Goal: Task Accomplishment & Management: Complete application form

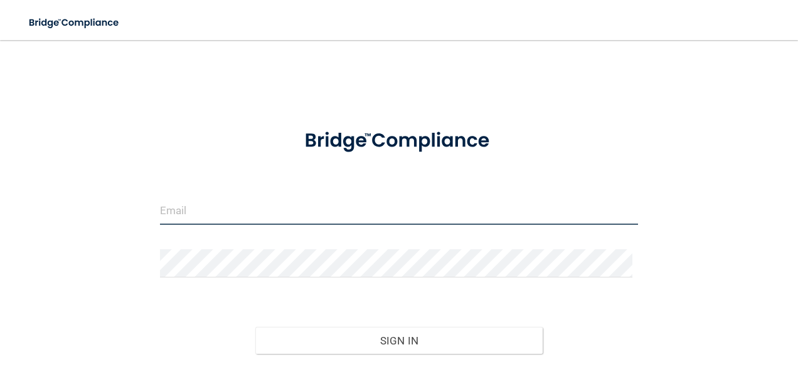
click at [196, 211] on input "email" at bounding box center [399, 211] width 478 height 28
type input "[EMAIL_ADDRESS][DOMAIN_NAME]"
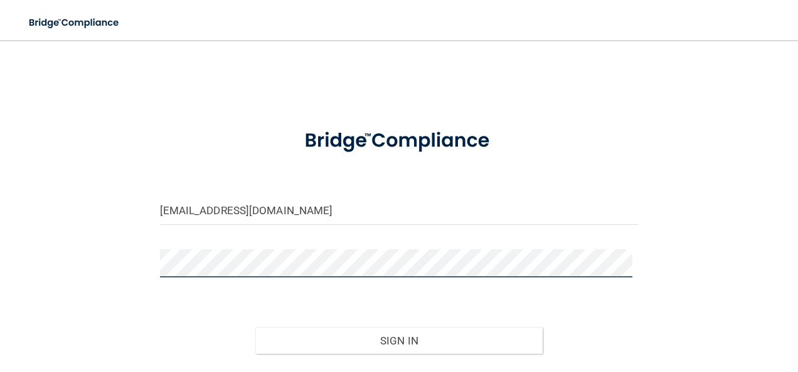
click at [255, 327] on button "Sign In" at bounding box center [398, 341] width 287 height 28
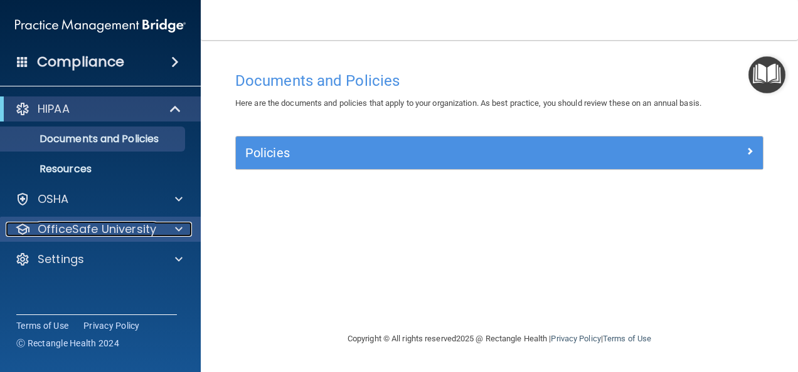
click at [178, 231] on span at bounding box center [179, 229] width 8 height 15
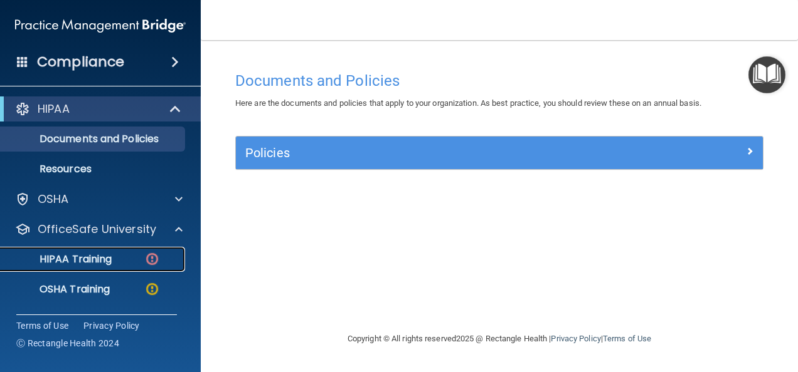
click at [127, 261] on div "HIPAA Training" at bounding box center [93, 259] width 171 height 13
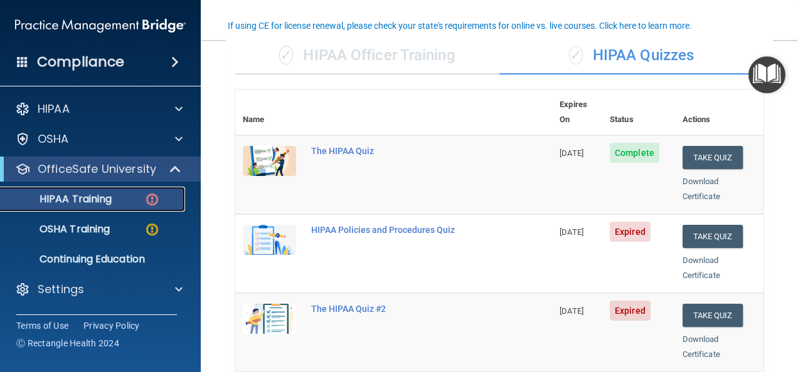
scroll to position [125, 0]
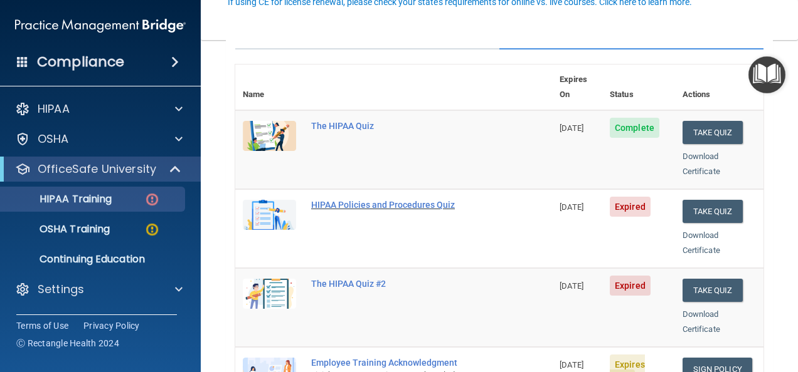
click at [421, 200] on div "HIPAA Policies and Procedures Quiz" at bounding box center [400, 205] width 178 height 10
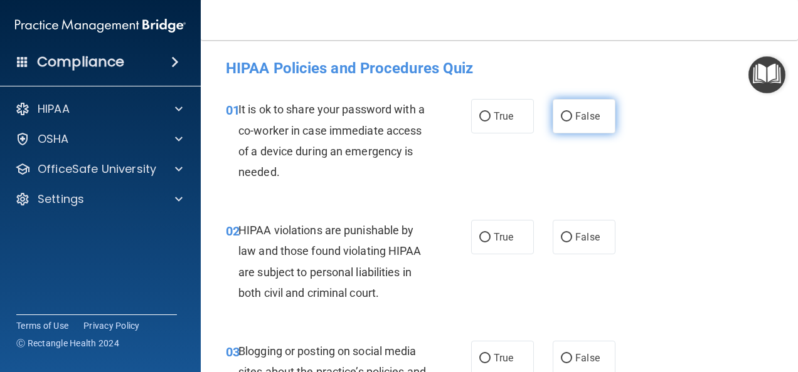
click at [566, 113] on input "False" at bounding box center [566, 116] width 11 height 9
radio input "true"
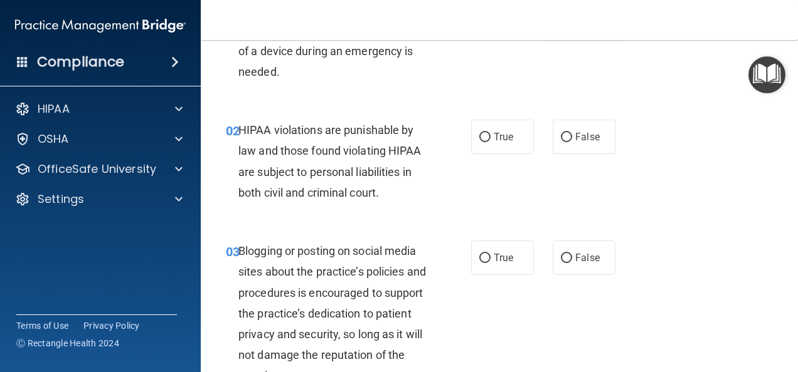
scroll to position [125, 0]
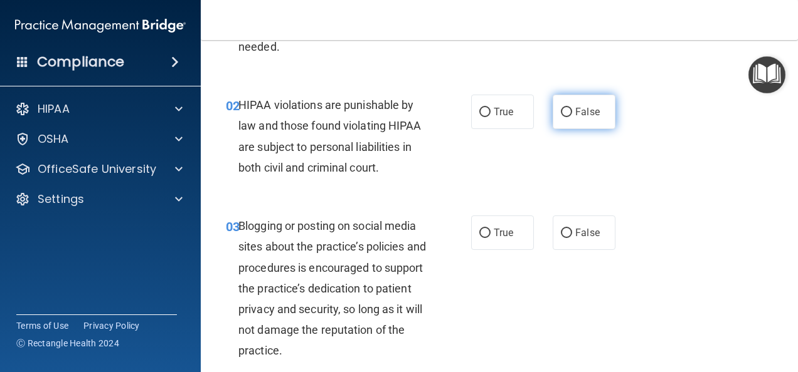
click at [561, 113] on input "False" at bounding box center [566, 112] width 11 height 9
radio input "true"
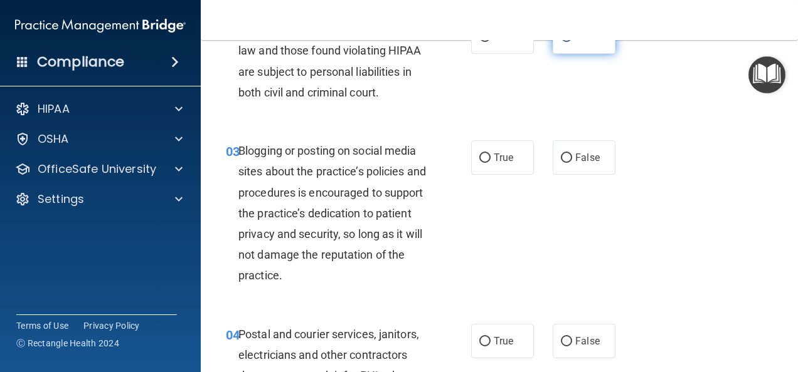
scroll to position [226, 0]
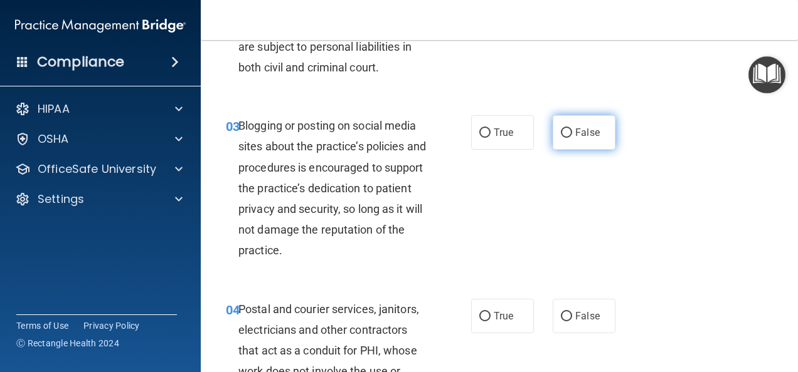
click at [561, 131] on input "False" at bounding box center [566, 133] width 11 height 9
radio input "true"
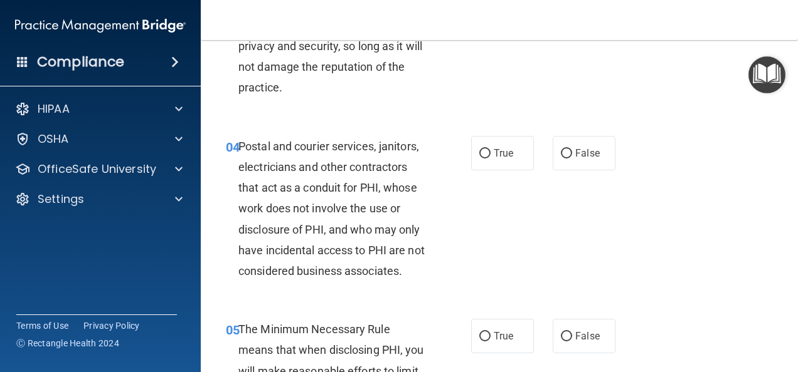
scroll to position [401, 0]
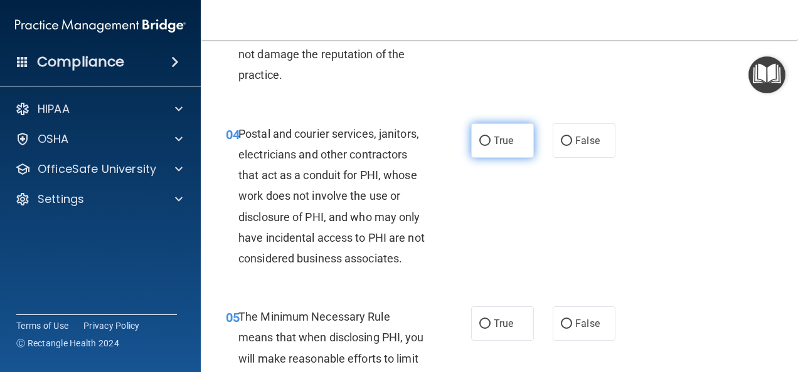
click at [480, 140] on input "True" at bounding box center [484, 141] width 11 height 9
radio input "true"
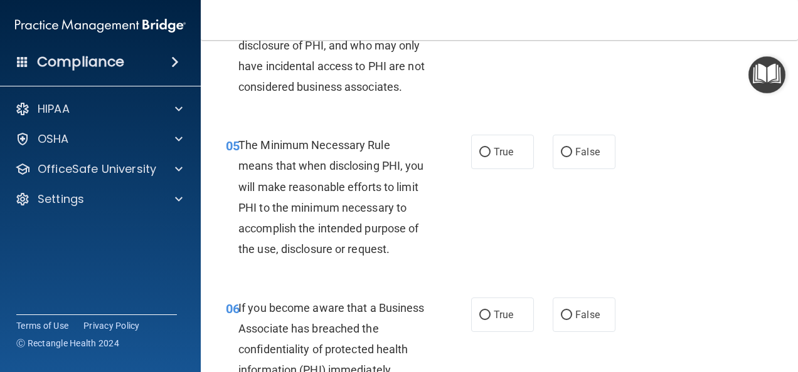
scroll to position [577, 0]
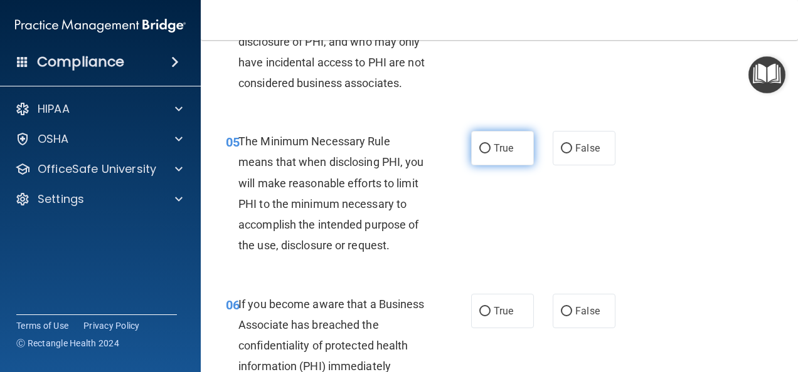
click at [481, 154] on input "True" at bounding box center [484, 148] width 11 height 9
radio input "true"
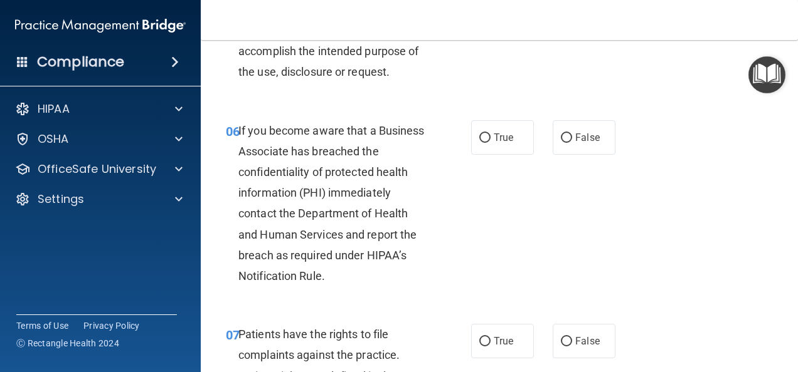
scroll to position [752, 0]
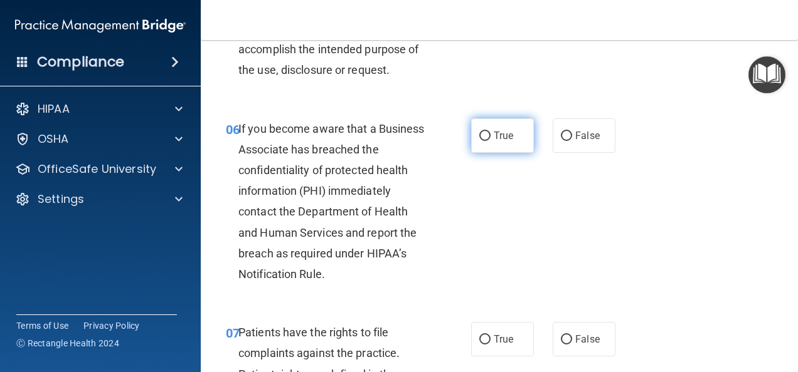
click at [480, 141] on input "True" at bounding box center [484, 136] width 11 height 9
radio input "true"
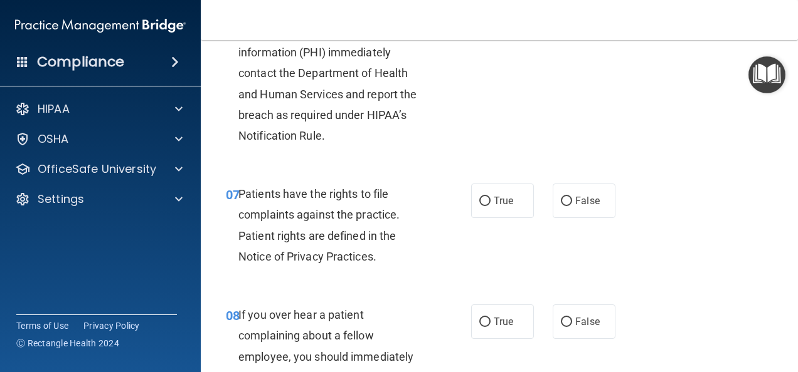
scroll to position [903, 0]
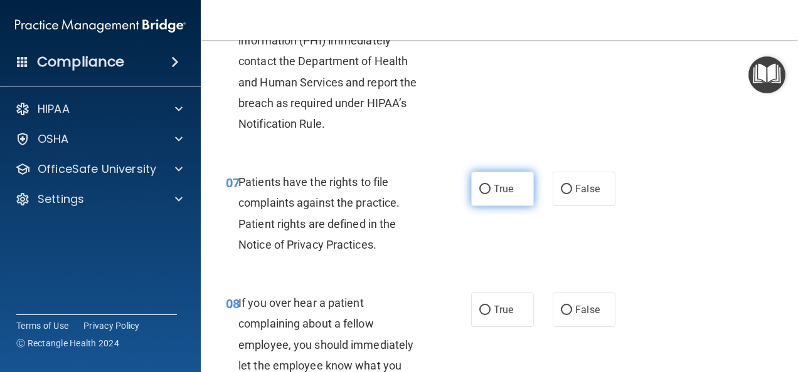
click at [482, 194] on input "True" at bounding box center [484, 189] width 11 height 9
radio input "true"
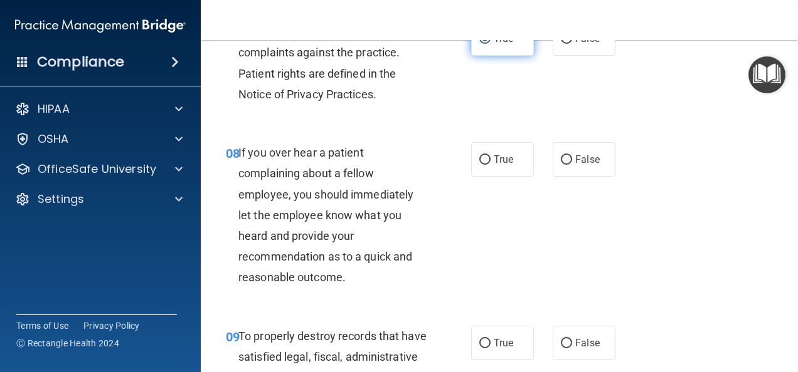
scroll to position [1078, 0]
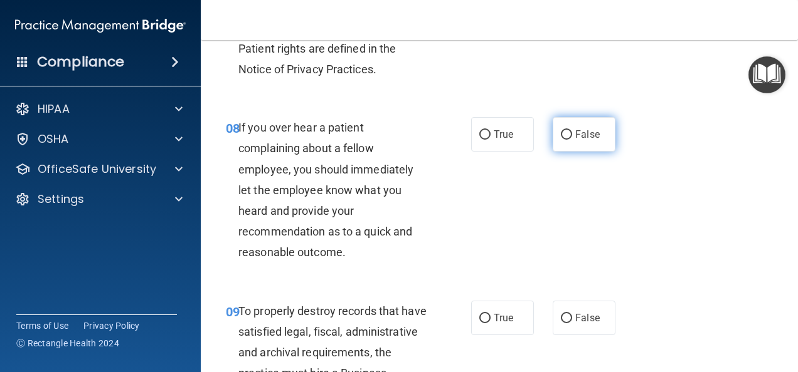
click at [561, 140] on input "False" at bounding box center [566, 134] width 11 height 9
radio input "true"
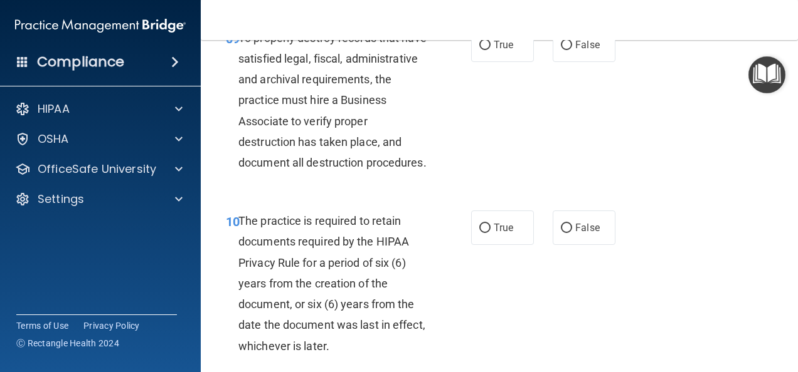
scroll to position [1354, 0]
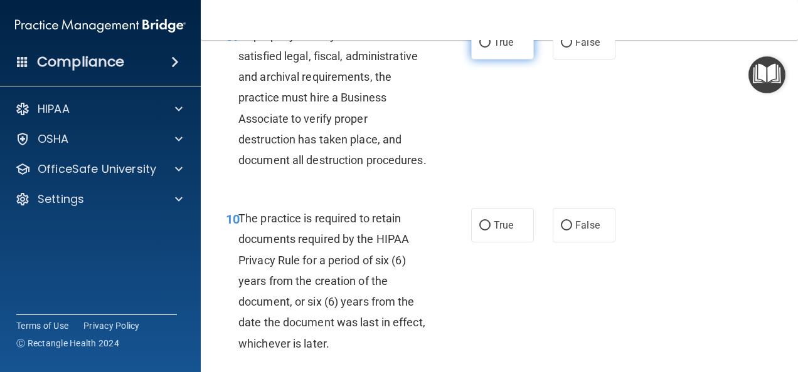
click at [480, 48] on input "True" at bounding box center [484, 42] width 11 height 9
radio input "true"
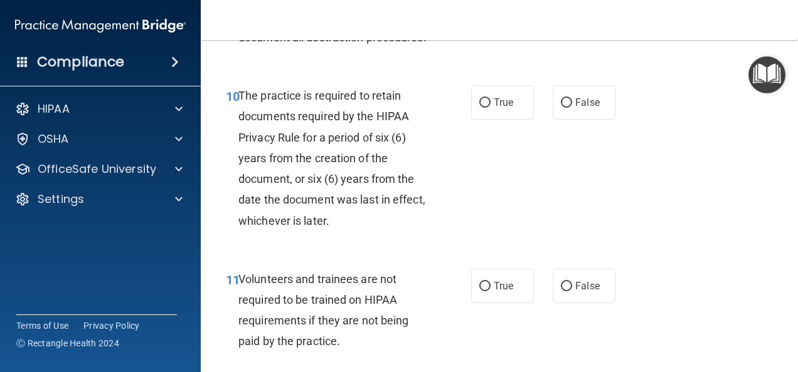
scroll to position [1480, 0]
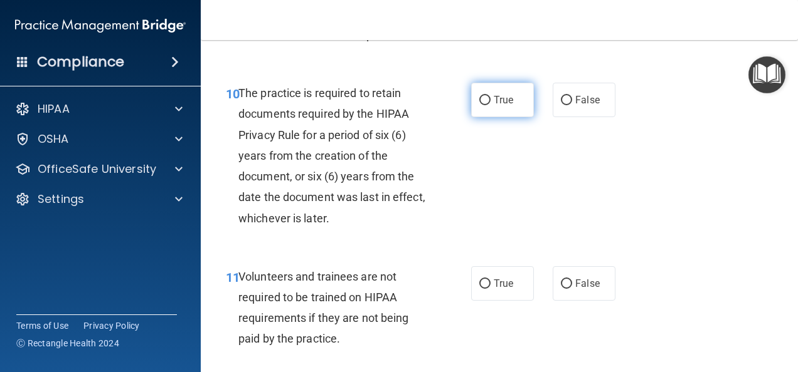
click at [481, 105] on input "True" at bounding box center [484, 100] width 11 height 9
radio input "true"
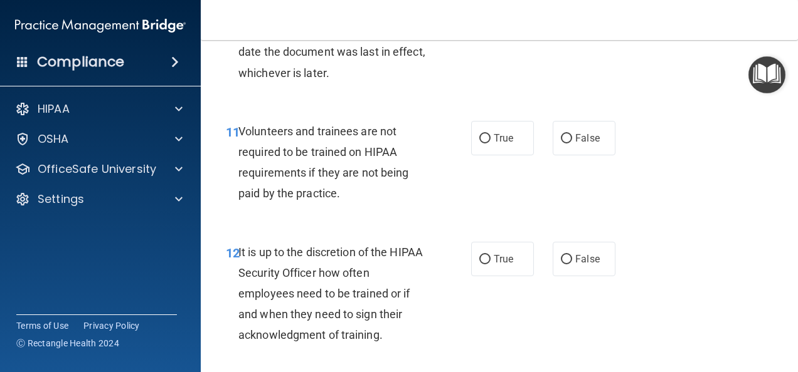
scroll to position [1630, 0]
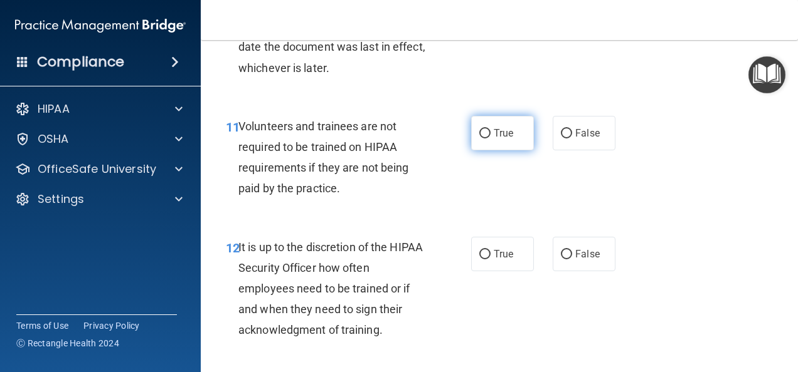
click at [479, 139] on input "True" at bounding box center [484, 133] width 11 height 9
radio input "true"
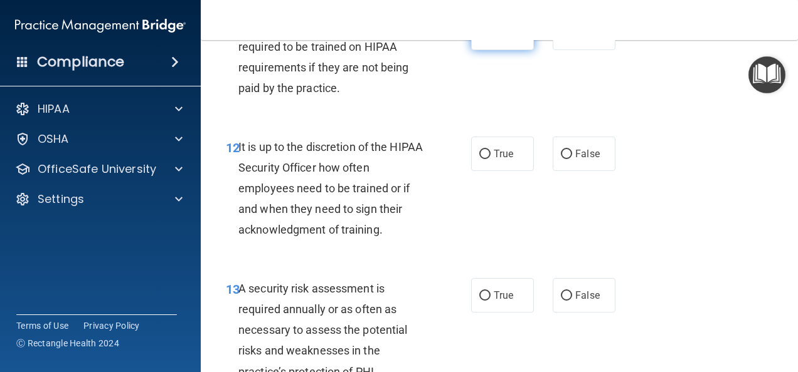
scroll to position [1756, 0]
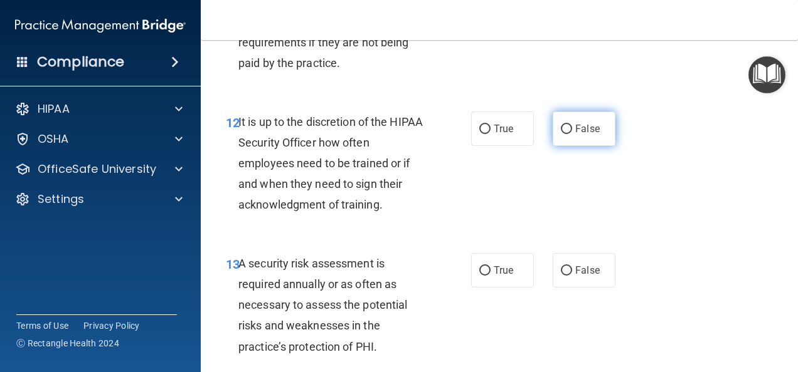
click at [562, 134] on input "False" at bounding box center [566, 129] width 11 height 9
radio input "true"
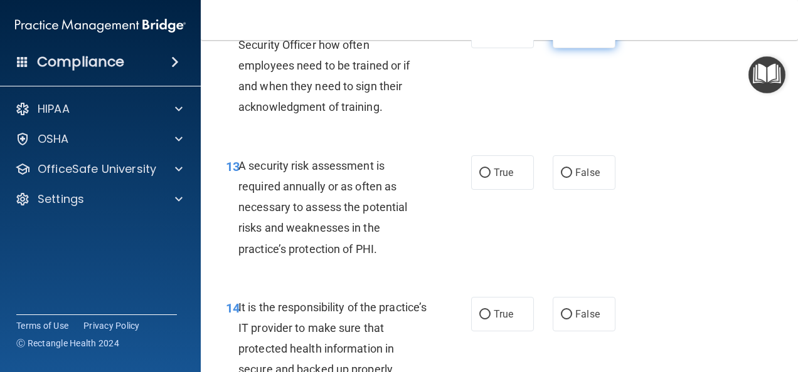
scroll to position [1856, 0]
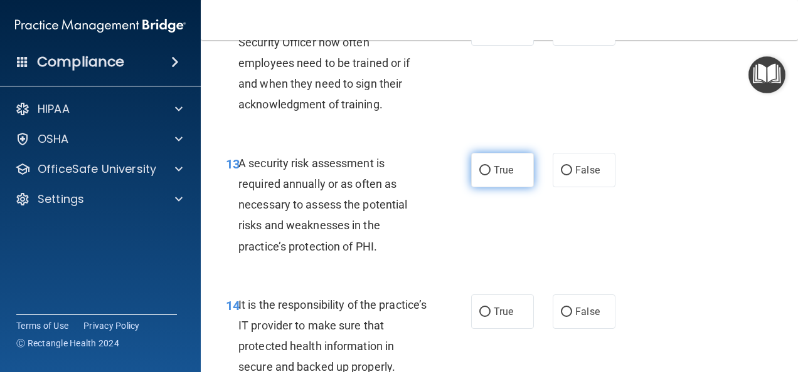
click at [480, 176] on input "True" at bounding box center [484, 170] width 11 height 9
radio input "true"
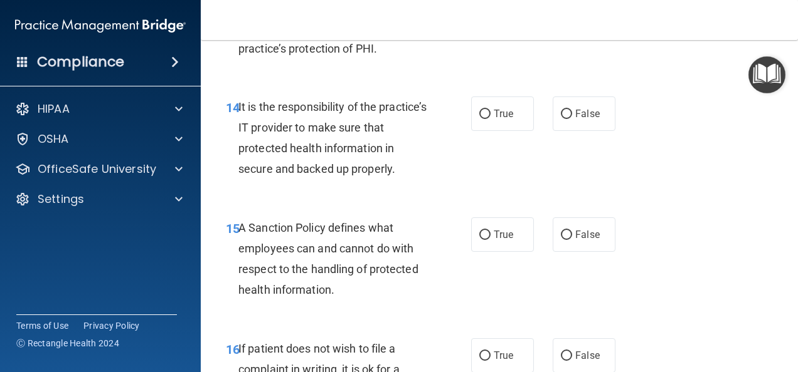
scroll to position [2057, 0]
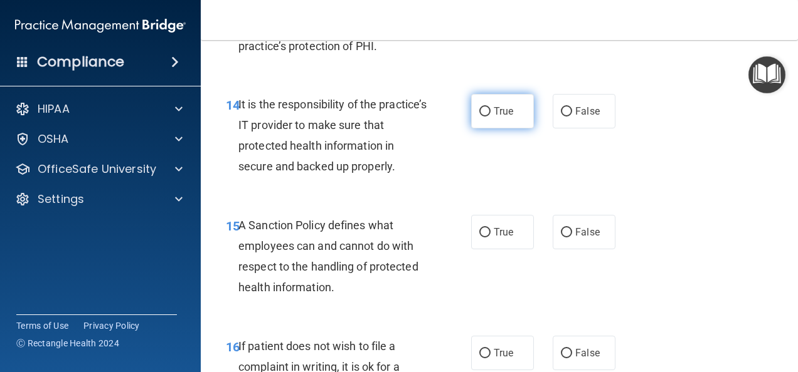
click at [479, 117] on input "True" at bounding box center [484, 111] width 11 height 9
radio input "true"
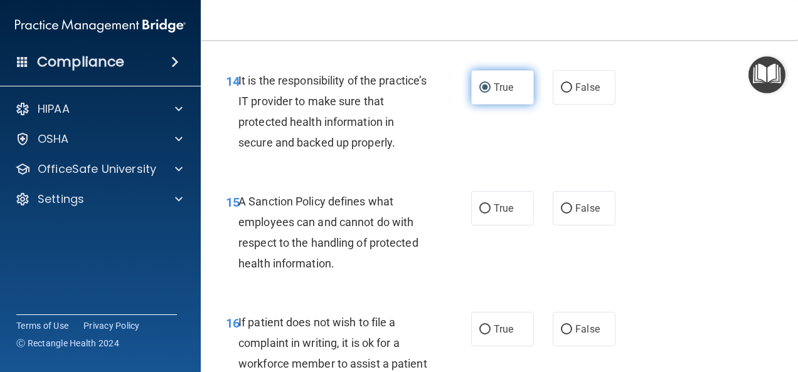
scroll to position [2082, 0]
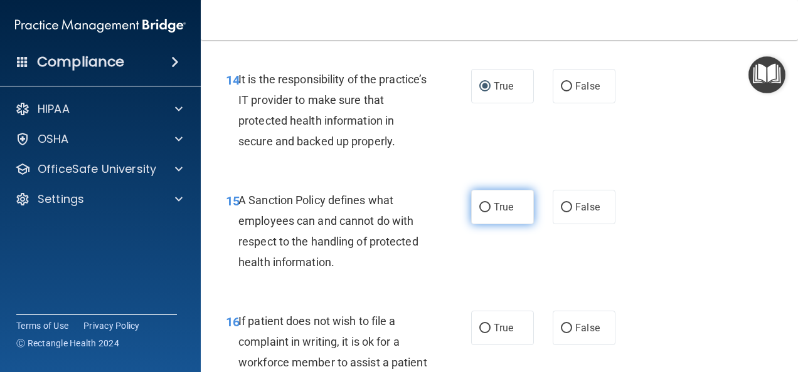
click at [479, 213] on input "True" at bounding box center [484, 207] width 11 height 9
radio input "true"
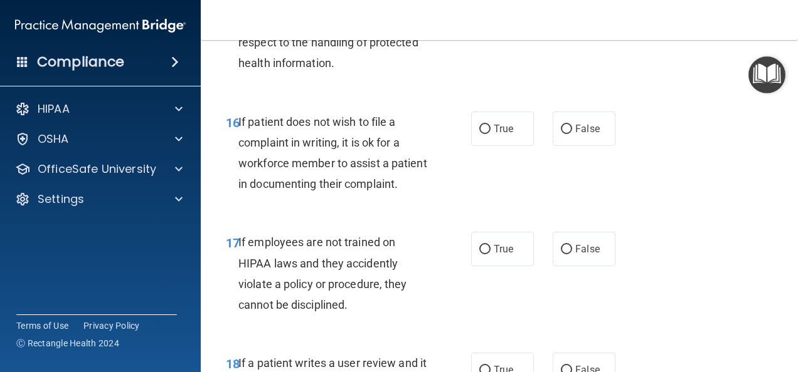
scroll to position [2282, 0]
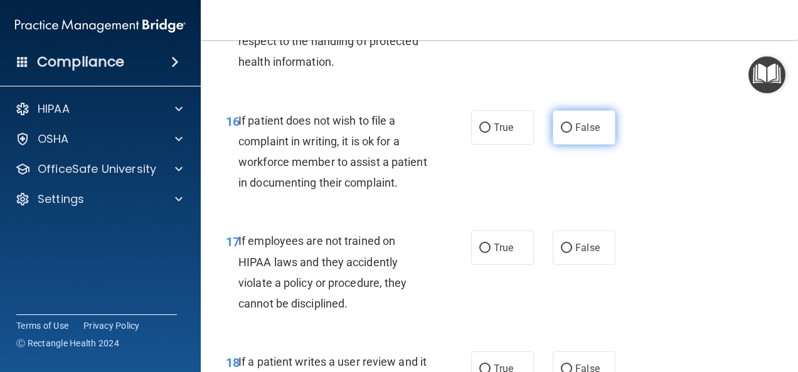
click at [562, 133] on input "False" at bounding box center [566, 128] width 11 height 9
radio input "true"
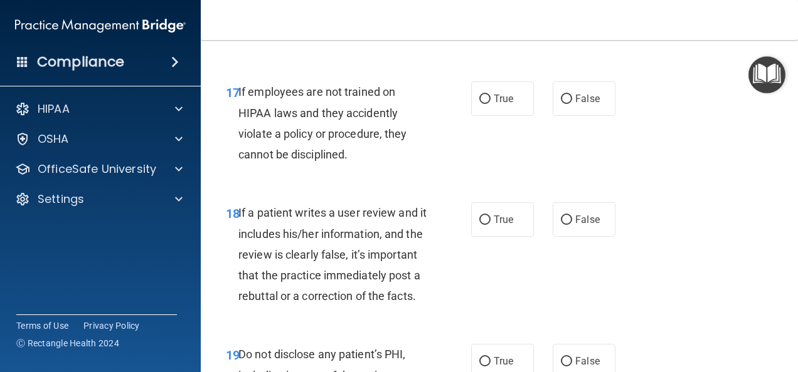
scroll to position [2433, 0]
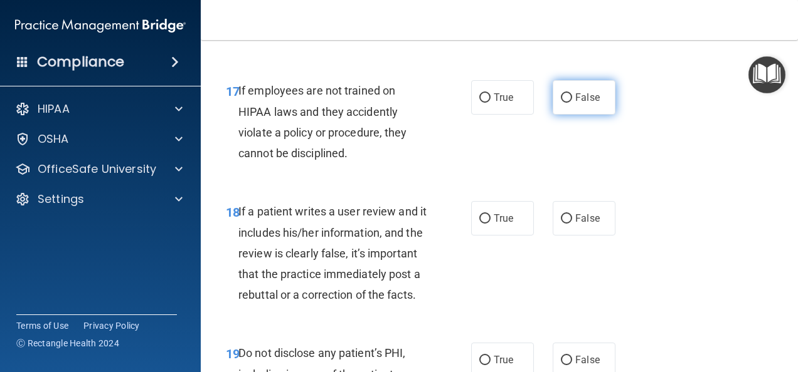
click at [564, 103] on input "False" at bounding box center [566, 97] width 11 height 9
radio input "true"
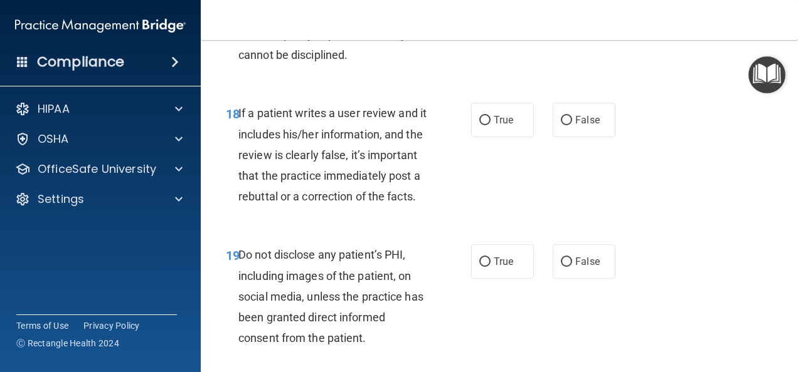
scroll to position [2533, 0]
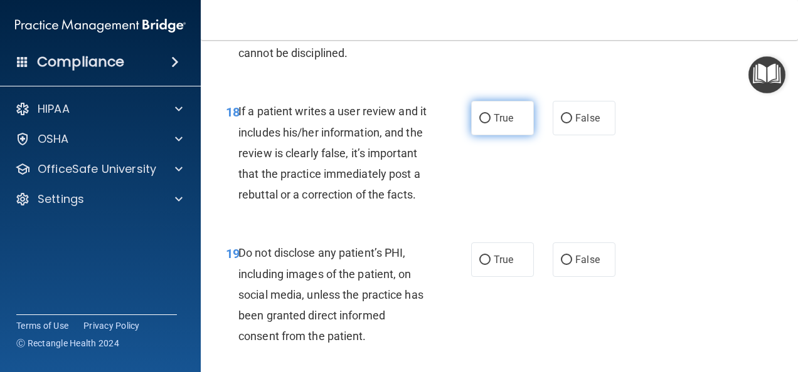
click at [479, 124] on input "True" at bounding box center [484, 118] width 11 height 9
radio input "true"
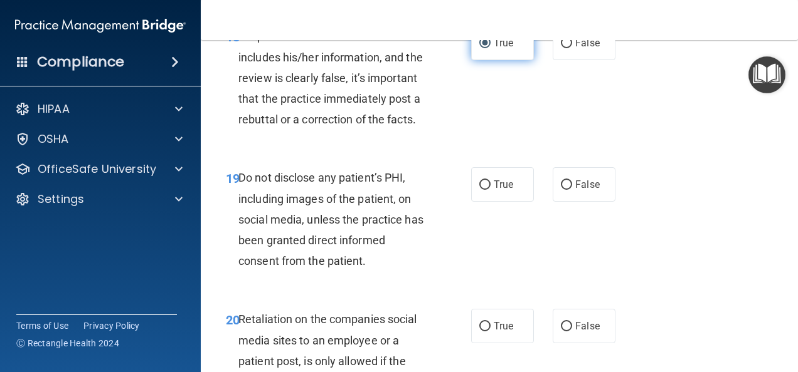
scroll to position [2633, 0]
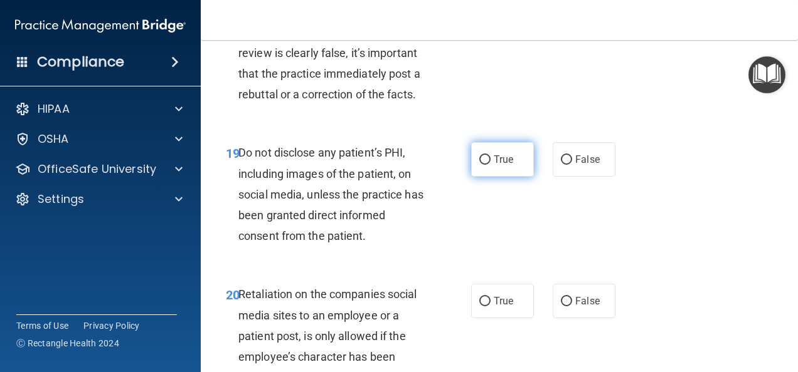
click at [480, 165] on input "True" at bounding box center [484, 159] width 11 height 9
radio input "true"
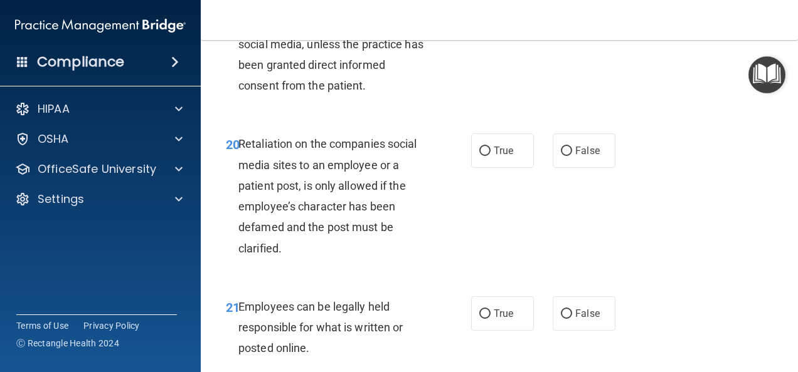
scroll to position [2809, 0]
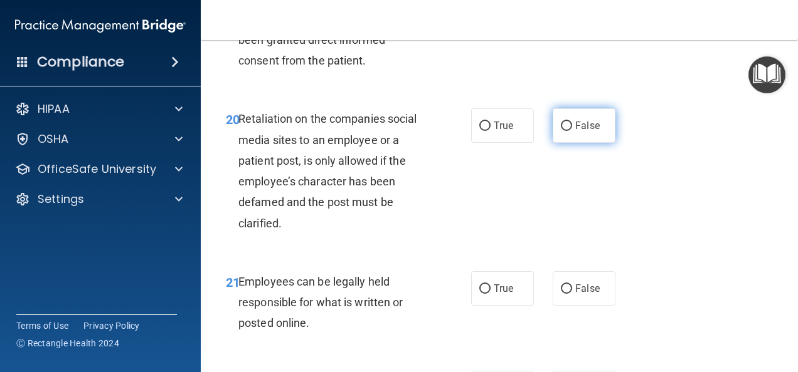
click at [561, 131] on input "False" at bounding box center [566, 126] width 11 height 9
radio input "true"
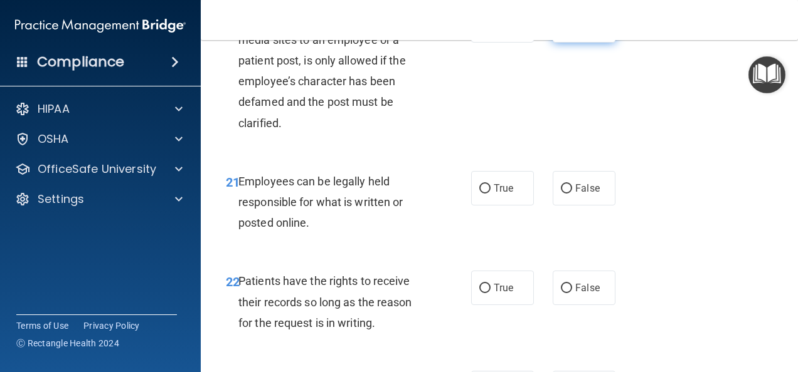
scroll to position [2934, 0]
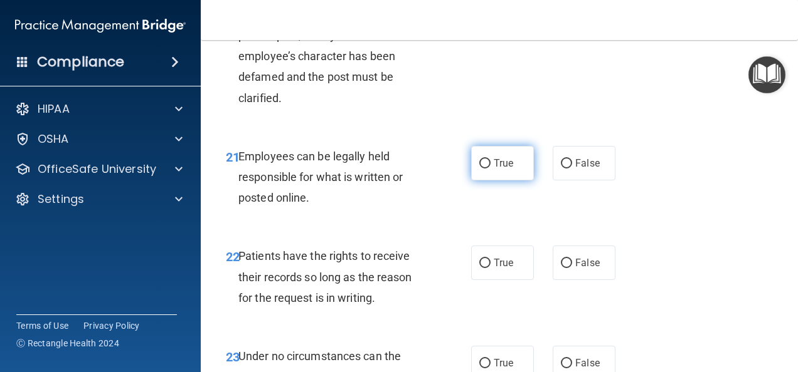
click at [481, 169] on input "True" at bounding box center [484, 163] width 11 height 9
radio input "true"
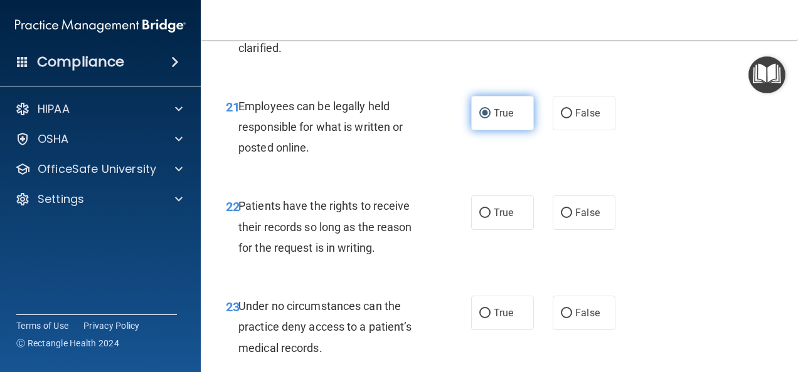
scroll to position [3010, 0]
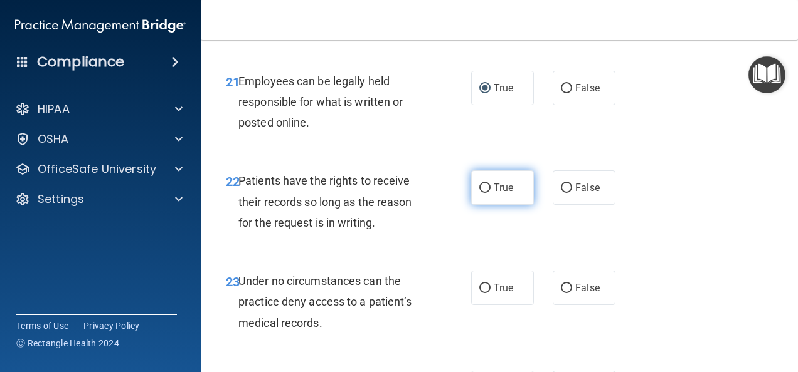
click at [479, 193] on input "True" at bounding box center [484, 188] width 11 height 9
radio input "true"
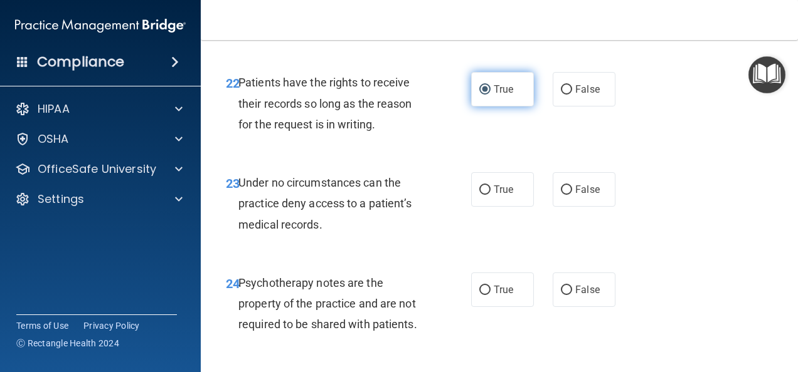
scroll to position [3110, 0]
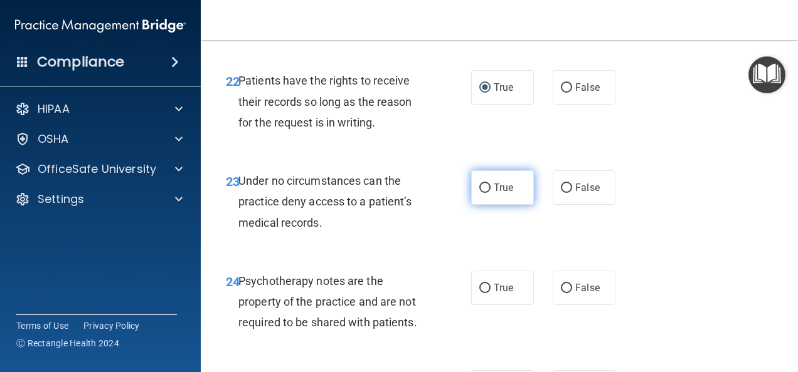
click at [479, 193] on input "True" at bounding box center [484, 188] width 11 height 9
radio input "true"
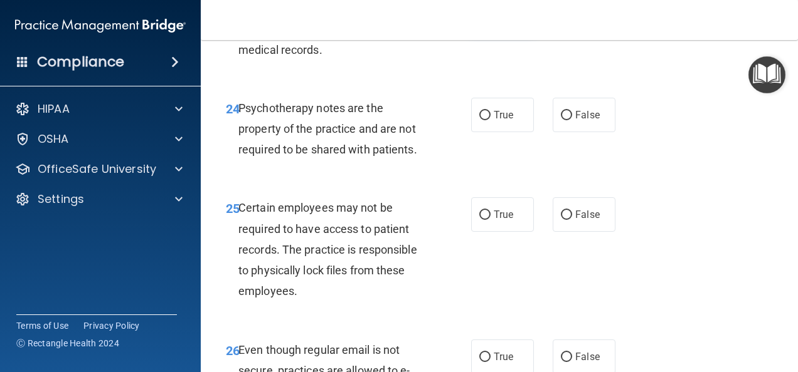
scroll to position [3285, 0]
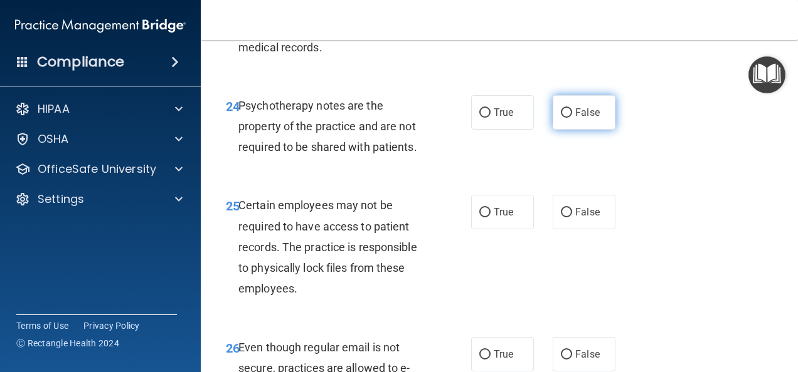
click at [561, 118] on input "False" at bounding box center [566, 112] width 11 height 9
radio input "true"
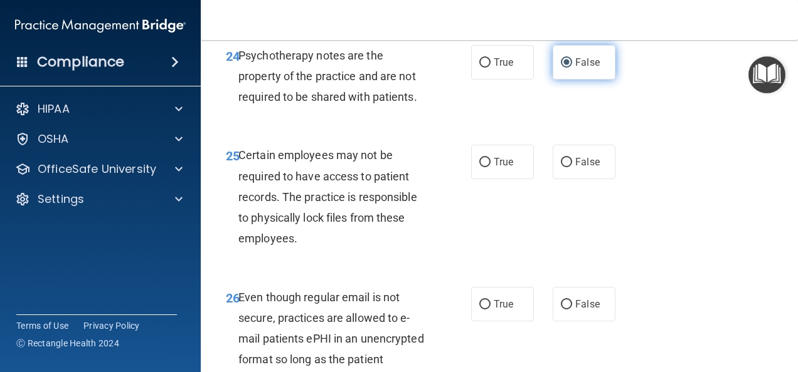
scroll to position [3361, 0]
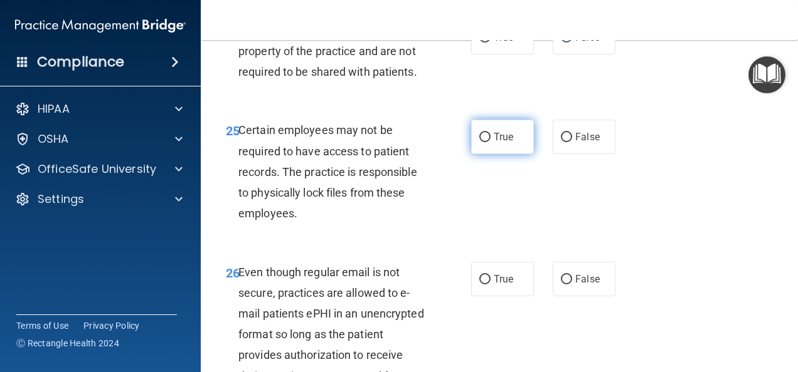
click at [479, 142] on input "True" at bounding box center [484, 137] width 11 height 9
radio input "true"
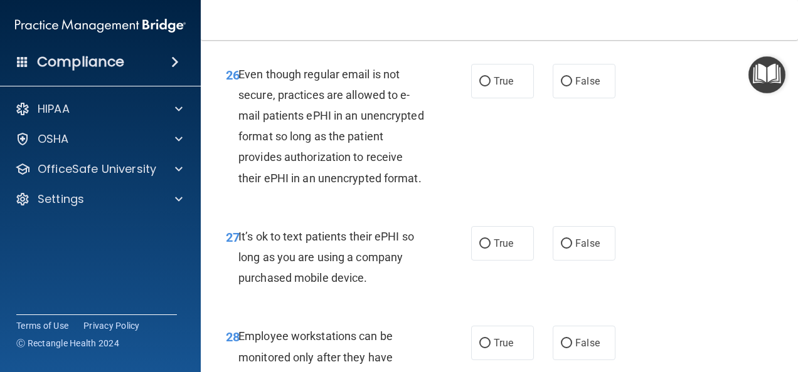
scroll to position [3561, 0]
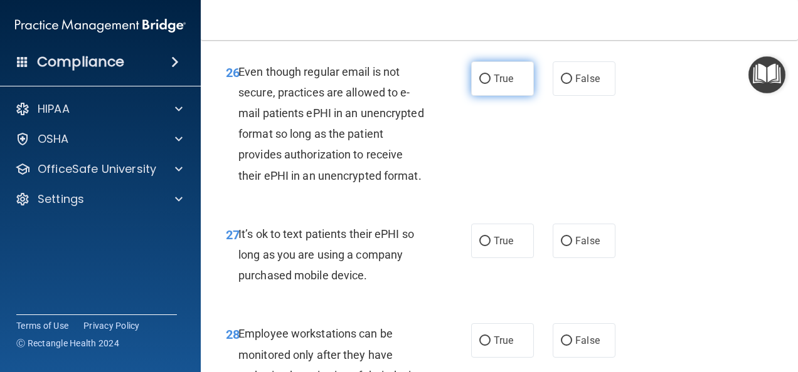
click at [480, 84] on input "True" at bounding box center [484, 79] width 11 height 9
radio input "true"
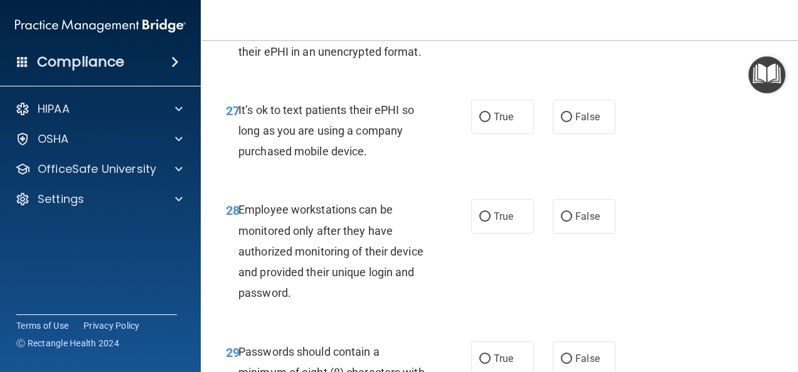
scroll to position [3687, 0]
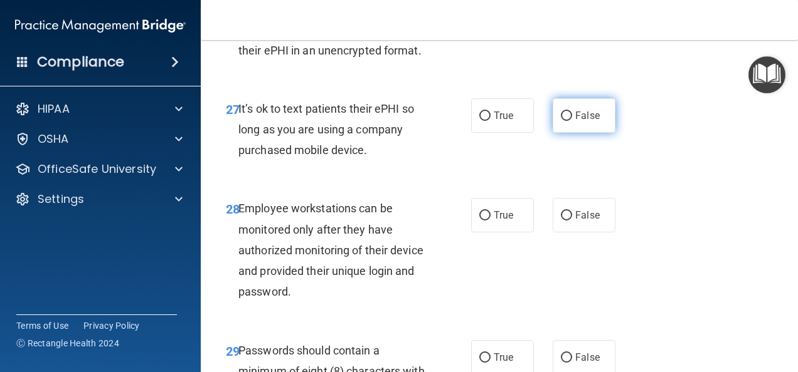
click at [564, 121] on input "False" at bounding box center [566, 116] width 11 height 9
radio input "true"
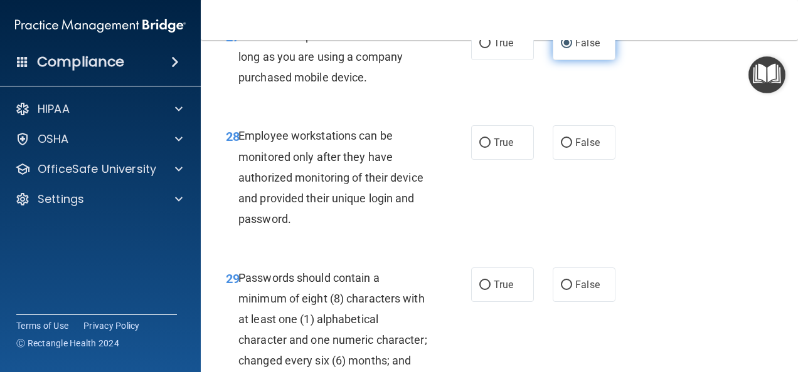
scroll to position [3762, 0]
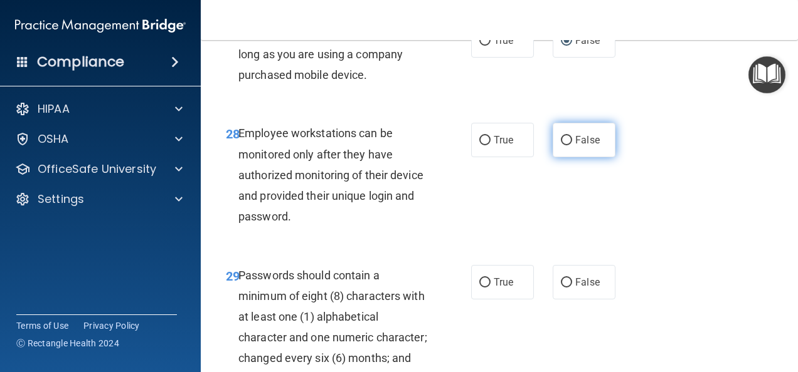
click at [561, 145] on input "False" at bounding box center [566, 140] width 11 height 9
radio input "true"
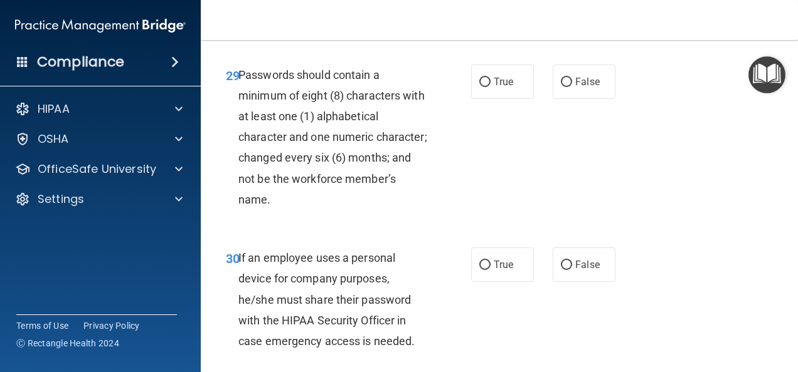
scroll to position [3988, 0]
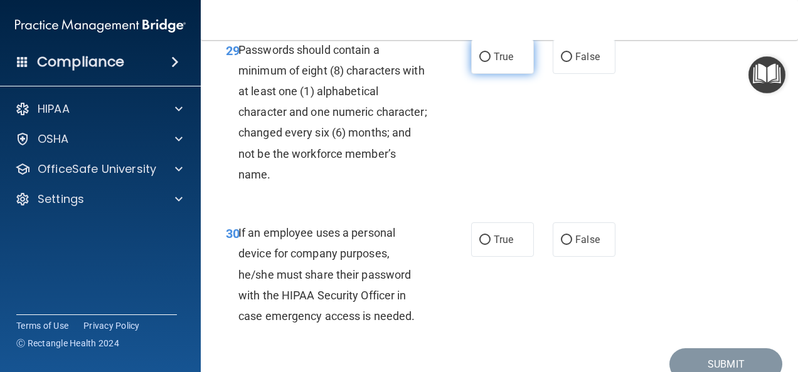
click at [479, 62] on input "True" at bounding box center [484, 57] width 11 height 9
radio input "true"
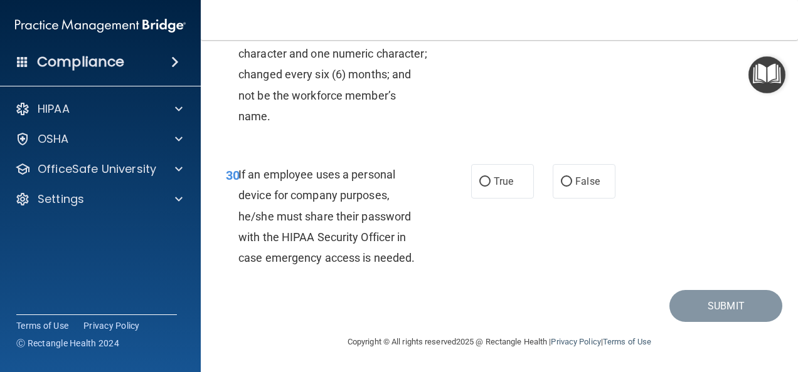
scroll to position [4138, 0]
click at [564, 187] on input "False" at bounding box center [566, 181] width 11 height 9
radio input "true"
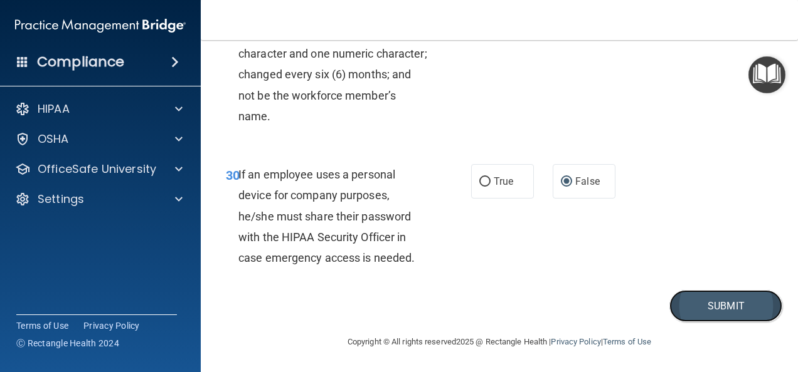
click at [702, 322] on button "Submit" at bounding box center [725, 306] width 113 height 32
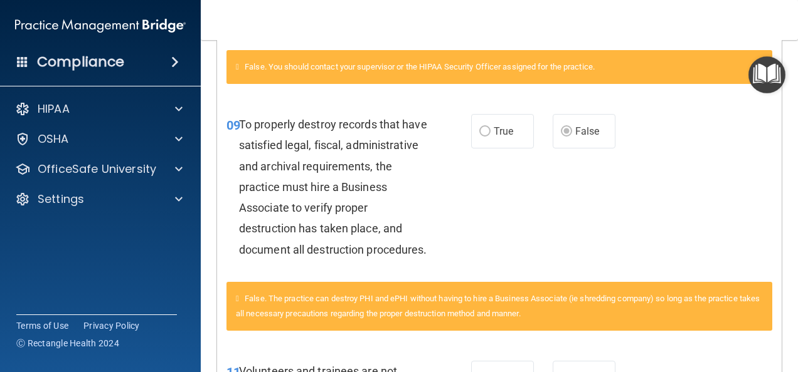
scroll to position [697, 0]
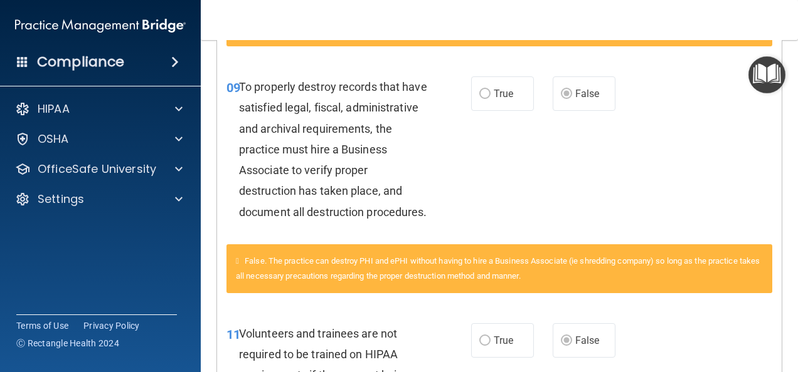
drag, startPoint x: 786, startPoint y: 171, endPoint x: 791, endPoint y: 178, distance: 8.7
click at [791, 178] on main "Calculating your score.... You did not pass the " HIPAA Policies and Procedures…" at bounding box center [499, 206] width 597 height 332
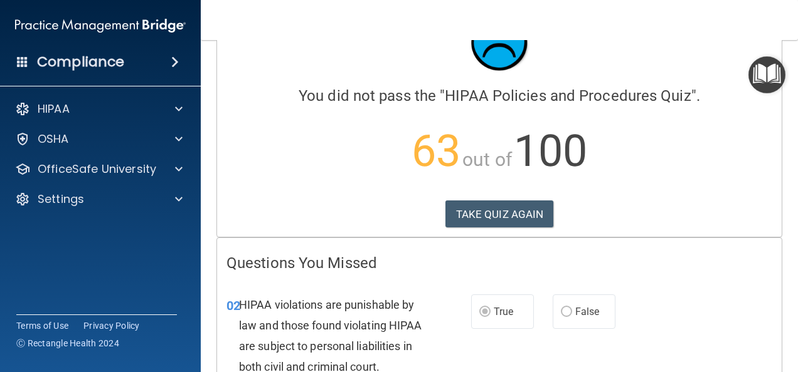
scroll to position [0, 0]
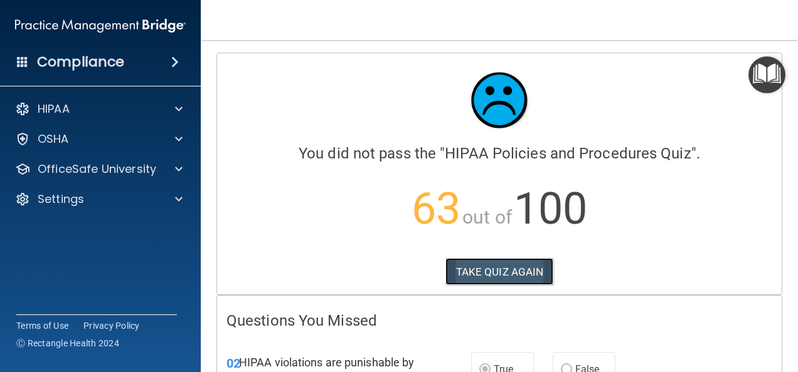
click at [482, 275] on button "TAKE QUIZ AGAIN" at bounding box center [499, 272] width 108 height 28
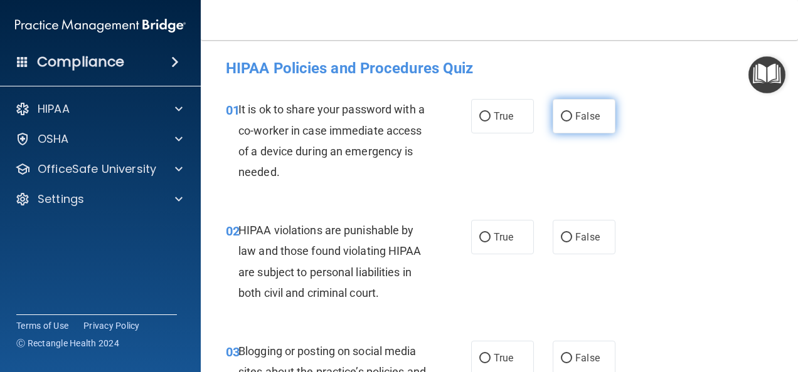
click at [561, 118] on input "False" at bounding box center [566, 116] width 11 height 9
radio input "true"
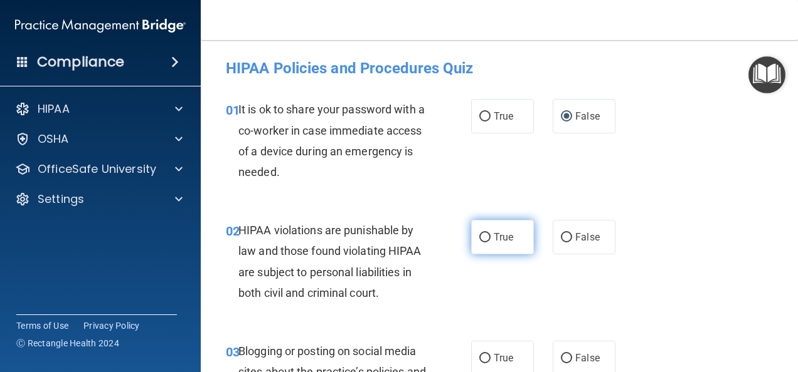
click at [479, 237] on input "True" at bounding box center [484, 237] width 11 height 9
radio input "true"
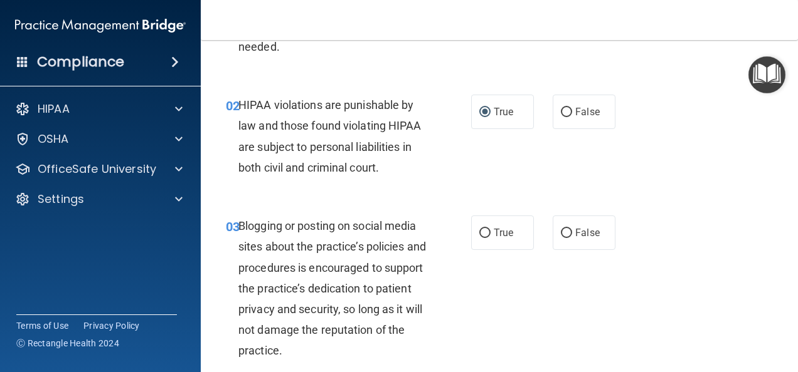
scroll to position [150, 0]
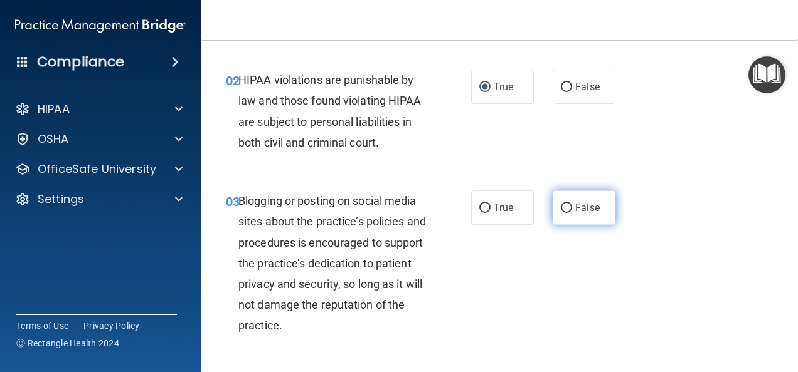
click at [564, 208] on input "False" at bounding box center [566, 208] width 11 height 9
radio input "true"
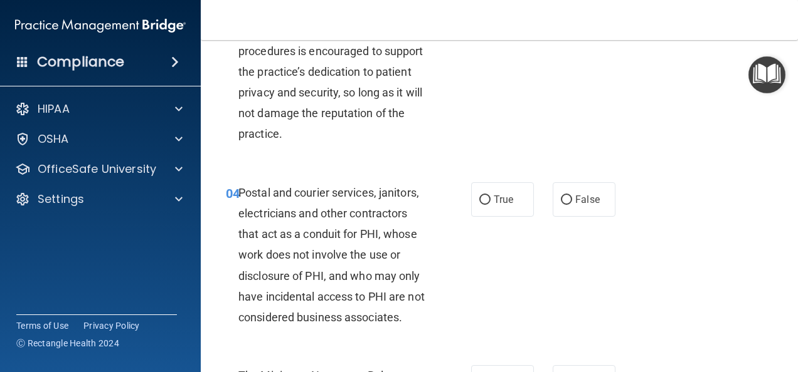
scroll to position [351, 0]
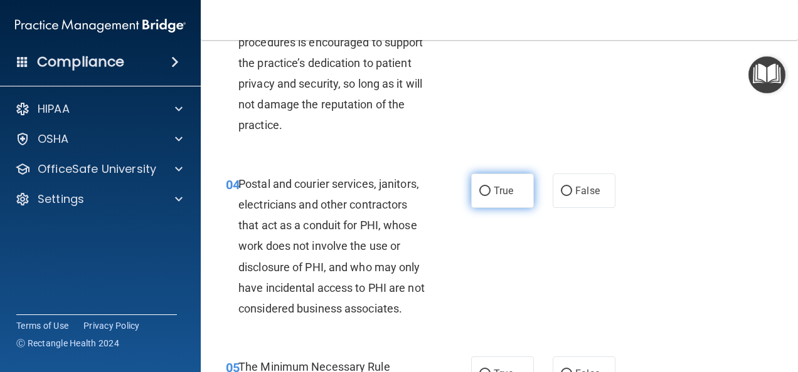
click at [482, 192] on input "True" at bounding box center [484, 191] width 11 height 9
radio input "true"
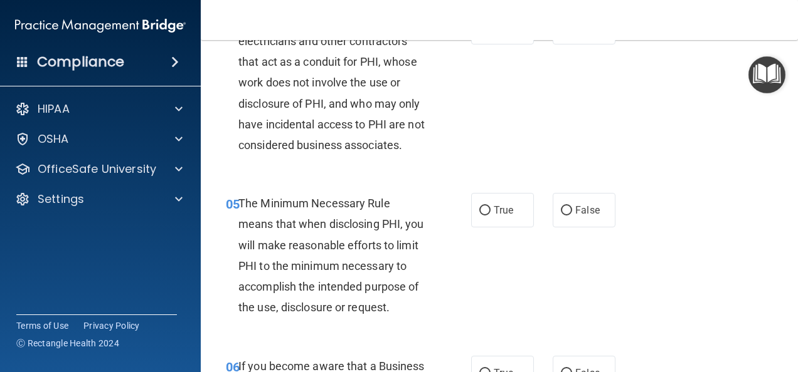
scroll to position [527, 0]
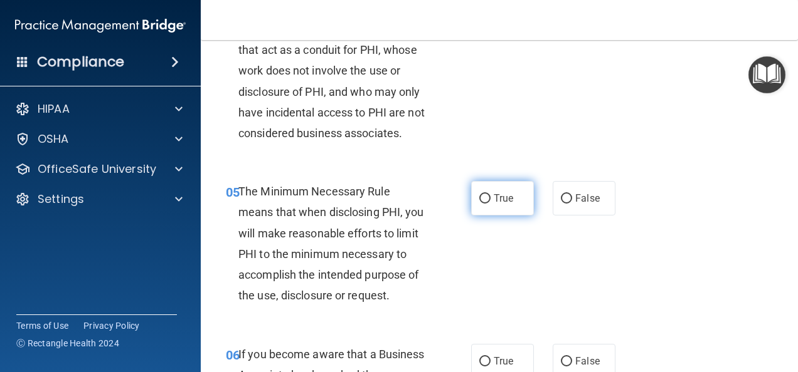
click at [482, 204] on input "True" at bounding box center [484, 198] width 11 height 9
radio input "true"
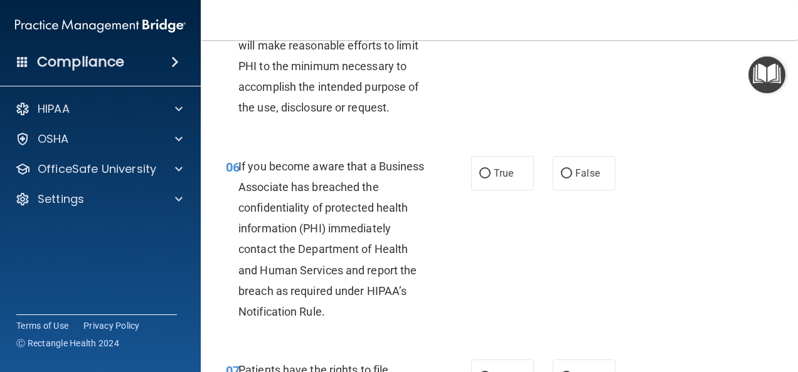
scroll to position [727, 0]
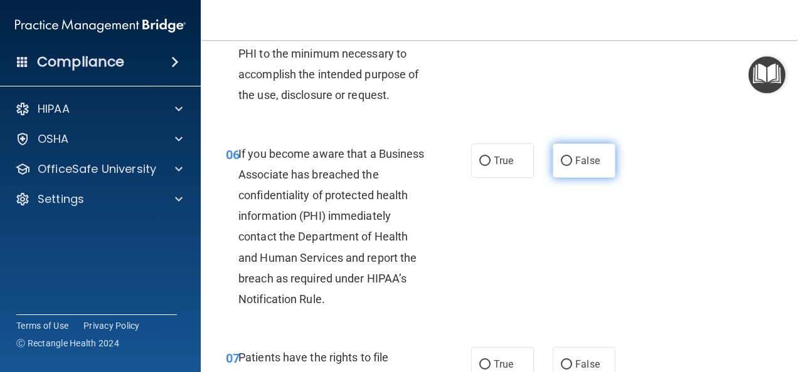
click at [563, 166] on input "False" at bounding box center [566, 161] width 11 height 9
radio input "true"
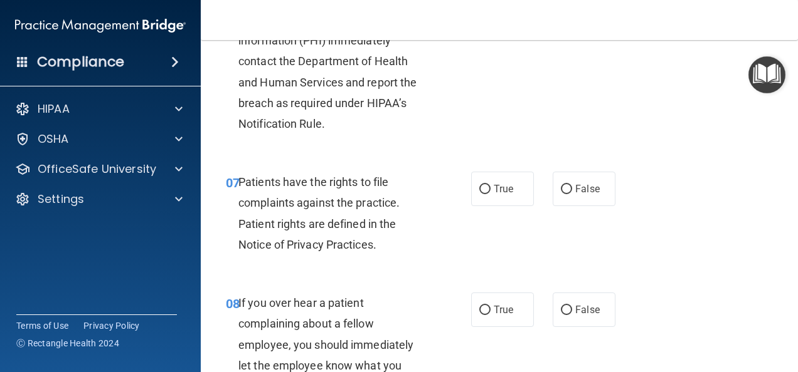
scroll to position [928, 0]
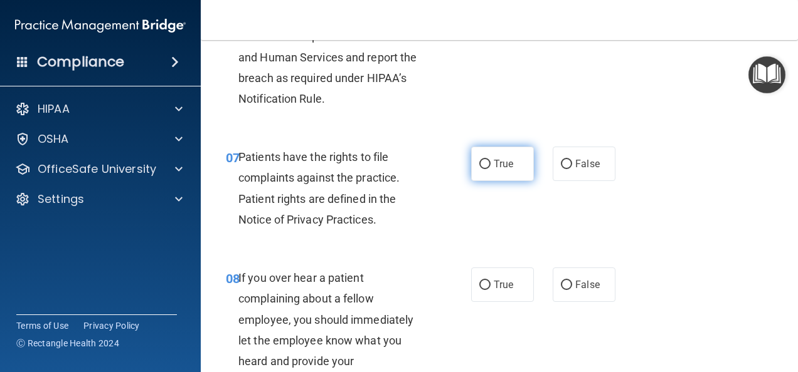
click at [480, 169] on input "True" at bounding box center [484, 164] width 11 height 9
radio input "true"
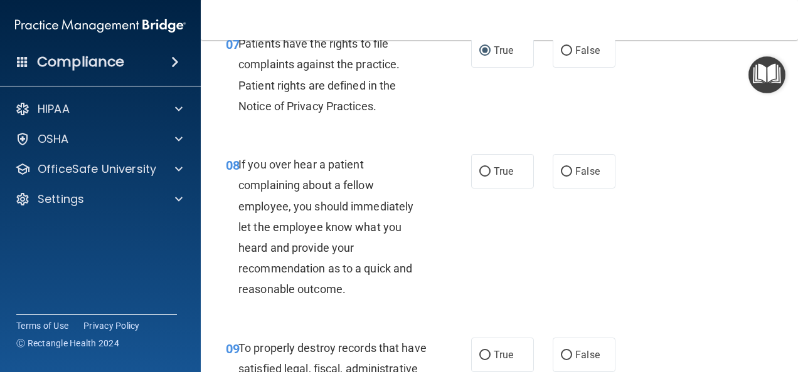
scroll to position [1053, 0]
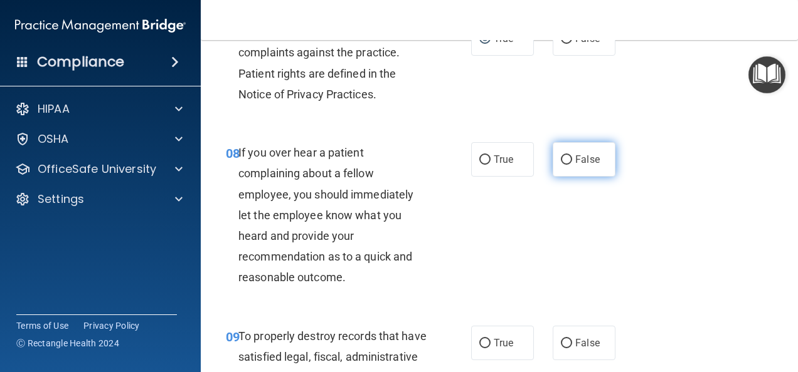
click at [562, 165] on input "False" at bounding box center [566, 159] width 11 height 9
radio input "true"
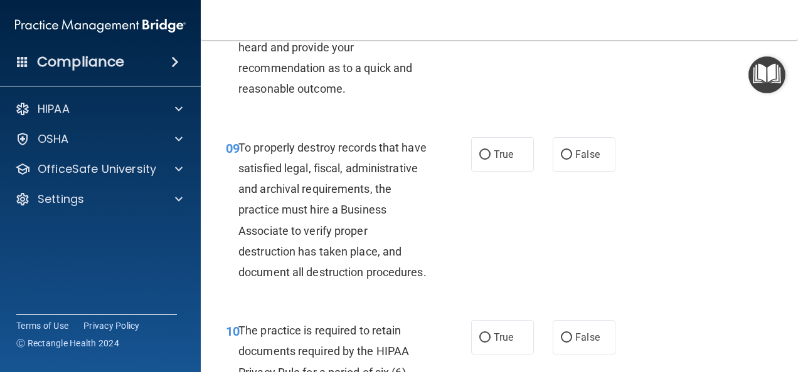
scroll to position [1254, 0]
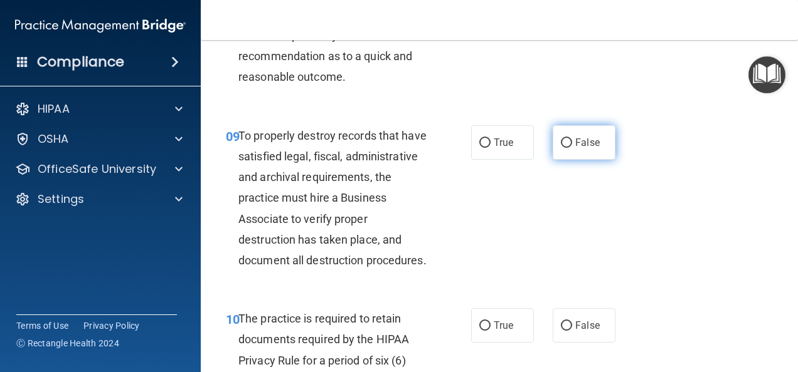
click at [561, 148] on input "False" at bounding box center [566, 143] width 11 height 9
radio input "true"
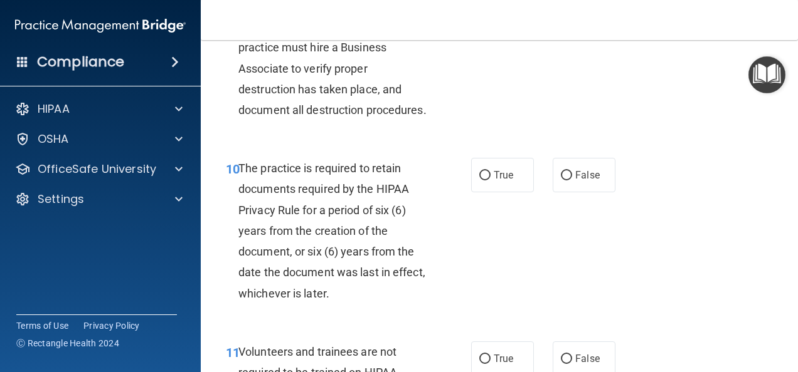
scroll to position [1430, 0]
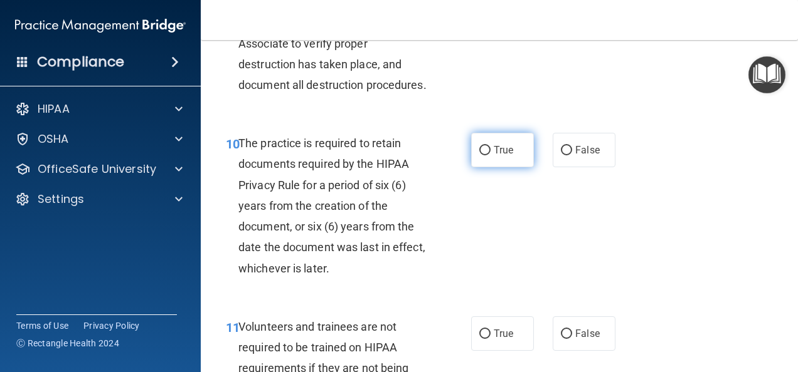
click at [480, 155] on input "True" at bounding box center [484, 150] width 11 height 9
radio input "true"
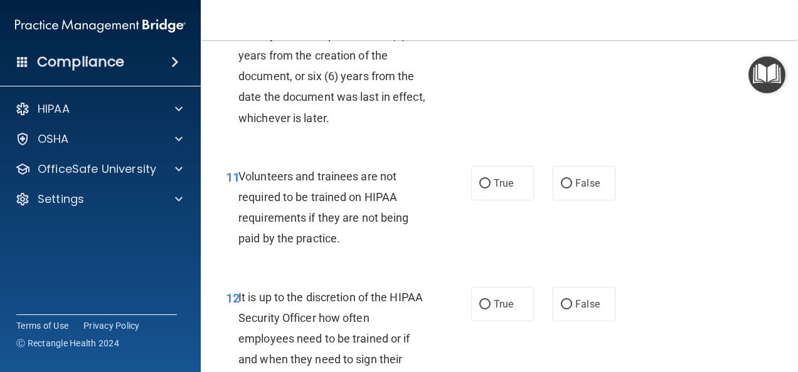
scroll to position [1605, 0]
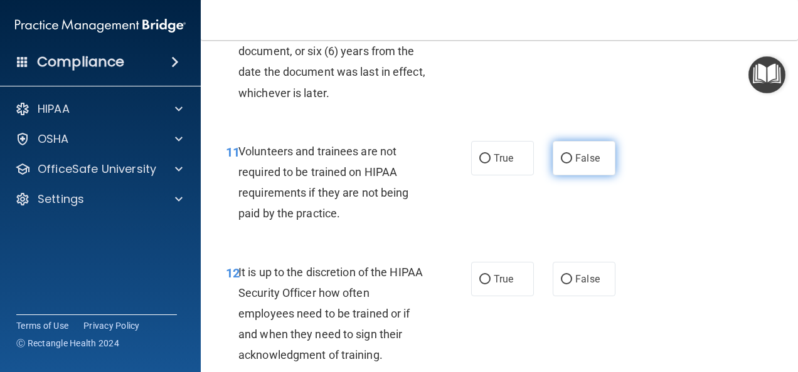
click at [561, 164] on input "False" at bounding box center [566, 158] width 11 height 9
radio input "true"
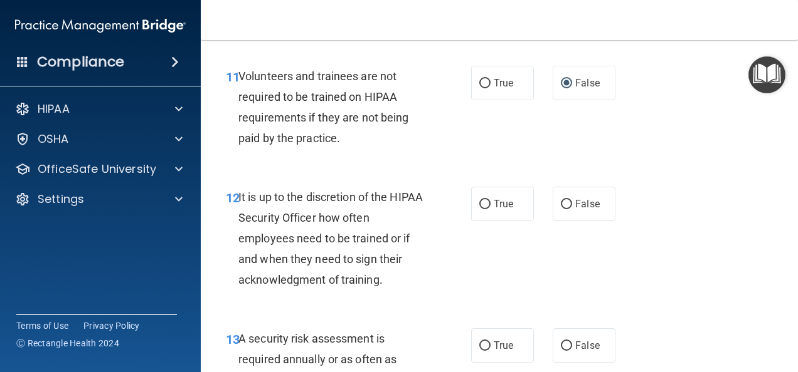
scroll to position [1705, 0]
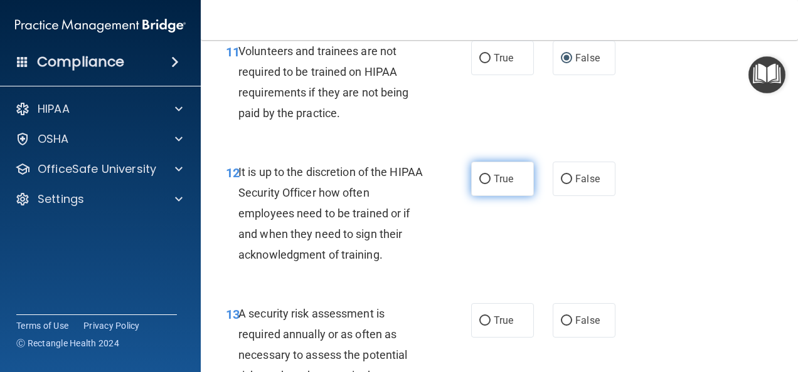
click at [484, 184] on input "True" at bounding box center [484, 179] width 11 height 9
radio input "true"
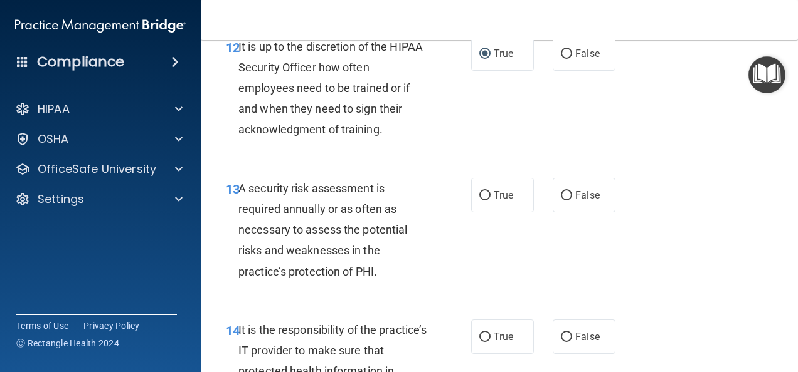
scroll to position [1856, 0]
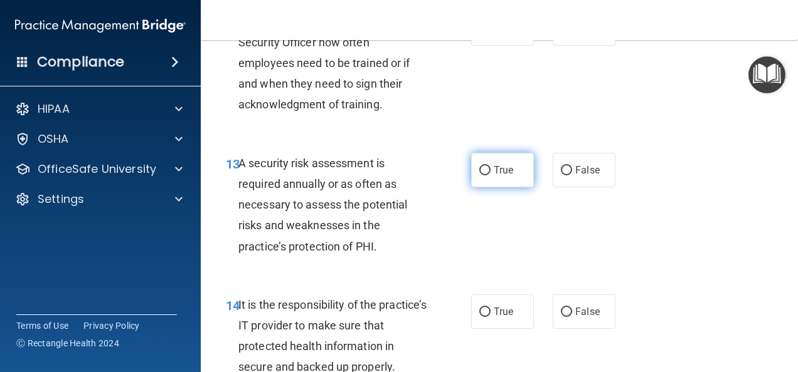
click at [483, 176] on input "True" at bounding box center [484, 170] width 11 height 9
radio input "true"
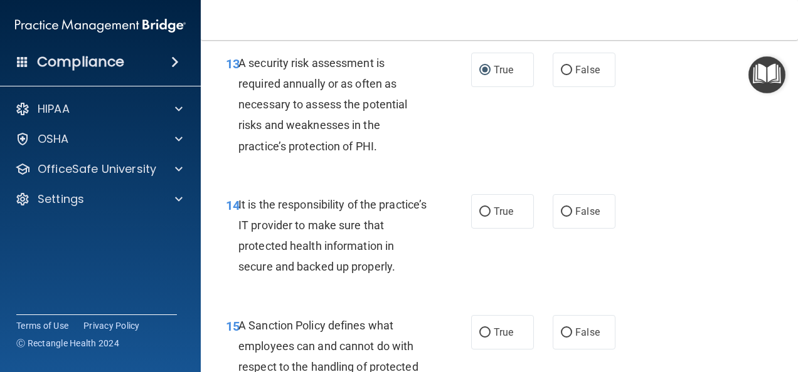
scroll to position [1981, 0]
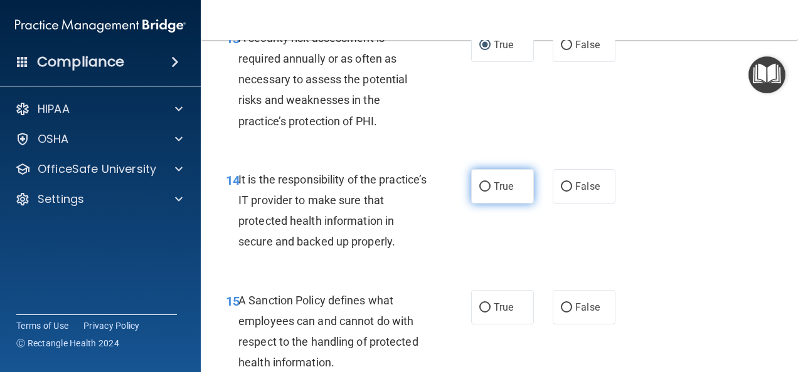
click at [482, 192] on input "True" at bounding box center [484, 186] width 11 height 9
radio input "true"
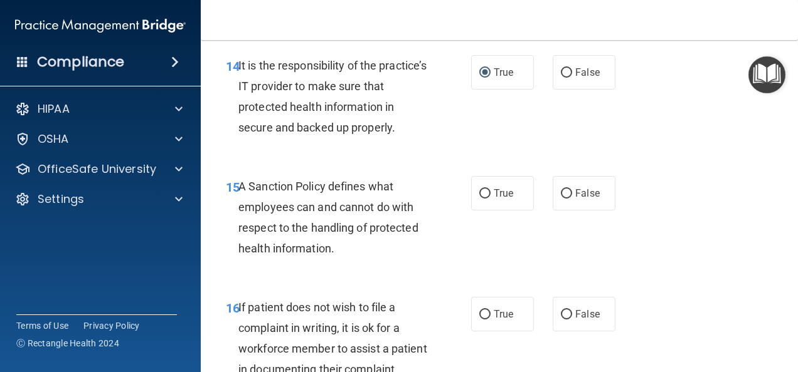
scroll to position [2107, 0]
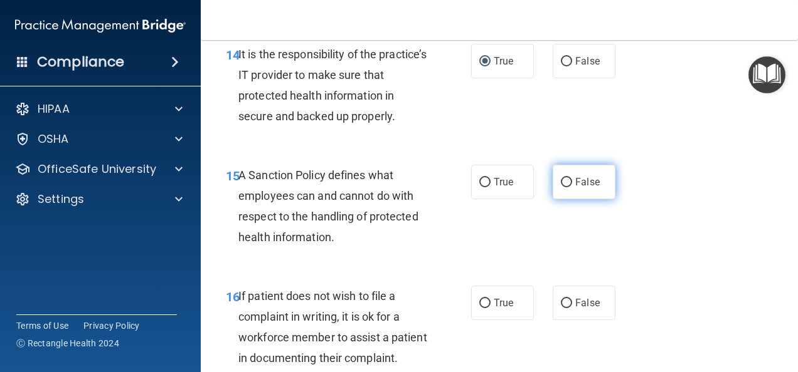
click at [563, 187] on input "False" at bounding box center [566, 182] width 11 height 9
radio input "true"
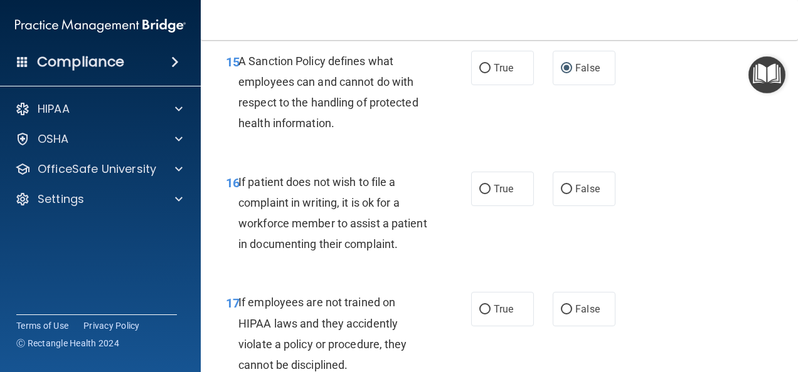
scroll to position [2232, 0]
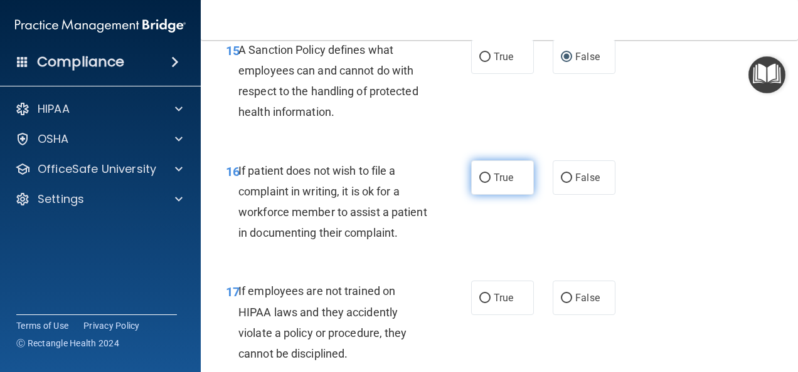
click at [480, 183] on input "True" at bounding box center [484, 178] width 11 height 9
radio input "true"
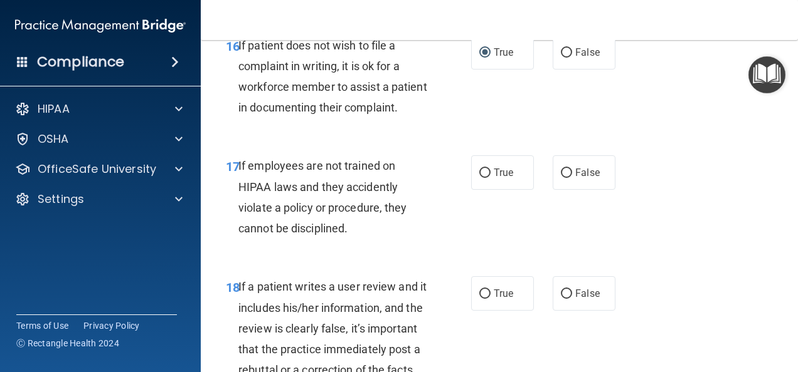
scroll to position [2383, 0]
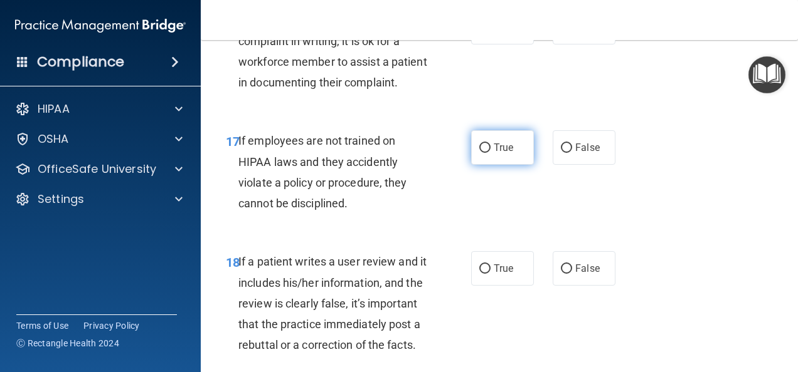
click at [482, 153] on input "True" at bounding box center [484, 148] width 11 height 9
radio input "true"
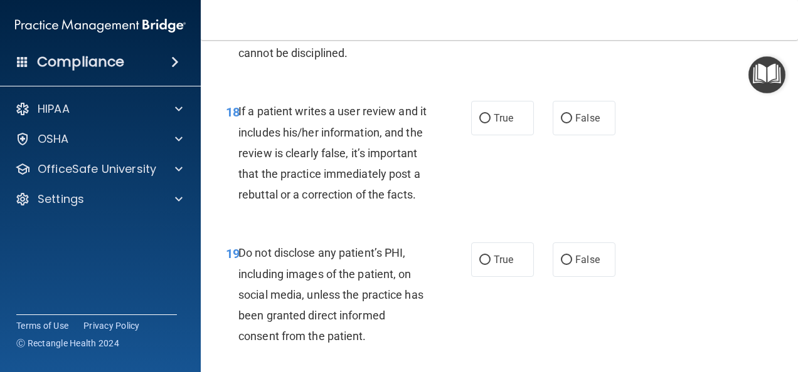
scroll to position [2558, 0]
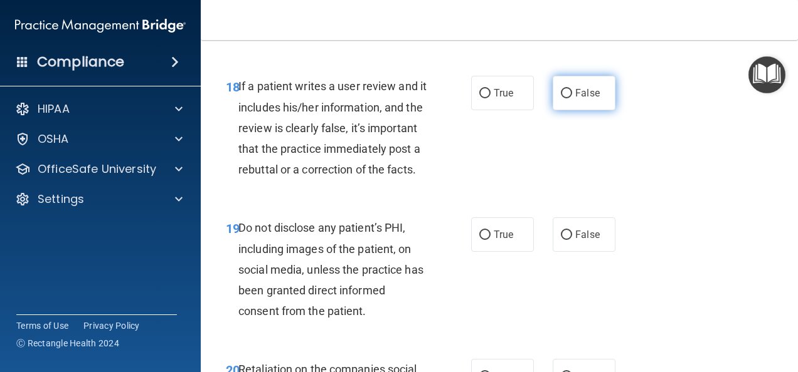
click at [561, 98] on input "False" at bounding box center [566, 93] width 11 height 9
radio input "true"
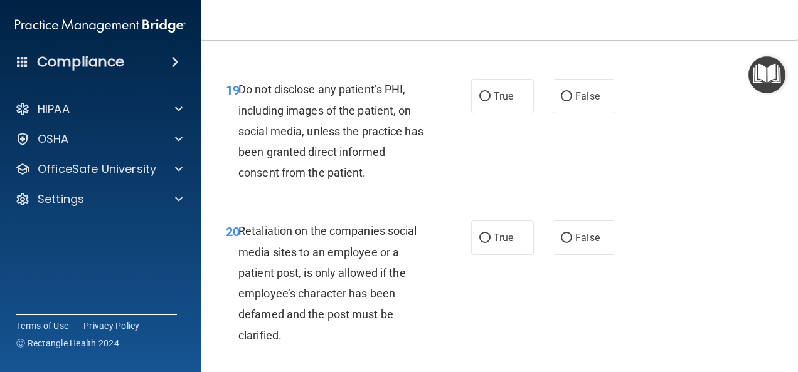
scroll to position [2709, 0]
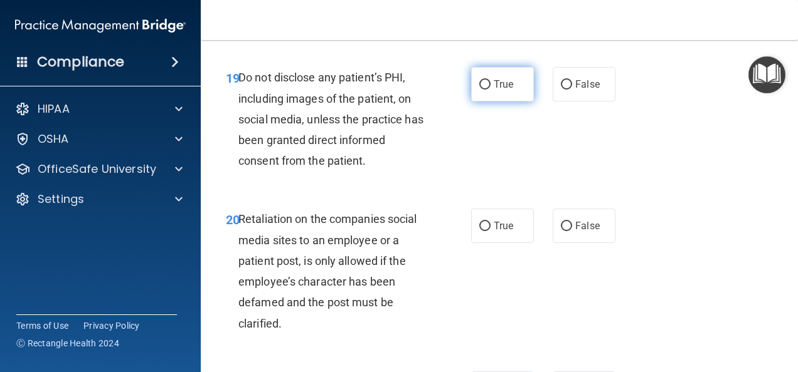
click at [483, 90] on input "True" at bounding box center [484, 84] width 11 height 9
radio input "true"
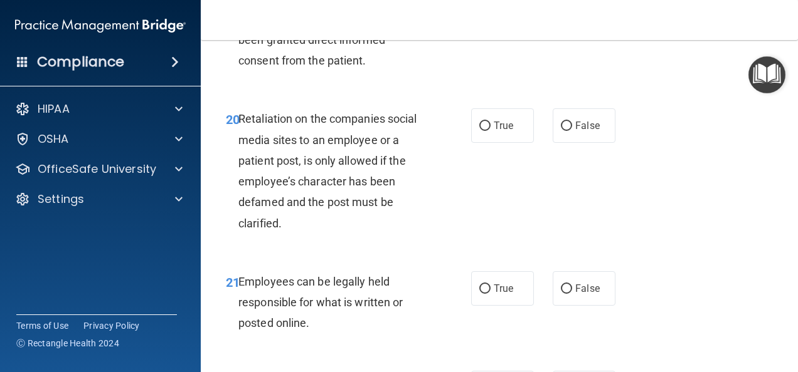
scroll to position [2834, 0]
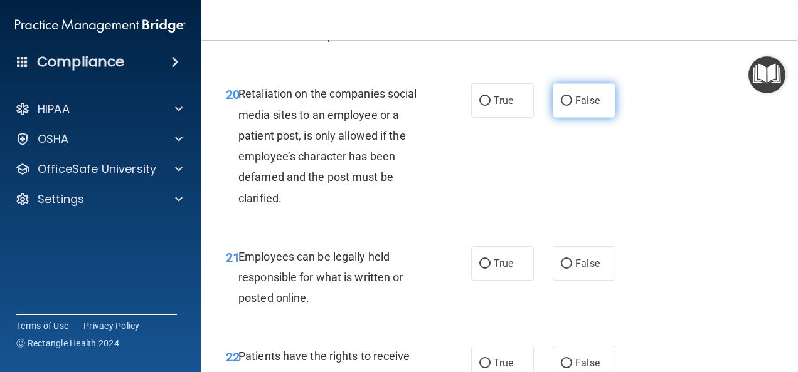
click at [563, 106] on input "False" at bounding box center [566, 101] width 11 height 9
radio input "true"
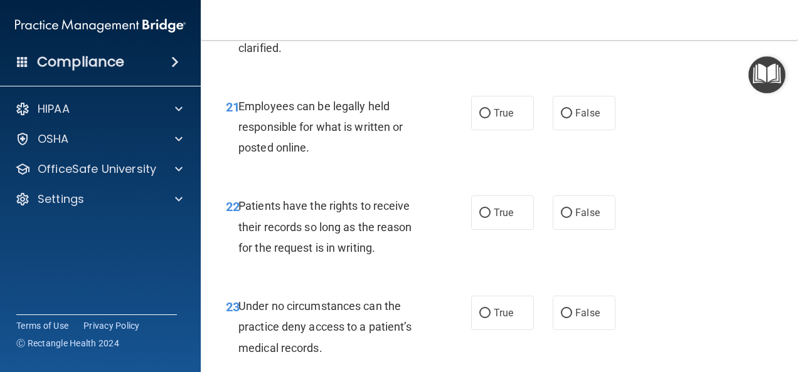
scroll to position [3010, 0]
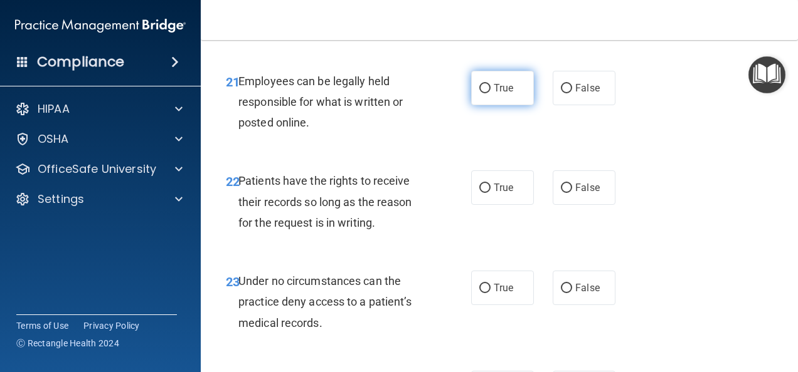
click at [482, 93] on input "True" at bounding box center [484, 88] width 11 height 9
radio input "true"
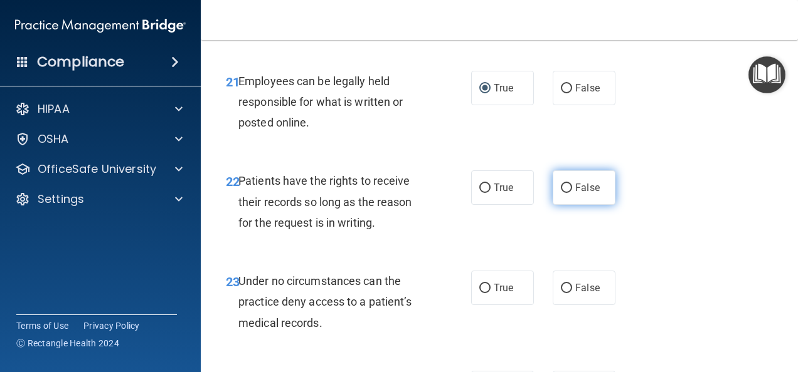
click at [561, 193] on input "False" at bounding box center [566, 188] width 11 height 9
radio input "true"
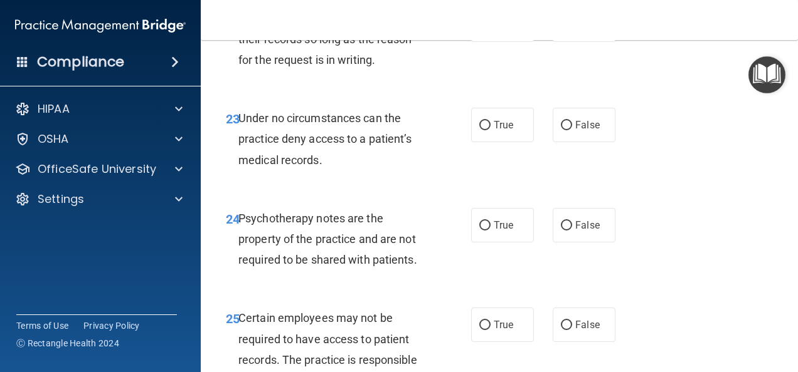
scroll to position [3185, 0]
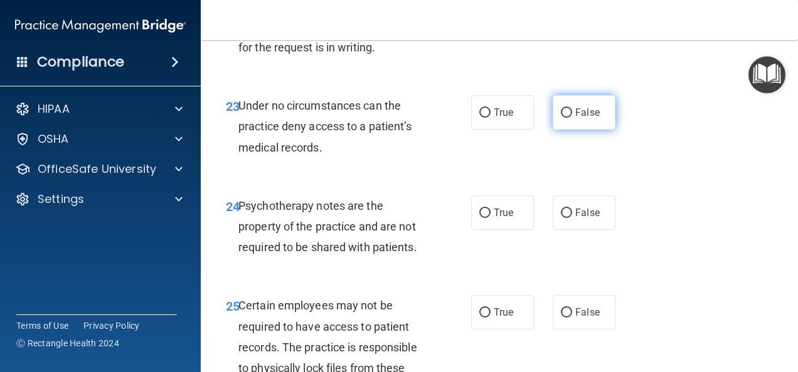
click at [561, 118] on input "False" at bounding box center [566, 112] width 11 height 9
radio input "true"
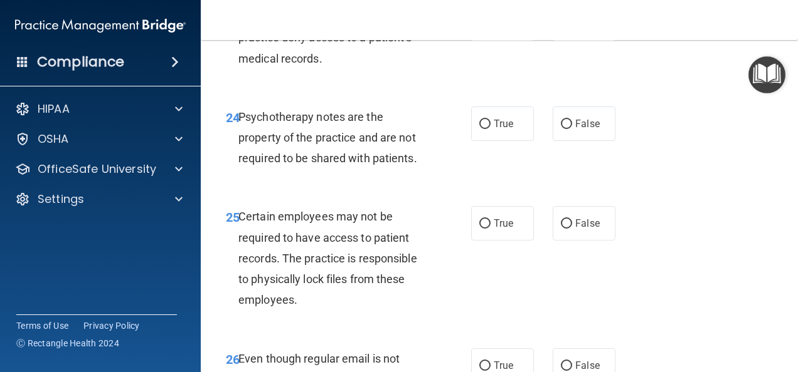
scroll to position [3285, 0]
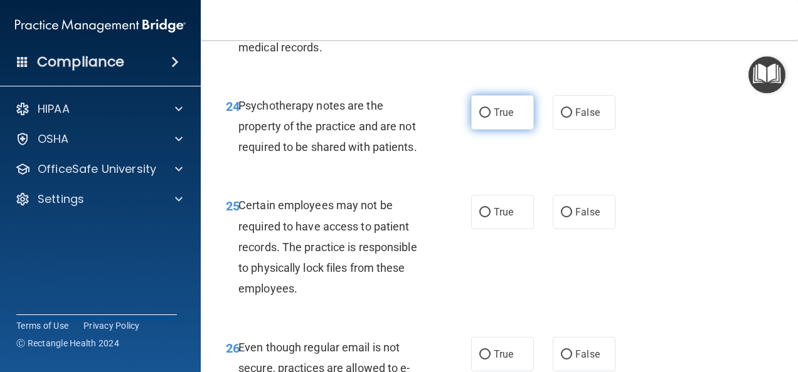
click at [479, 118] on input "True" at bounding box center [484, 112] width 11 height 9
radio input "true"
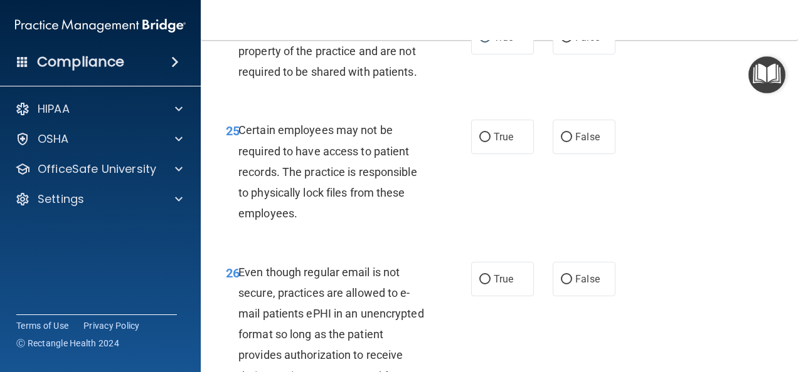
scroll to position [3386, 0]
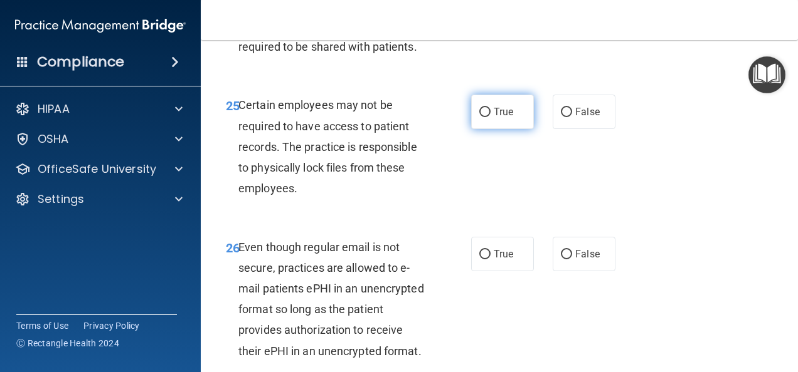
click at [480, 117] on input "True" at bounding box center [484, 112] width 11 height 9
radio input "true"
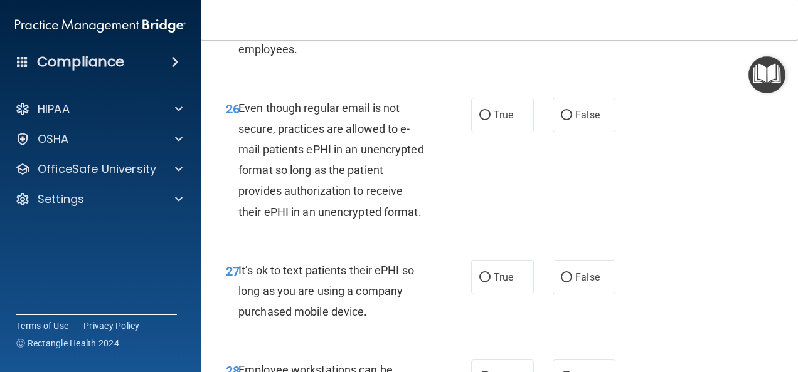
scroll to position [3536, 0]
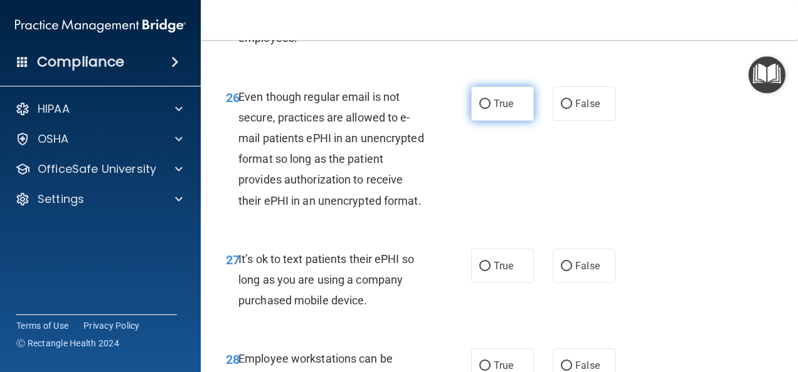
click at [484, 109] on input "True" at bounding box center [484, 104] width 11 height 9
radio input "true"
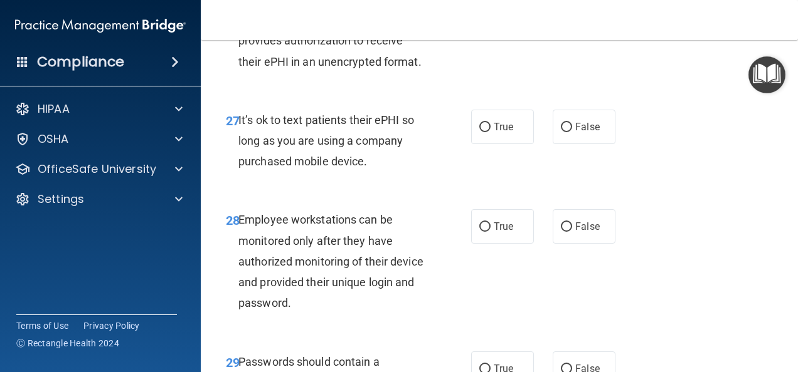
scroll to position [3687, 0]
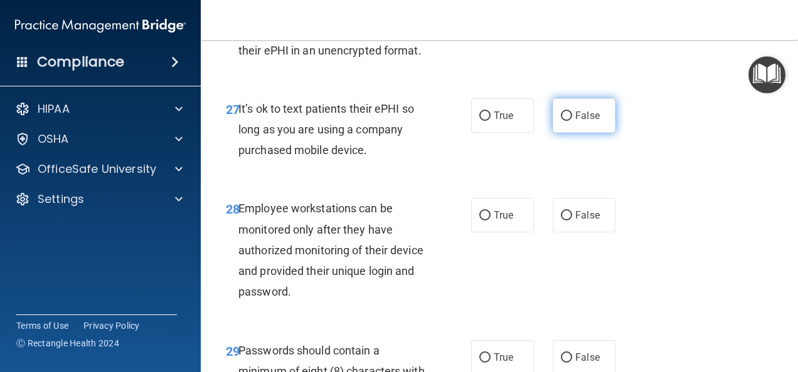
click at [561, 121] on input "False" at bounding box center [566, 116] width 11 height 9
radio input "true"
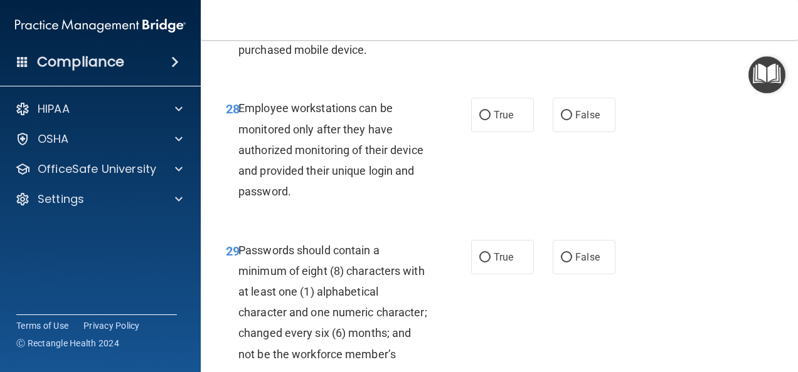
scroll to position [3812, 0]
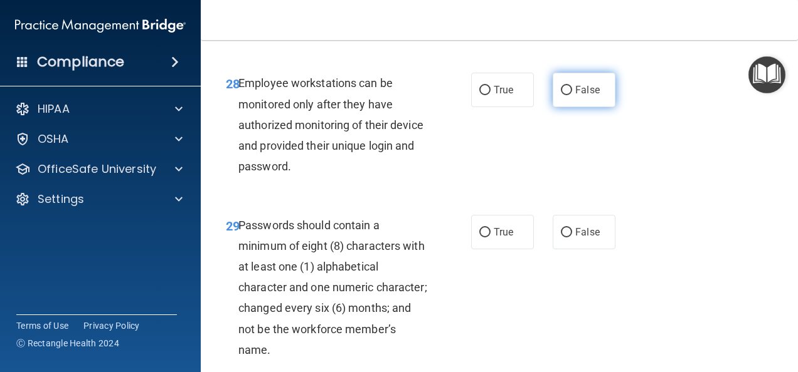
click at [561, 95] on input "False" at bounding box center [566, 90] width 11 height 9
radio input "true"
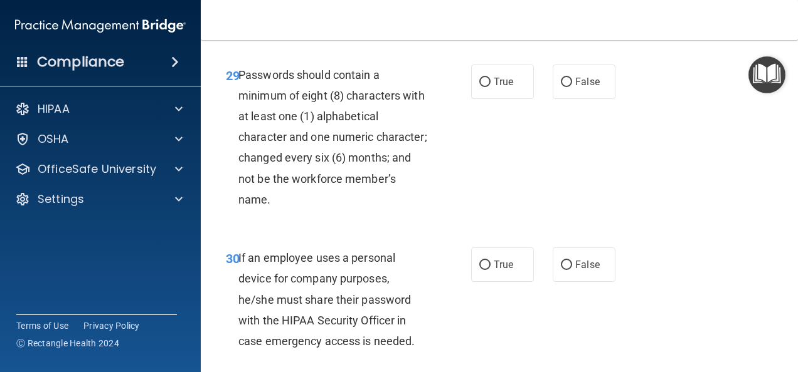
scroll to position [3988, 0]
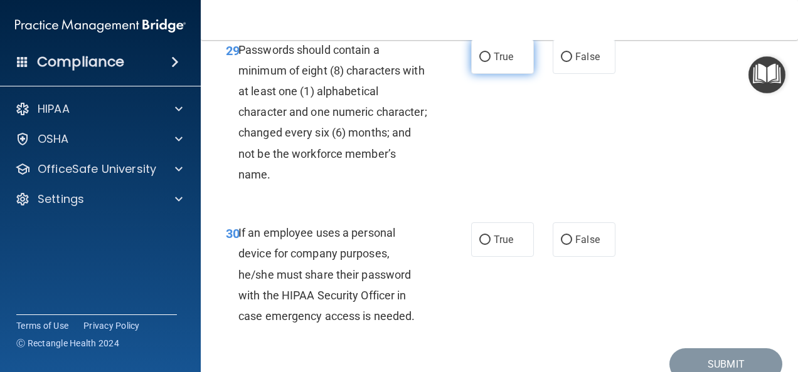
click at [479, 62] on input "True" at bounding box center [484, 57] width 11 height 9
radio input "true"
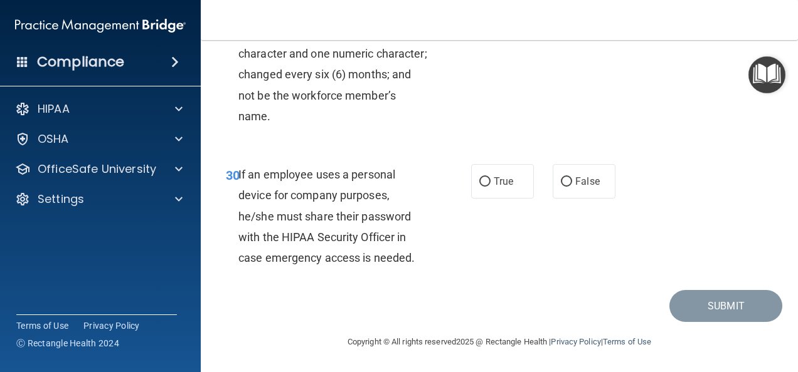
scroll to position [4113, 0]
click at [561, 187] on input "False" at bounding box center [566, 181] width 11 height 9
radio input "true"
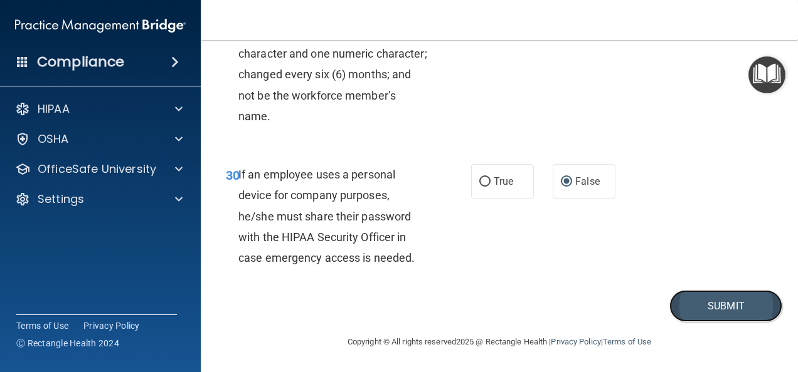
click at [715, 322] on button "Submit" at bounding box center [725, 306] width 113 height 32
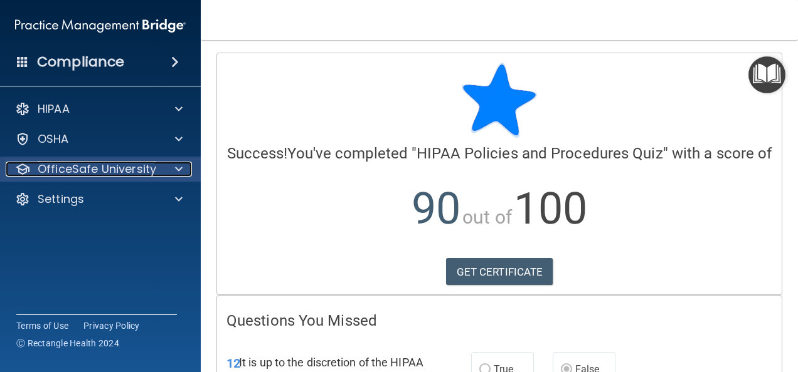
click at [133, 167] on p "OfficeSafe University" at bounding box center [97, 169] width 119 height 15
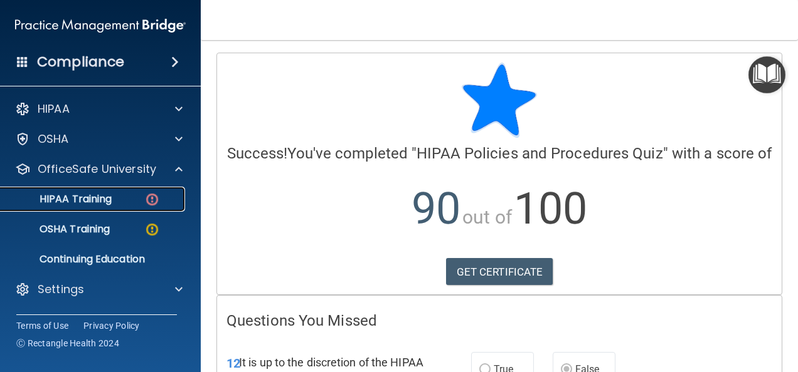
click at [117, 199] on div "HIPAA Training" at bounding box center [93, 199] width 171 height 13
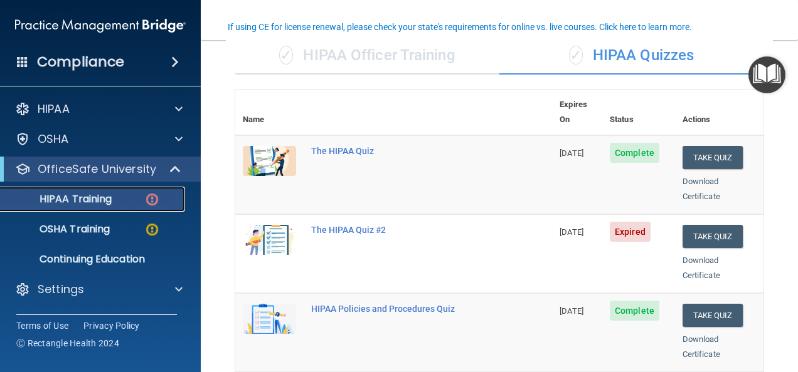
scroll to position [125, 0]
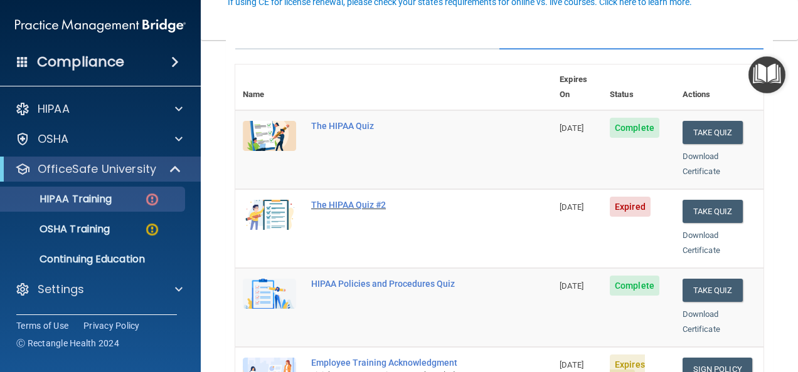
click at [319, 200] on div "The HIPAA Quiz #2" at bounding box center [400, 205] width 178 height 10
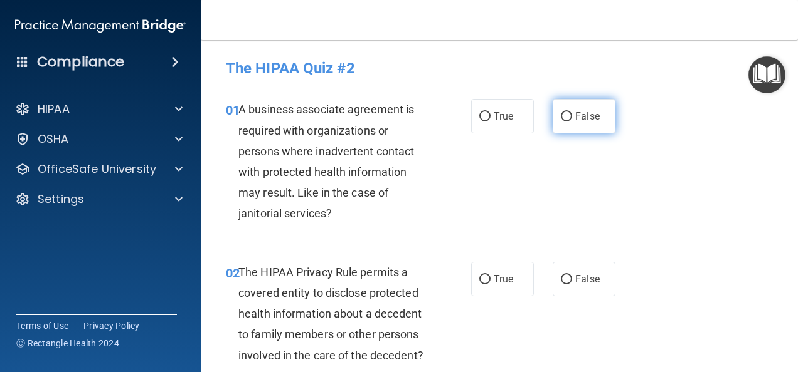
click at [561, 114] on input "False" at bounding box center [566, 116] width 11 height 9
radio input "true"
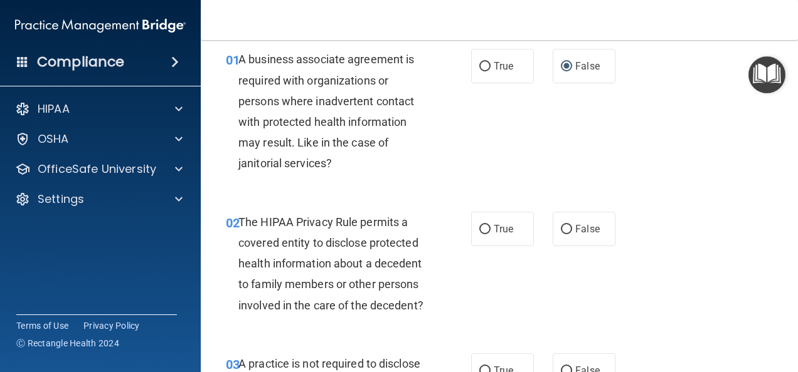
scroll to position [75, 0]
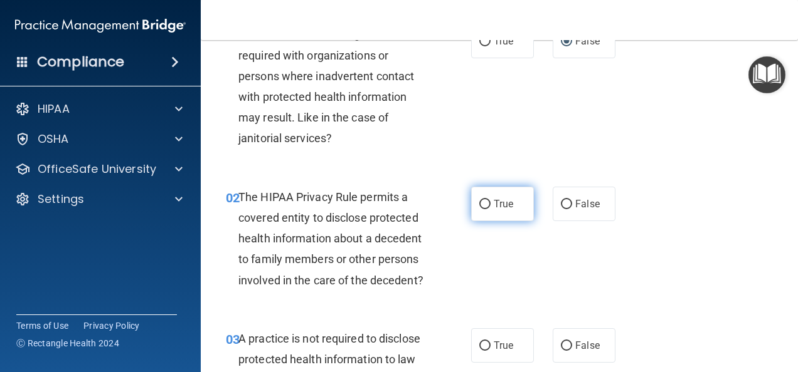
click at [480, 205] on input "True" at bounding box center [484, 204] width 11 height 9
radio input "true"
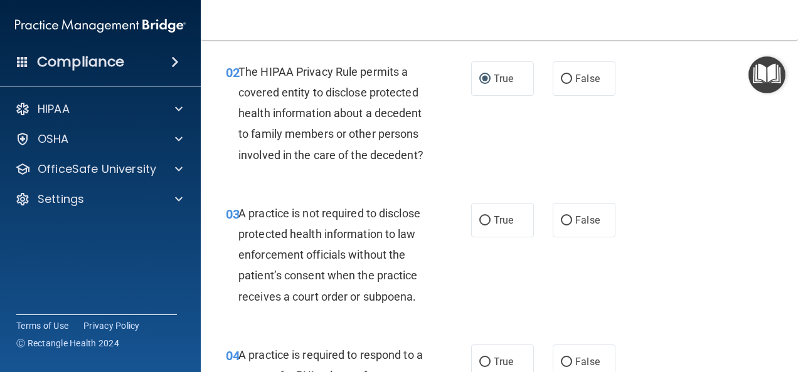
scroll to position [226, 0]
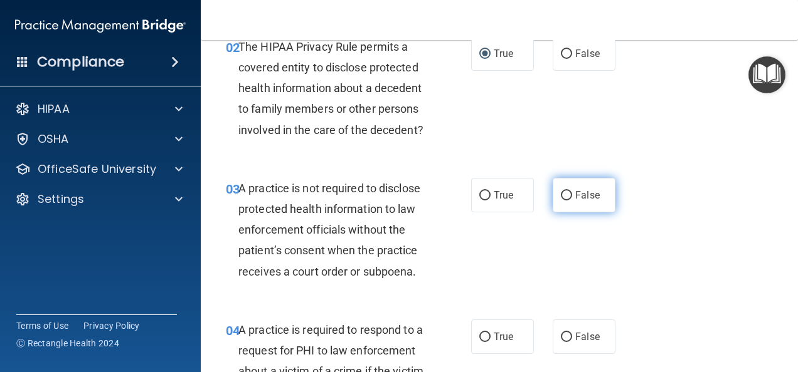
click at [564, 201] on input "False" at bounding box center [566, 195] width 11 height 9
radio input "true"
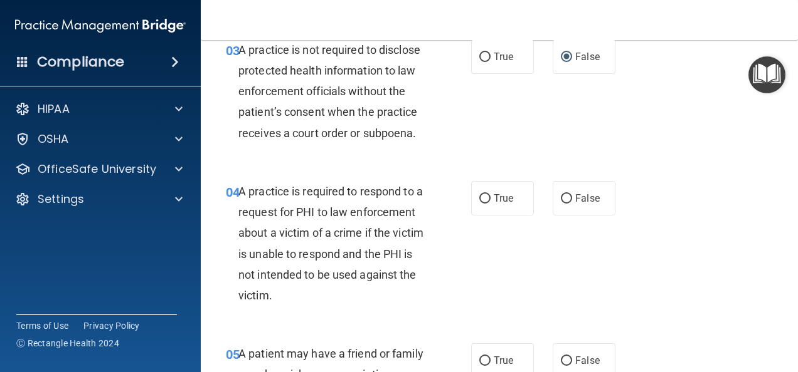
scroll to position [376, 0]
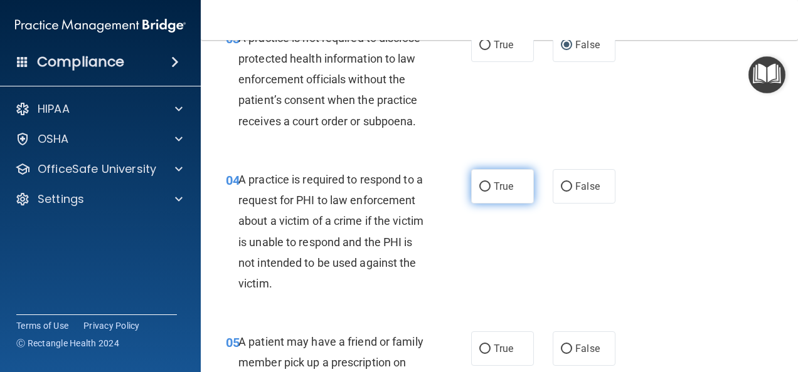
click at [480, 192] on input "True" at bounding box center [484, 186] width 11 height 9
radio input "true"
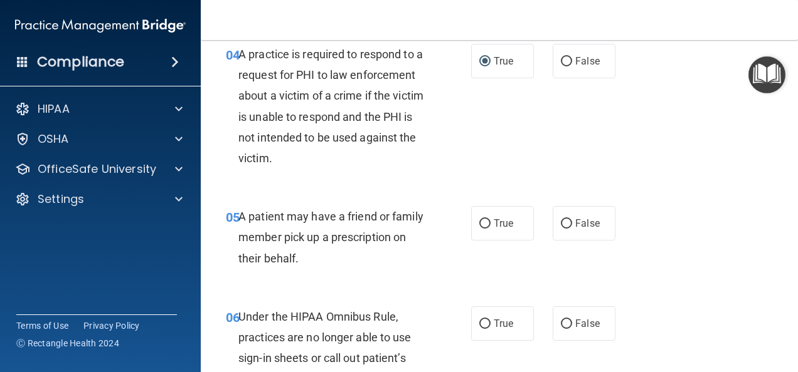
scroll to position [527, 0]
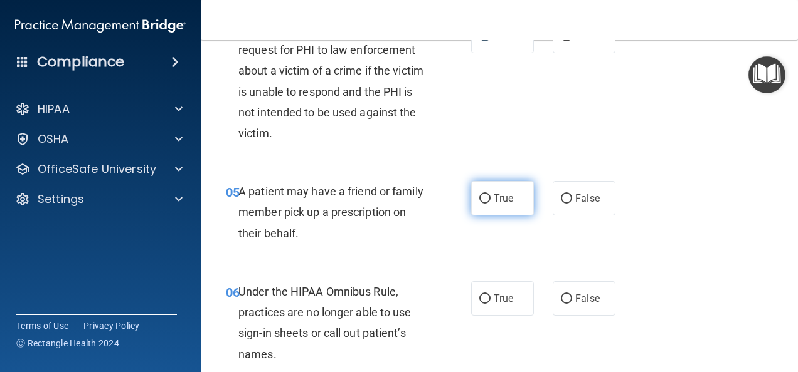
click at [479, 204] on input "True" at bounding box center [484, 198] width 11 height 9
radio input "true"
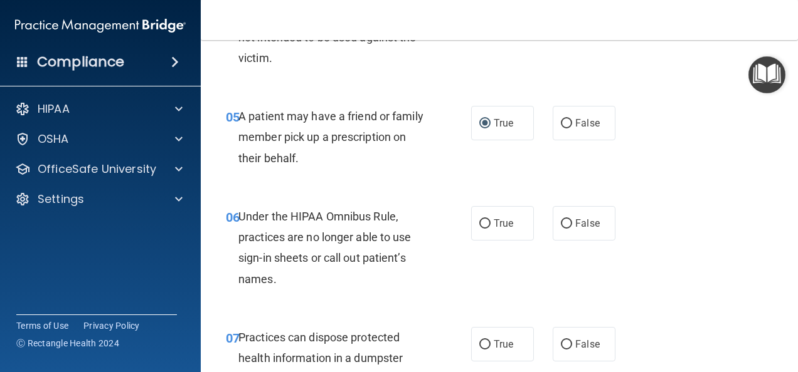
scroll to position [627, 0]
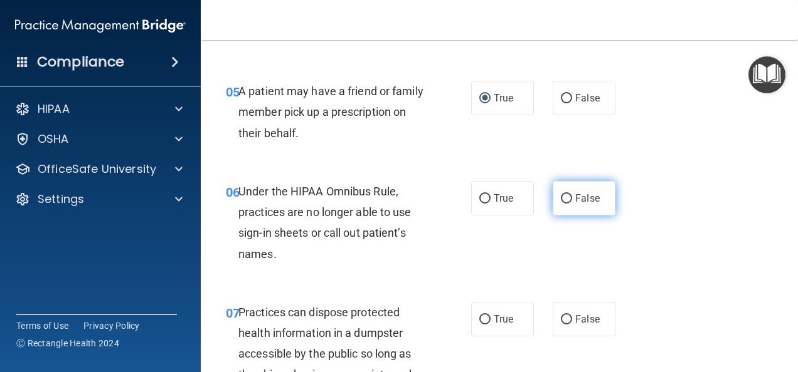
click at [563, 204] on input "False" at bounding box center [566, 198] width 11 height 9
radio input "true"
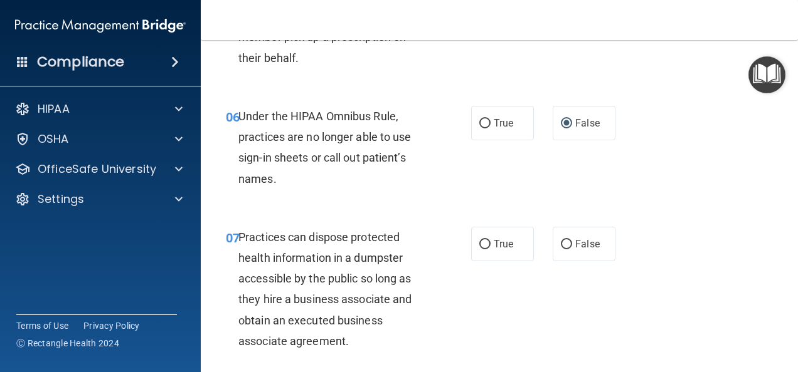
scroll to position [727, 0]
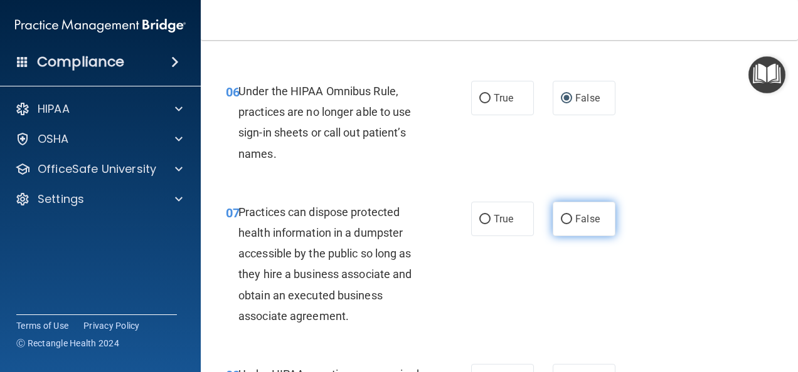
click at [561, 224] on input "False" at bounding box center [566, 219] width 11 height 9
radio input "true"
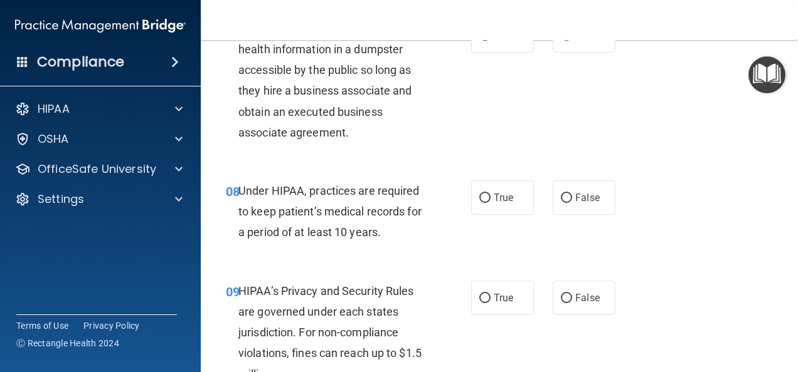
scroll to position [936, 0]
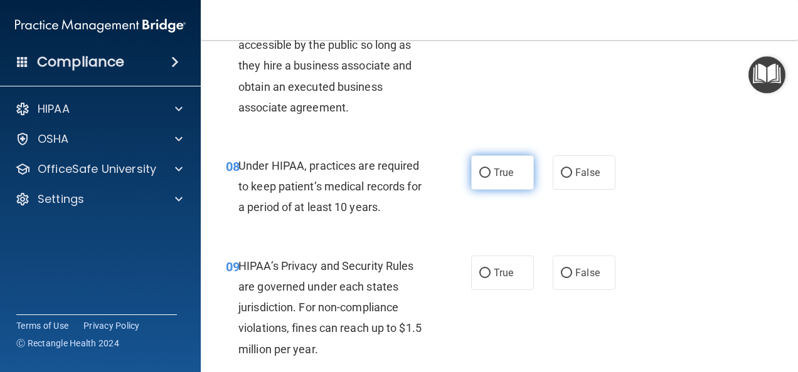
click at [481, 178] on input "True" at bounding box center [484, 173] width 11 height 9
radio input "true"
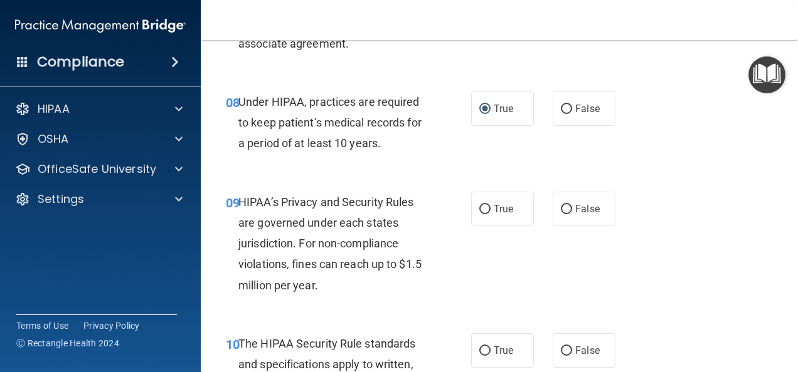
scroll to position [1011, 0]
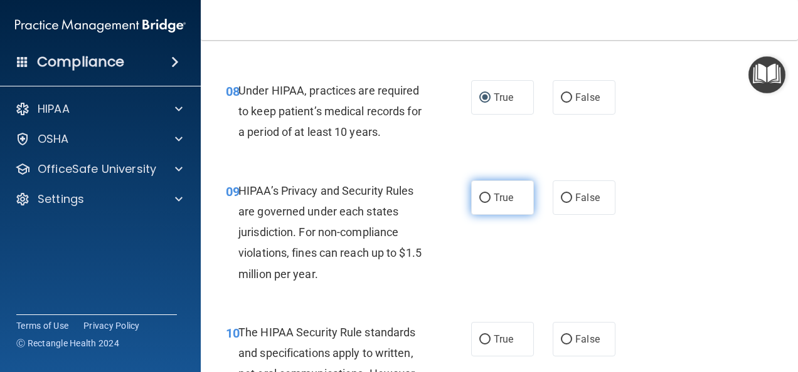
click at [482, 203] on input "True" at bounding box center [484, 198] width 11 height 9
radio input "true"
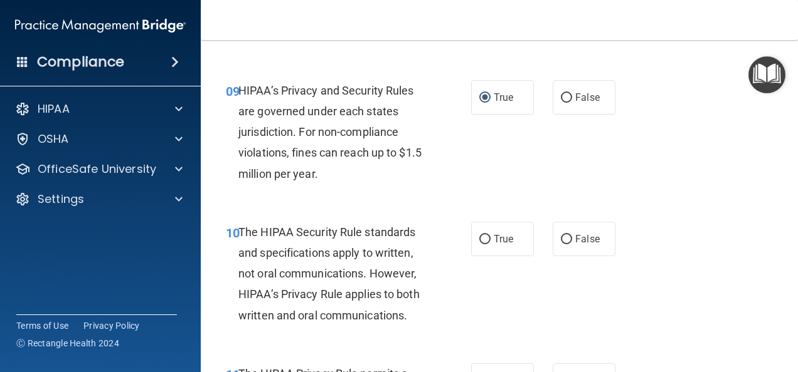
scroll to position [1137, 0]
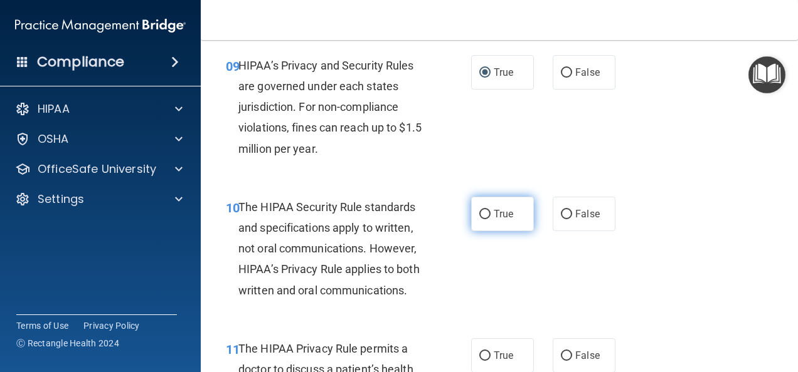
click at [481, 219] on input "True" at bounding box center [484, 214] width 11 height 9
radio input "true"
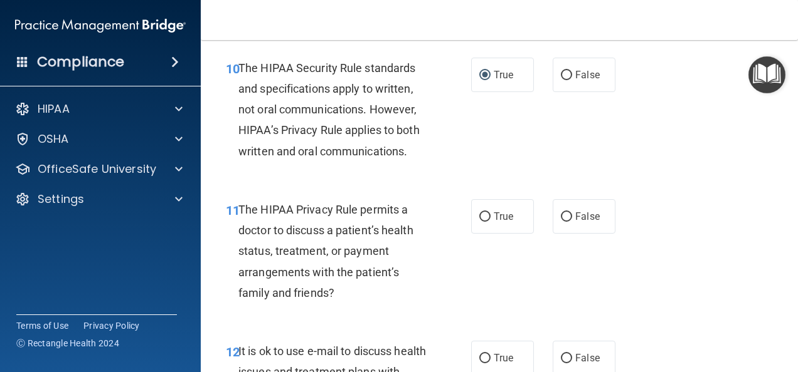
scroll to position [1287, 0]
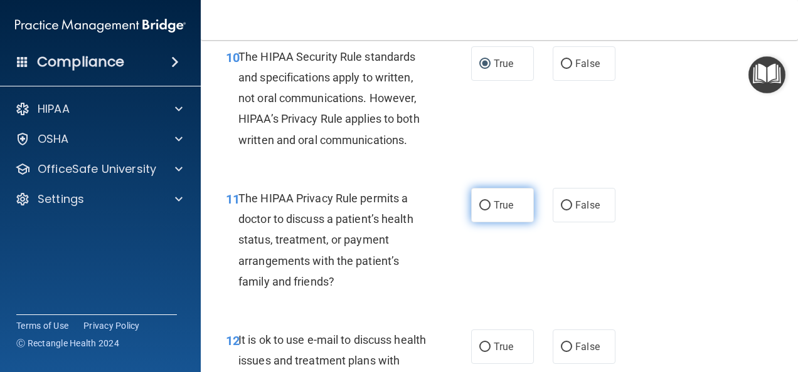
click at [483, 211] on input "True" at bounding box center [484, 205] width 11 height 9
radio input "true"
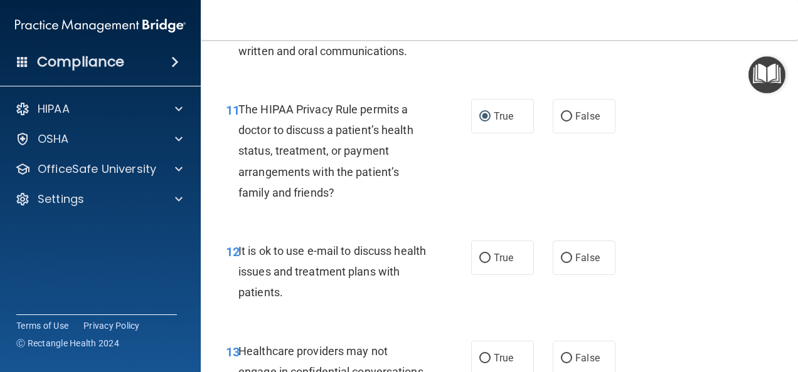
scroll to position [1388, 0]
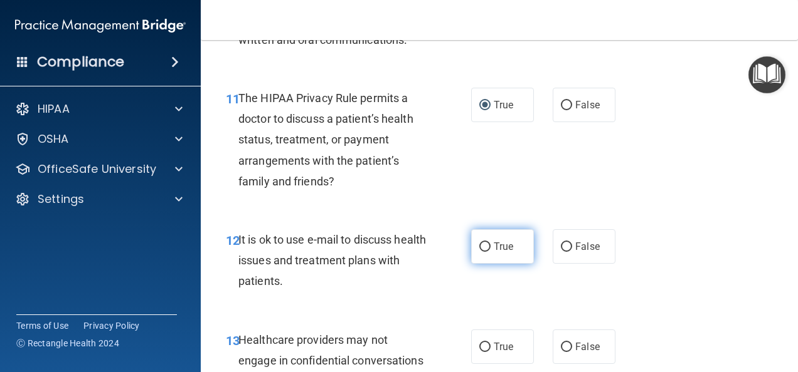
click at [482, 252] on input "True" at bounding box center [484, 247] width 11 height 9
radio input "true"
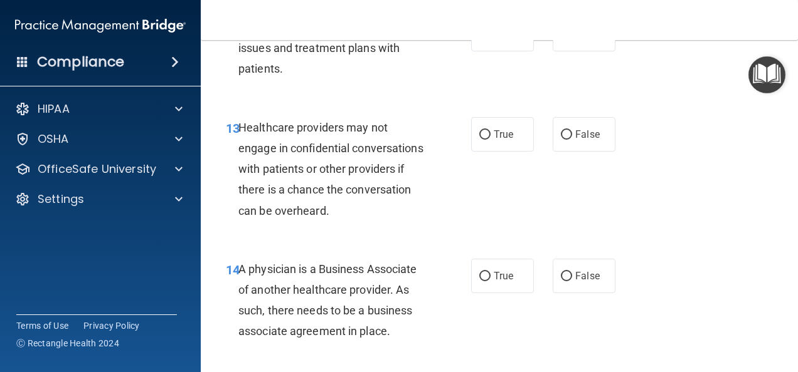
scroll to position [1575, 0]
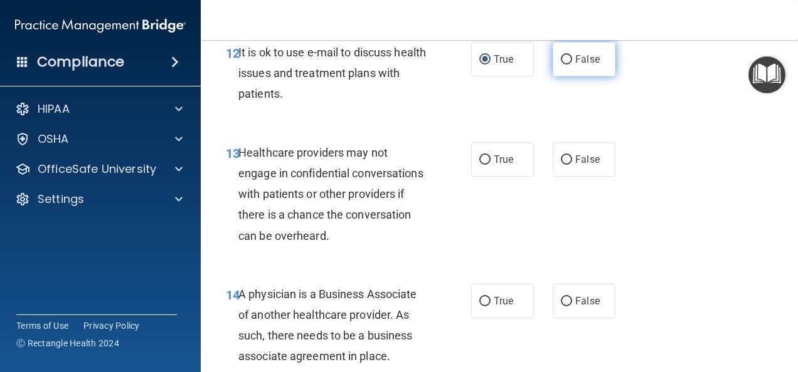
click at [563, 65] on input "False" at bounding box center [566, 59] width 11 height 9
radio input "true"
radio input "false"
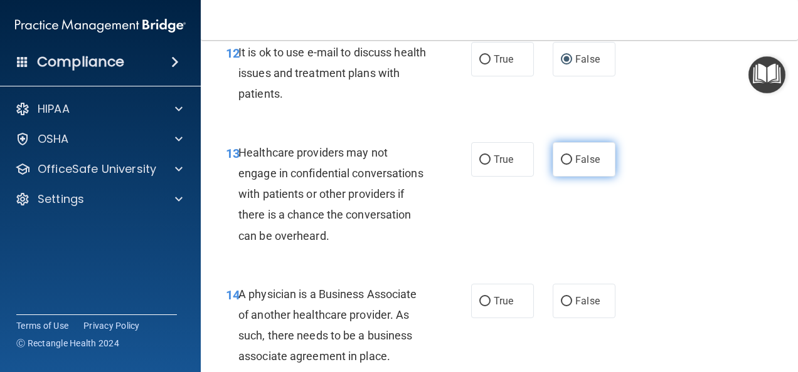
click at [561, 165] on input "False" at bounding box center [566, 159] width 11 height 9
radio input "true"
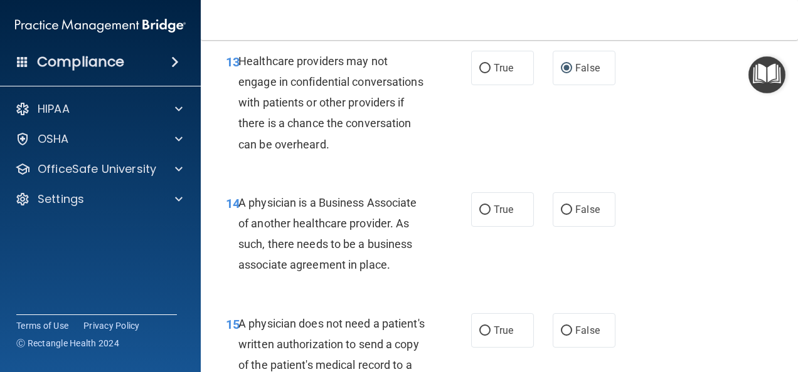
scroll to position [1675, 0]
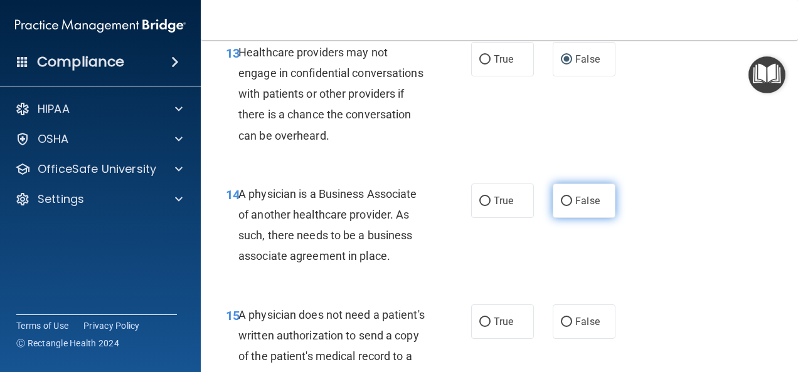
click at [561, 206] on input "False" at bounding box center [566, 201] width 11 height 9
radio input "true"
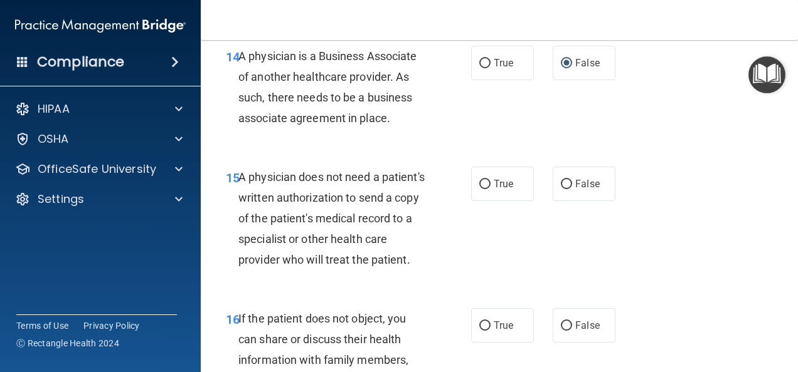
scroll to position [1826, 0]
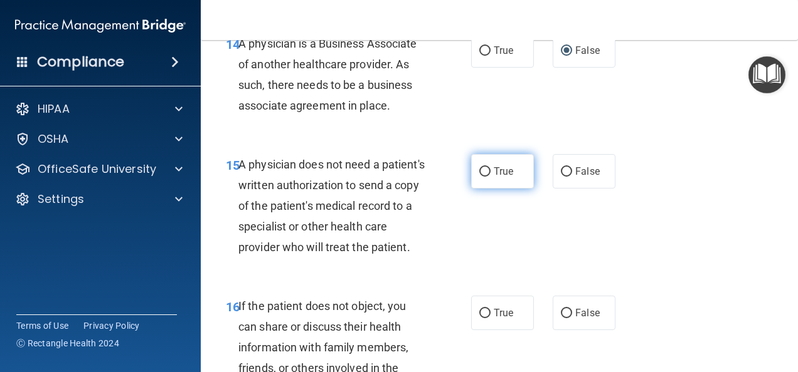
click at [479, 177] on input "True" at bounding box center [484, 171] width 11 height 9
radio input "true"
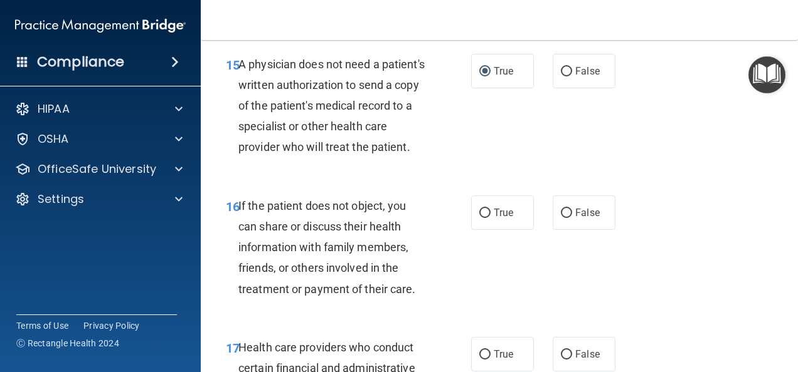
scroll to position [1951, 0]
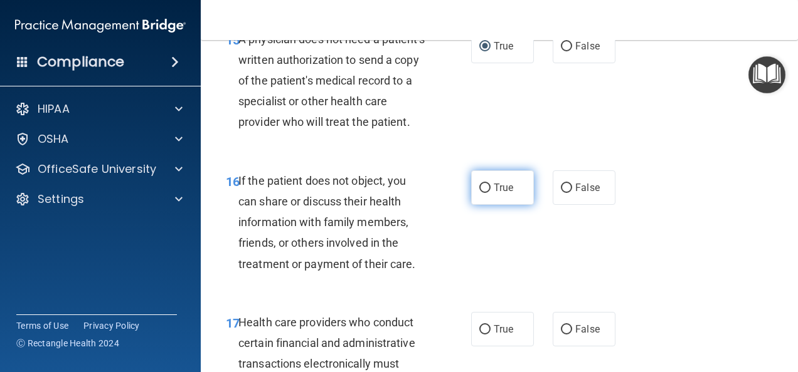
click at [479, 193] on input "True" at bounding box center [484, 188] width 11 height 9
radio input "true"
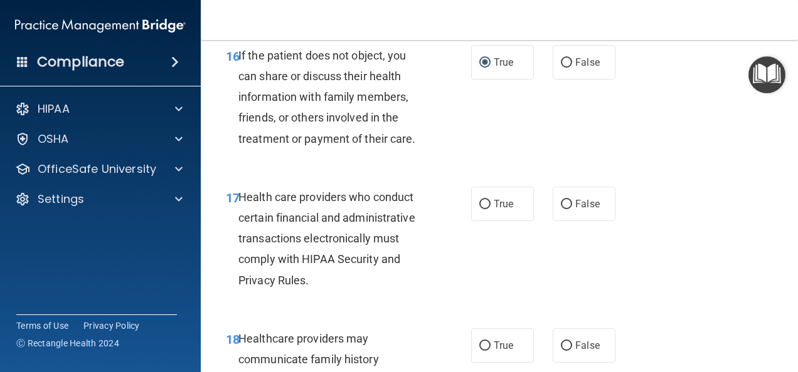
scroll to position [2102, 0]
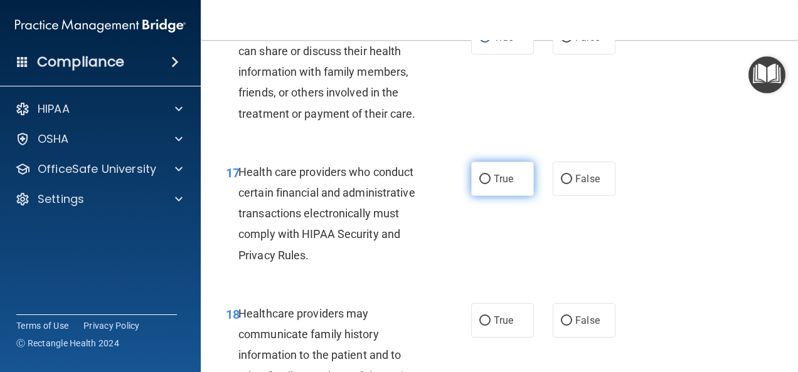
click at [479, 184] on input "True" at bounding box center [484, 179] width 11 height 9
radio input "true"
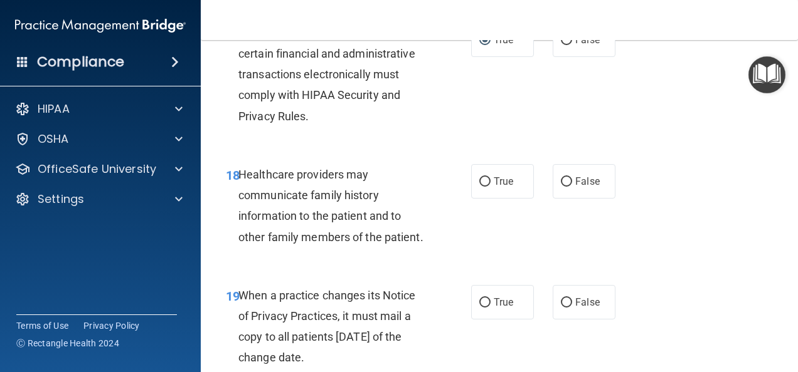
scroll to position [2252, 0]
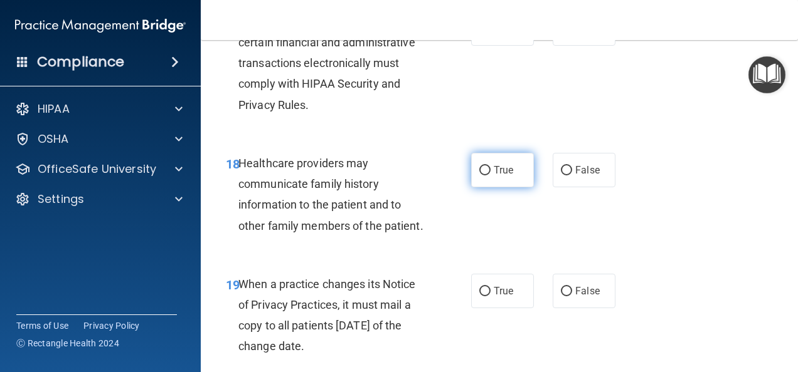
click at [483, 176] on input "True" at bounding box center [484, 170] width 11 height 9
radio input "true"
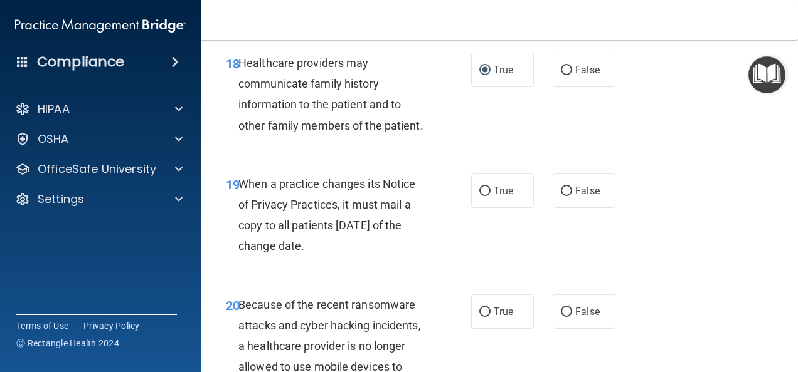
scroll to position [2378, 0]
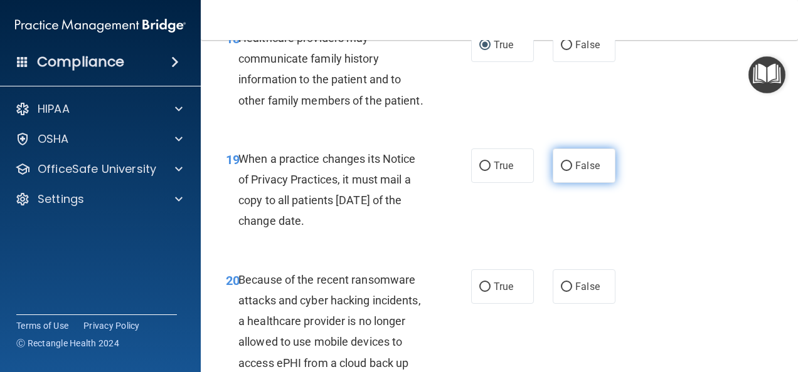
click at [562, 171] on input "False" at bounding box center [566, 166] width 11 height 9
radio input "true"
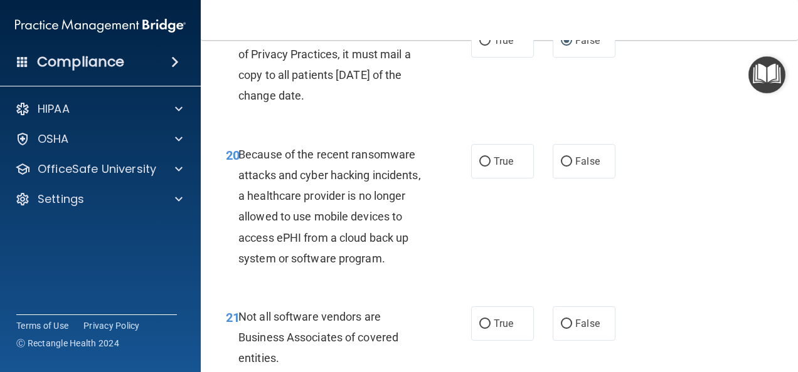
scroll to position [2528, 0]
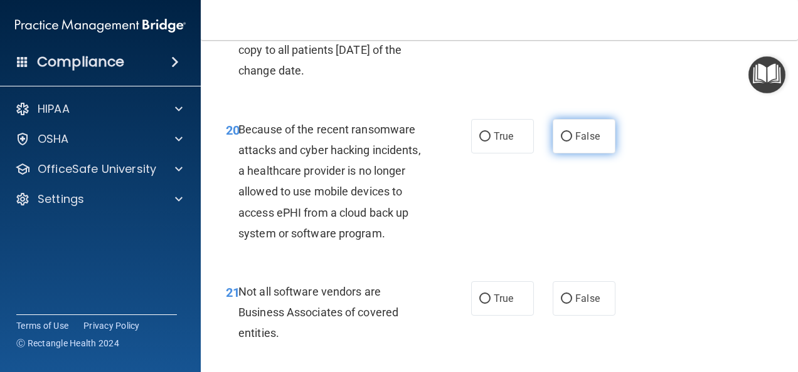
click at [562, 142] on input "False" at bounding box center [566, 136] width 11 height 9
radio input "true"
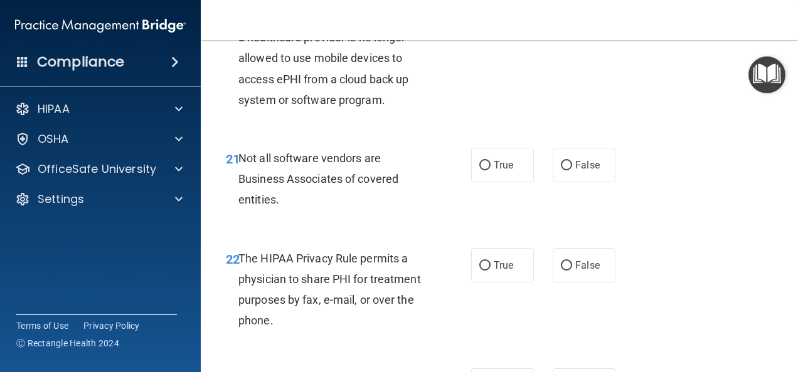
scroll to position [2678, 0]
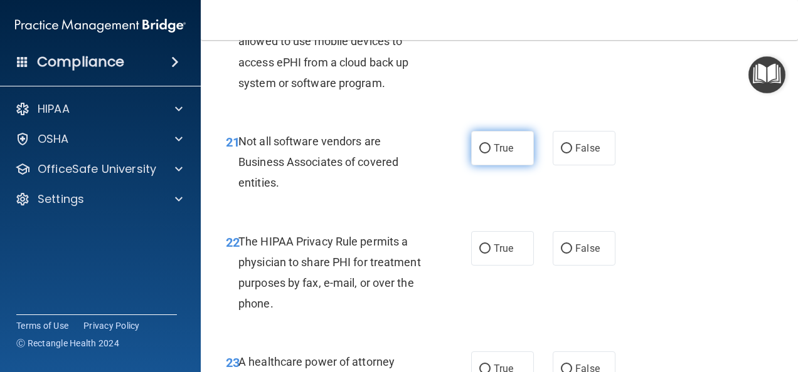
click at [480, 154] on input "True" at bounding box center [484, 148] width 11 height 9
radio input "true"
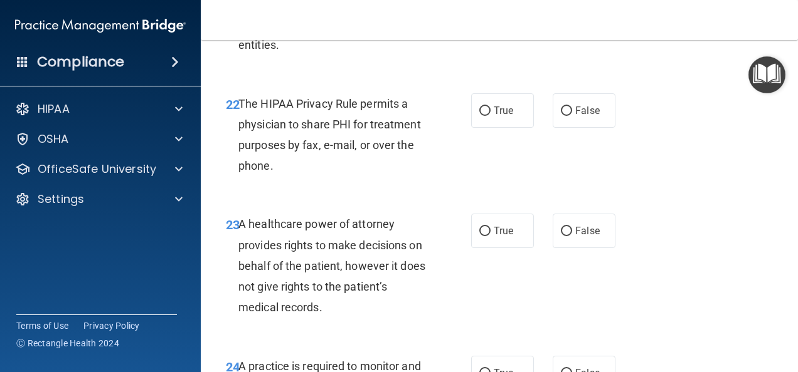
scroll to position [2829, 0]
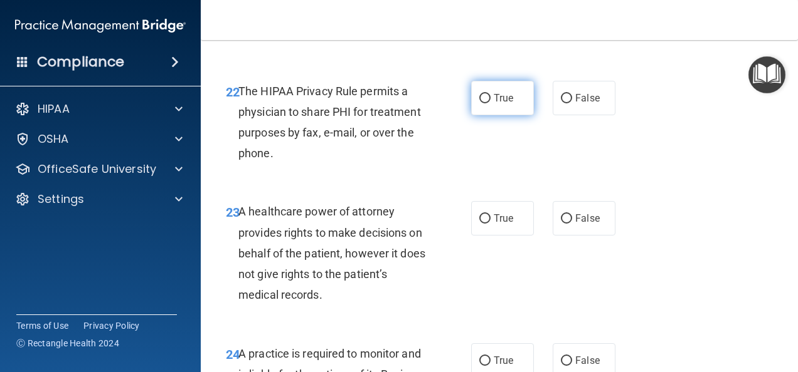
click at [485, 103] on input "True" at bounding box center [484, 98] width 11 height 9
radio input "true"
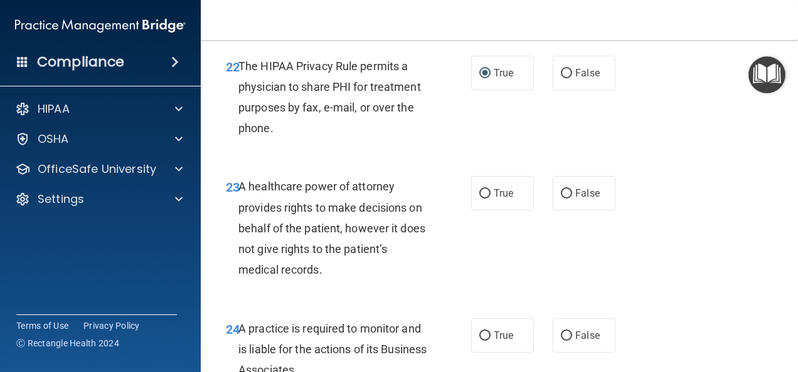
scroll to position [2879, 0]
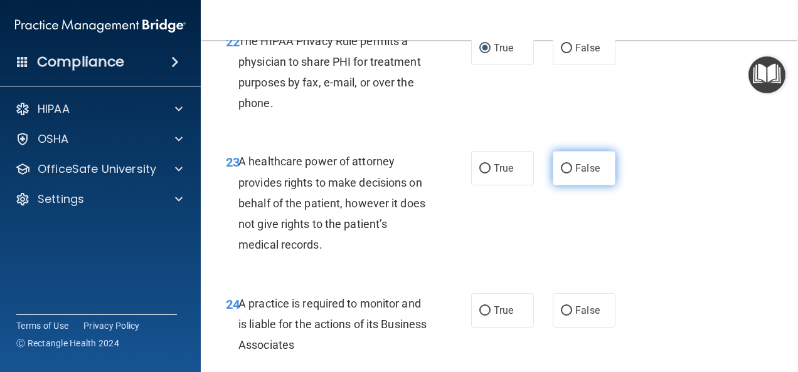
click at [564, 174] on input "False" at bounding box center [566, 168] width 11 height 9
radio input "true"
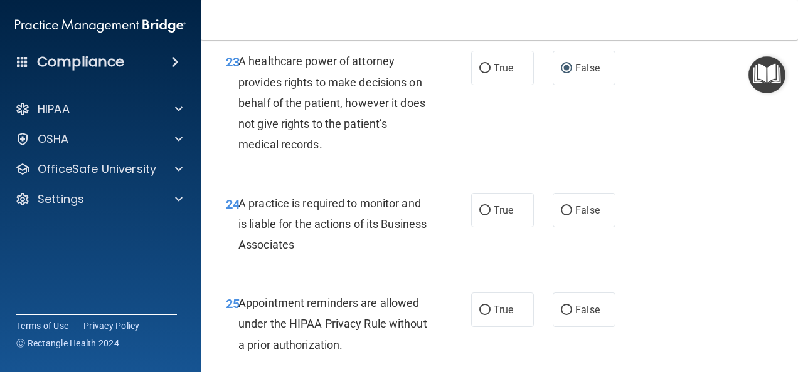
scroll to position [3005, 0]
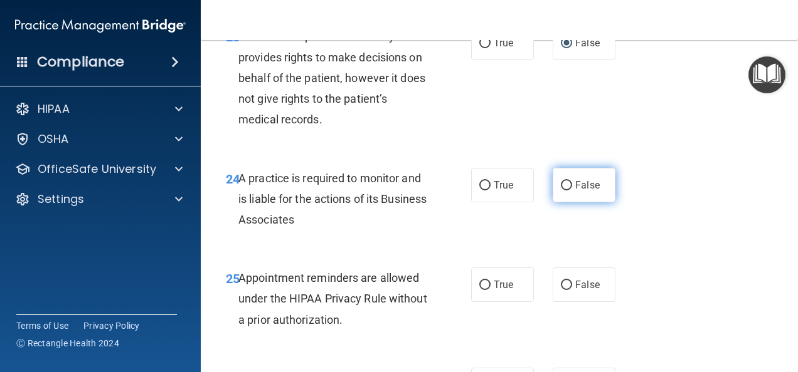
click at [561, 191] on input "False" at bounding box center [566, 185] width 11 height 9
radio input "true"
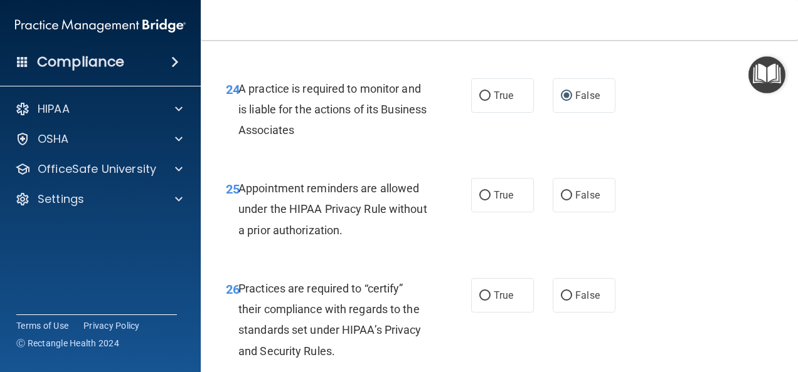
scroll to position [3105, 0]
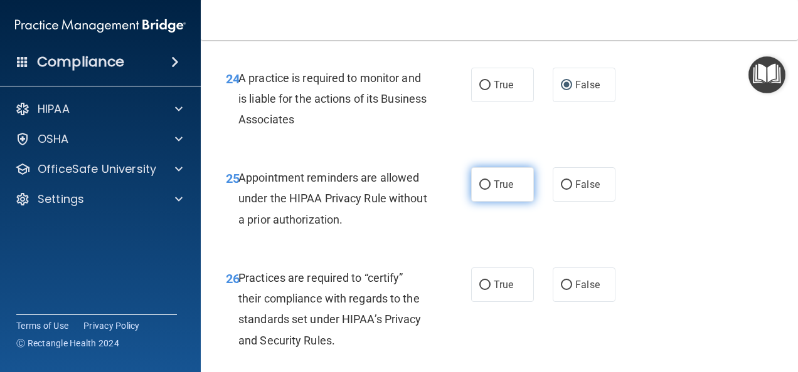
click at [479, 190] on input "True" at bounding box center [484, 185] width 11 height 9
radio input "true"
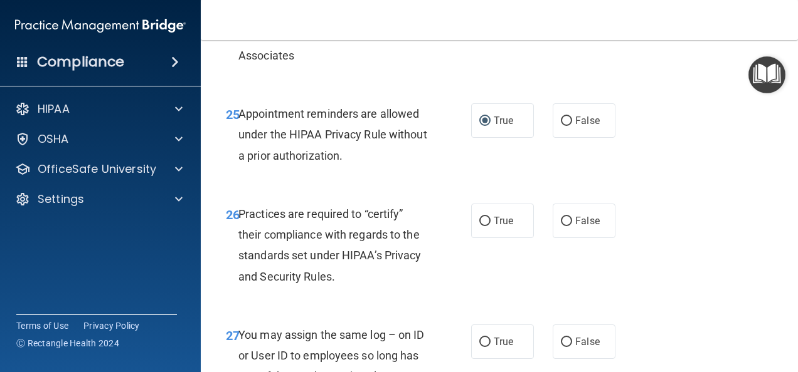
scroll to position [3180, 0]
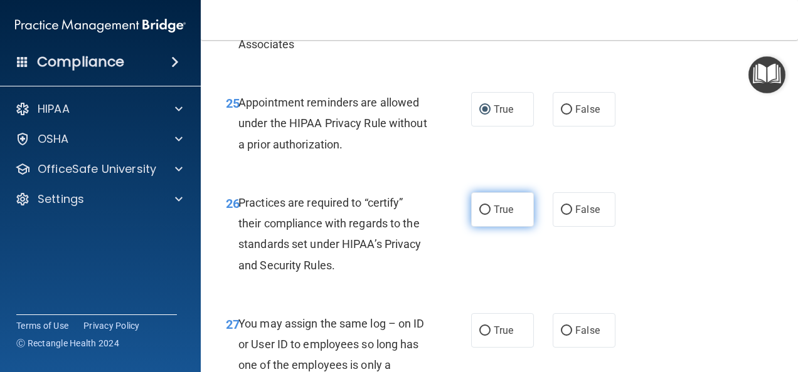
drag, startPoint x: 479, startPoint y: 273, endPoint x: 498, endPoint y: 278, distance: 19.5
click at [479, 215] on input "True" at bounding box center [484, 210] width 11 height 9
radio input "true"
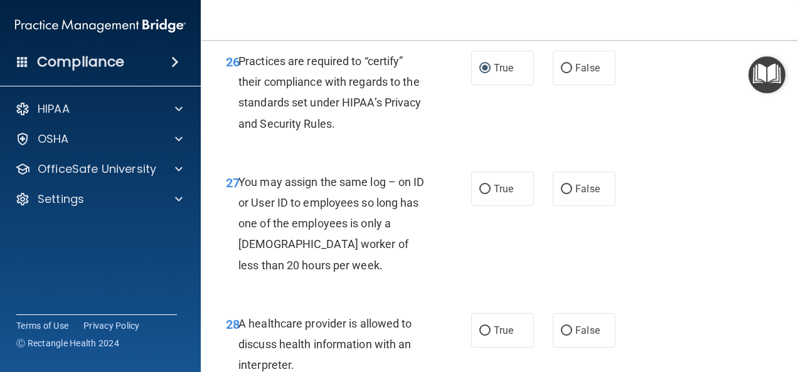
scroll to position [3331, 0]
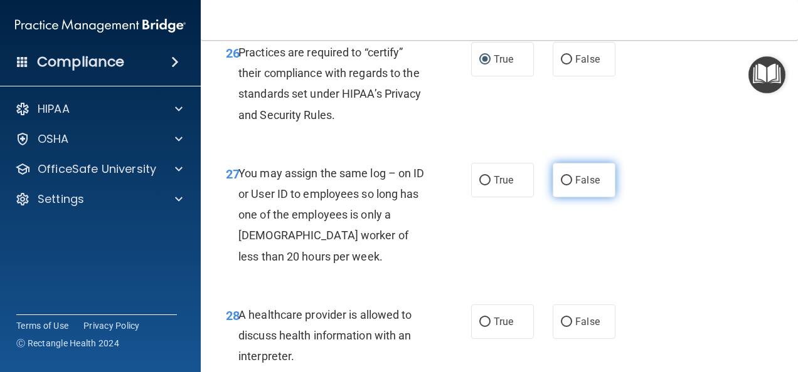
click at [562, 186] on input "False" at bounding box center [566, 180] width 11 height 9
radio input "true"
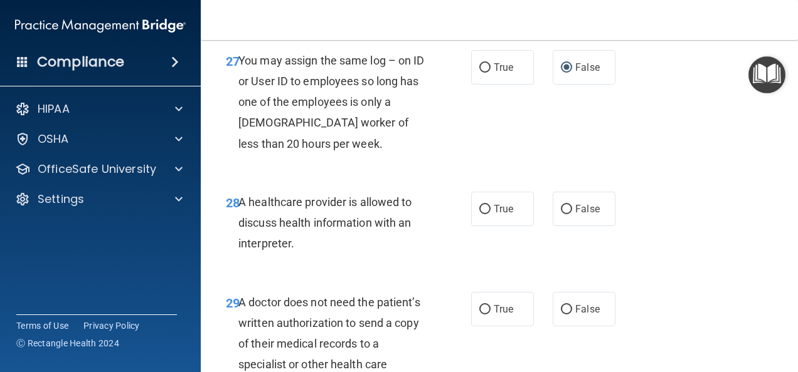
scroll to position [3456, 0]
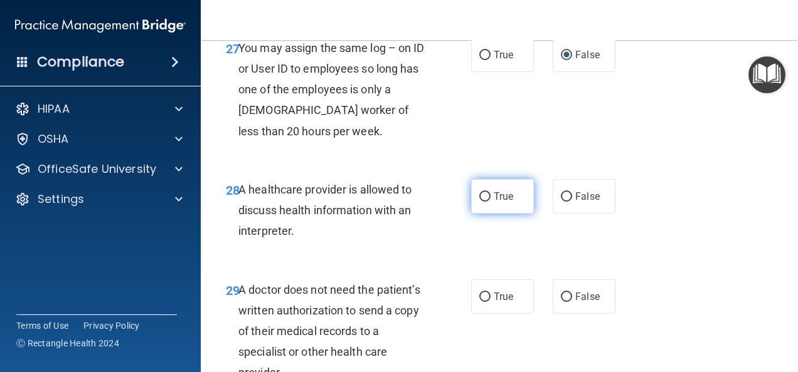
click at [483, 202] on input "True" at bounding box center [484, 196] width 11 height 9
radio input "true"
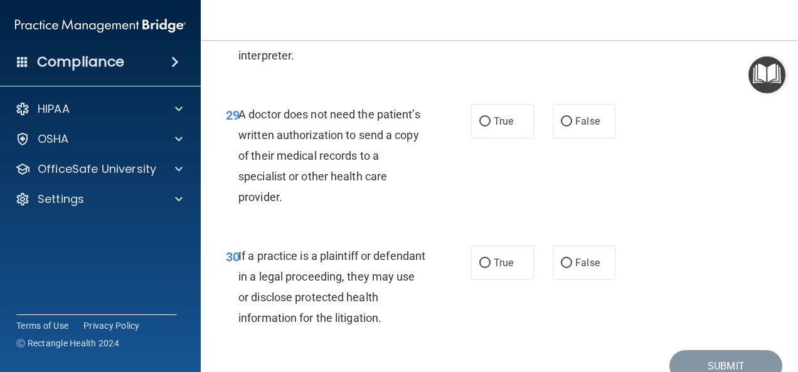
scroll to position [3657, 0]
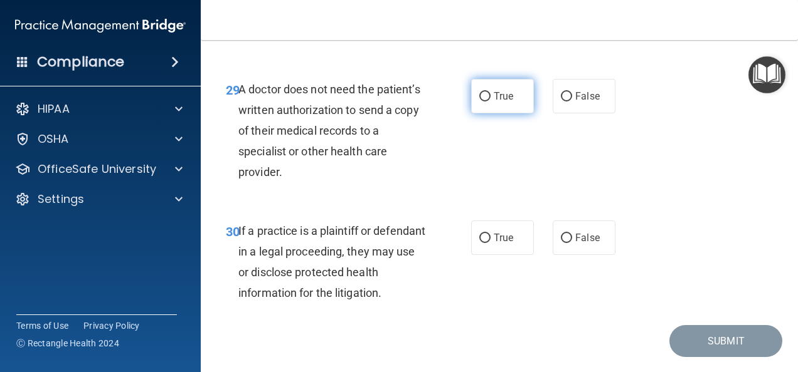
click at [482, 102] on input "True" at bounding box center [484, 96] width 11 height 9
radio input "true"
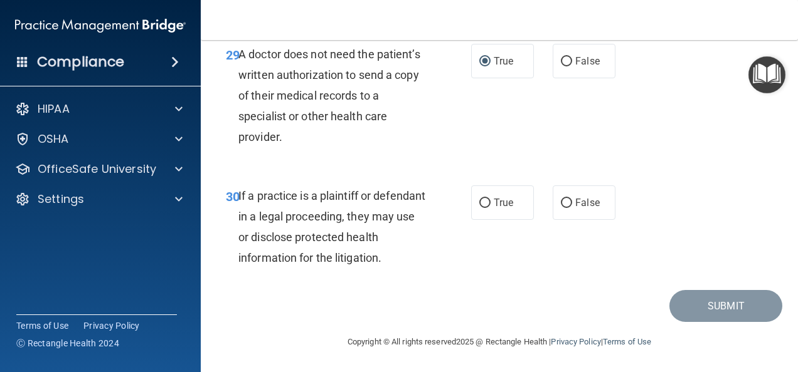
scroll to position [3707, 0]
click at [479, 208] on input "True" at bounding box center [484, 203] width 11 height 9
radio input "true"
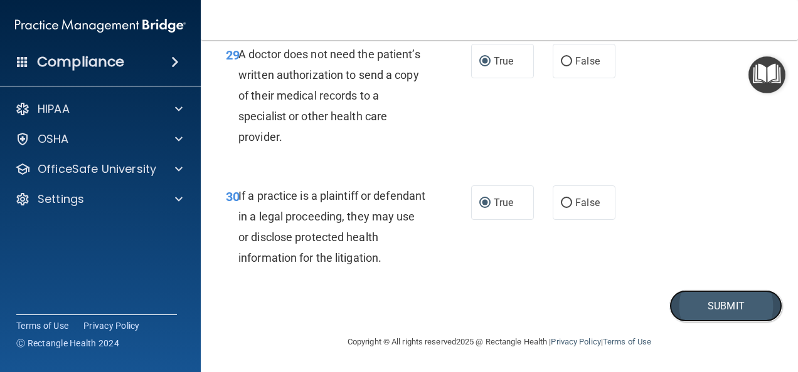
click at [747, 322] on button "Submit" at bounding box center [725, 306] width 113 height 32
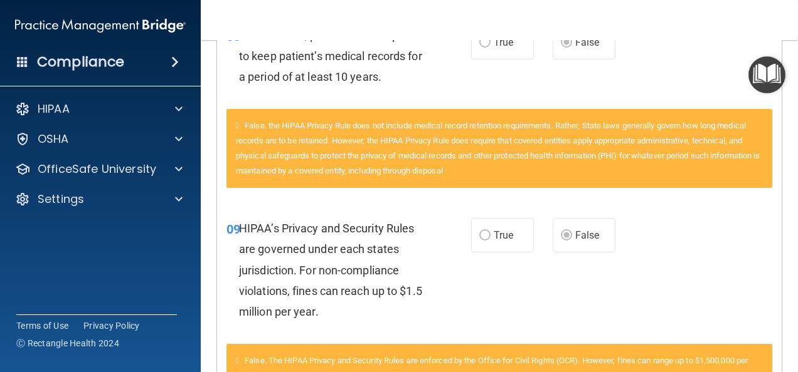
scroll to position [331, 0]
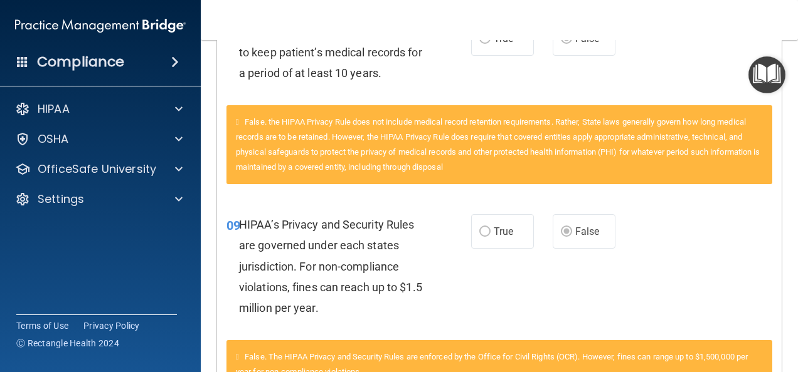
click at [776, 155] on main "Calculating your score.... Success! You've completed " The HIPAA Quiz #2 " with…" at bounding box center [499, 206] width 597 height 332
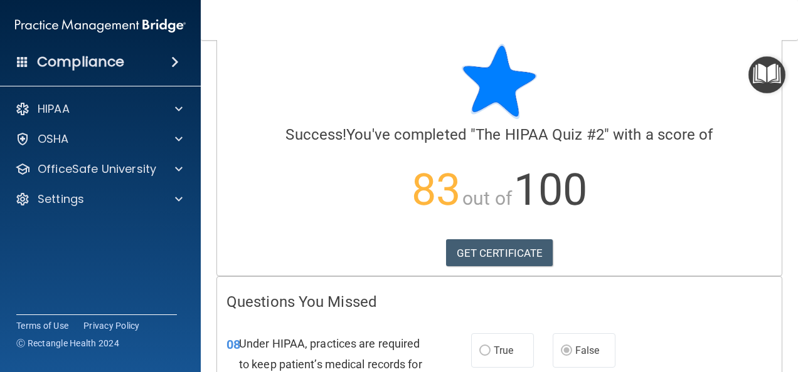
scroll to position [0, 0]
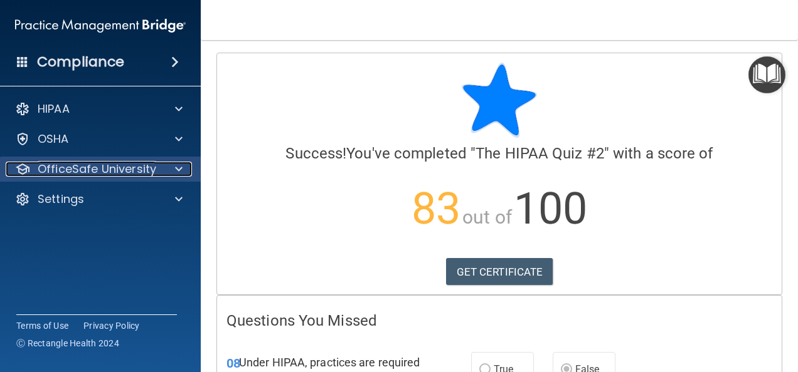
click at [173, 172] on div at bounding box center [176, 169] width 31 height 15
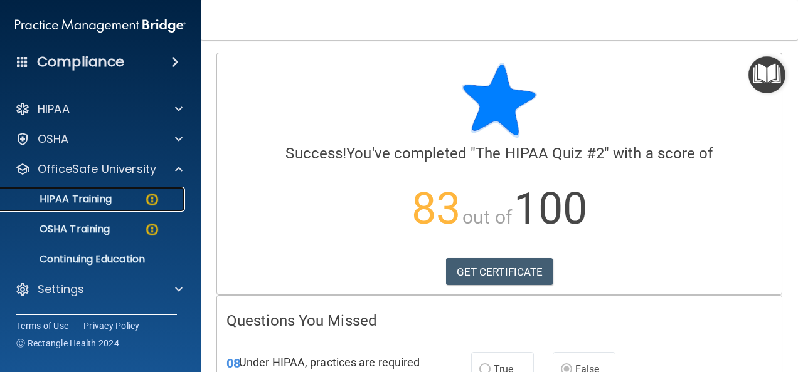
click at [152, 202] on img at bounding box center [152, 200] width 16 height 16
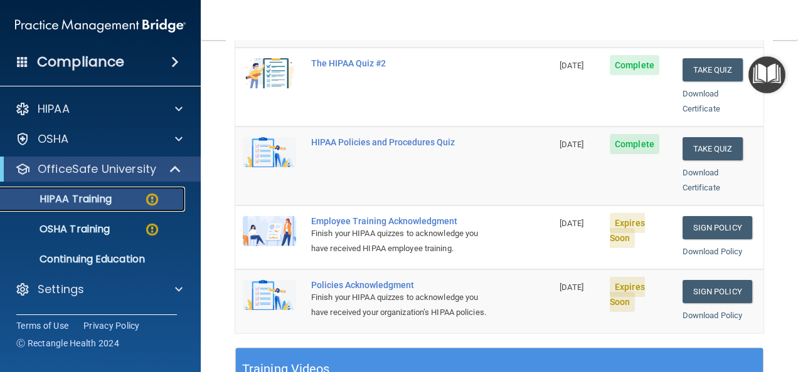
scroll to position [292, 0]
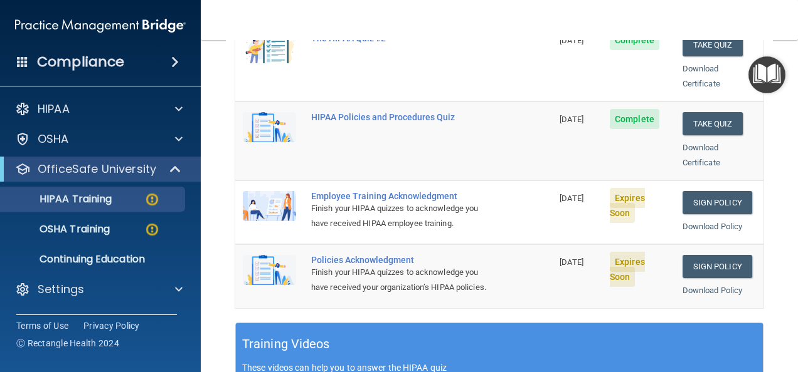
click at [431, 201] on div "Finish your HIPAA quizzes to acknowledge you have received HIPAA employee train…" at bounding box center [400, 216] width 178 height 30
click at [278, 191] on img at bounding box center [269, 206] width 53 height 30
click at [712, 191] on link "Sign Policy" at bounding box center [717, 202] width 70 height 23
click at [176, 164] on span at bounding box center [176, 169] width 11 height 15
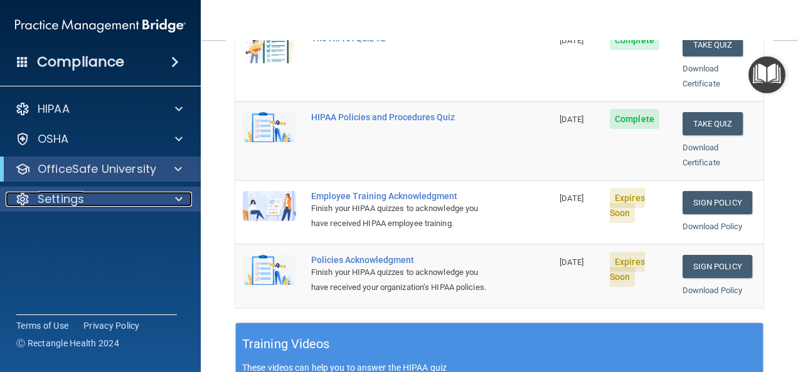
click at [179, 197] on span at bounding box center [179, 199] width 8 height 15
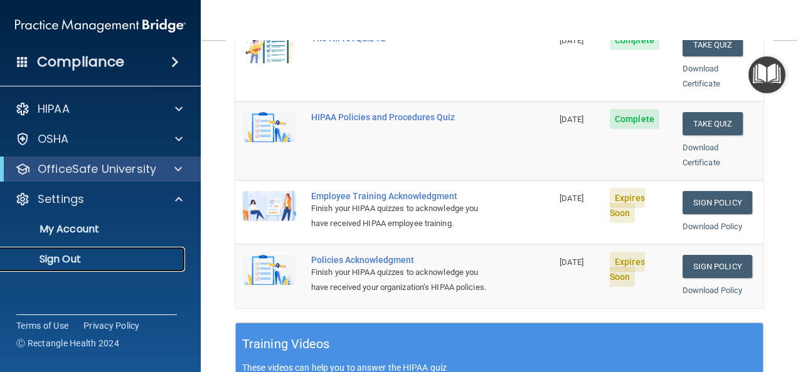
click at [61, 258] on p "Sign Out" at bounding box center [93, 259] width 171 height 13
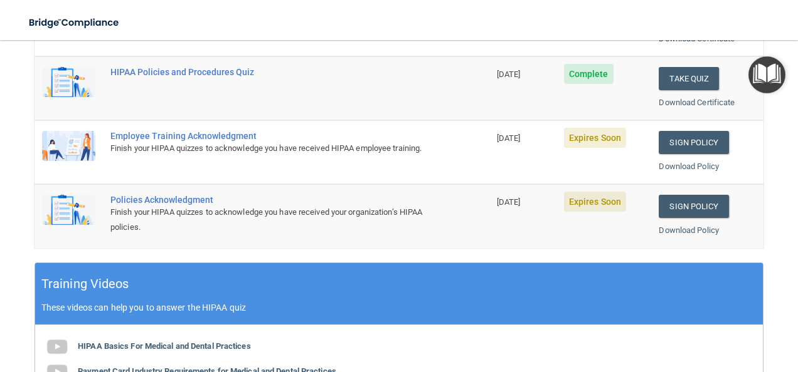
scroll to position [76, 0]
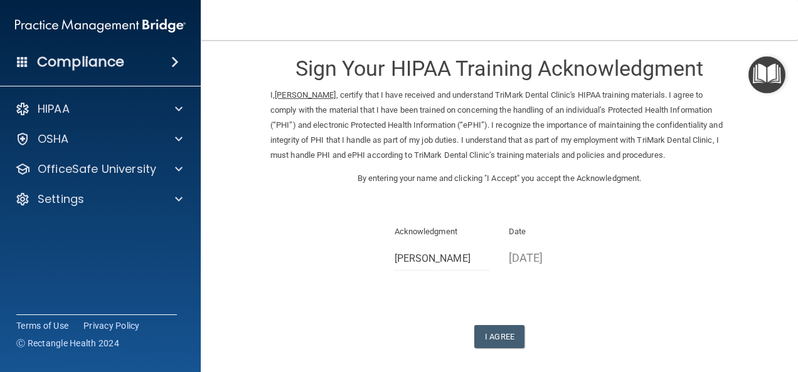
scroll to position [7, 0]
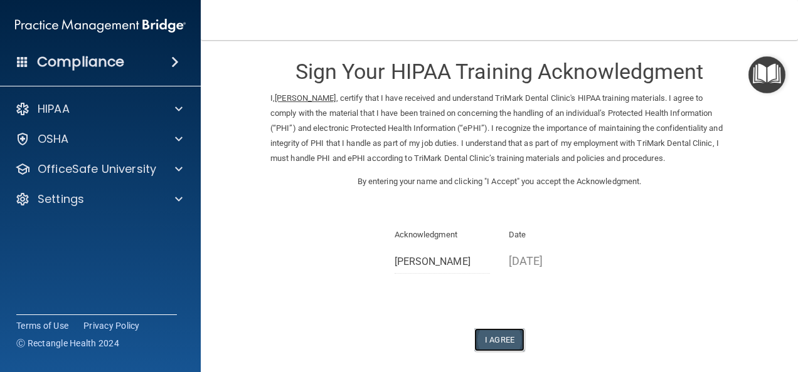
click at [500, 340] on button "I Agree" at bounding box center [499, 340] width 50 height 23
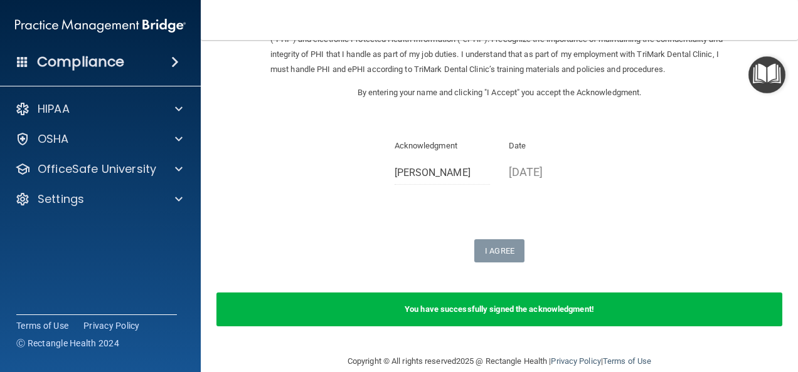
scroll to position [115, 0]
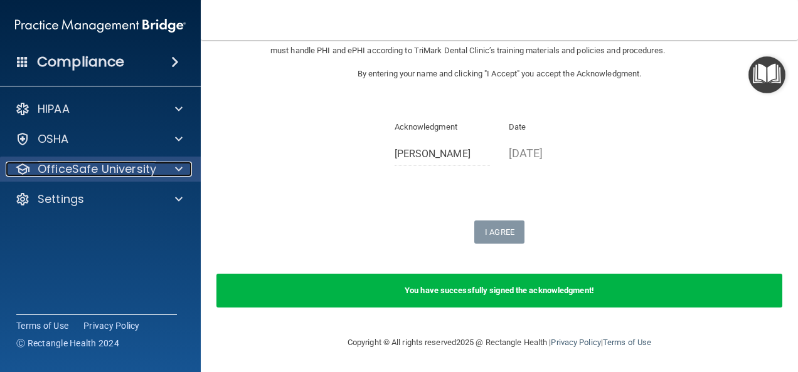
click at [178, 166] on span at bounding box center [179, 169] width 8 height 15
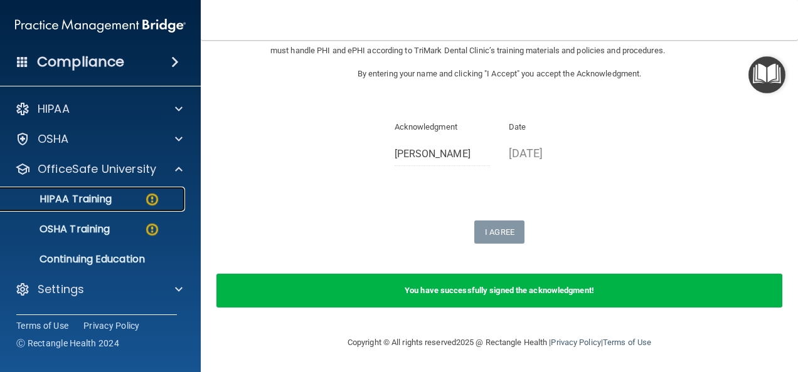
click at [162, 203] on div "HIPAA Training" at bounding box center [93, 199] width 171 height 13
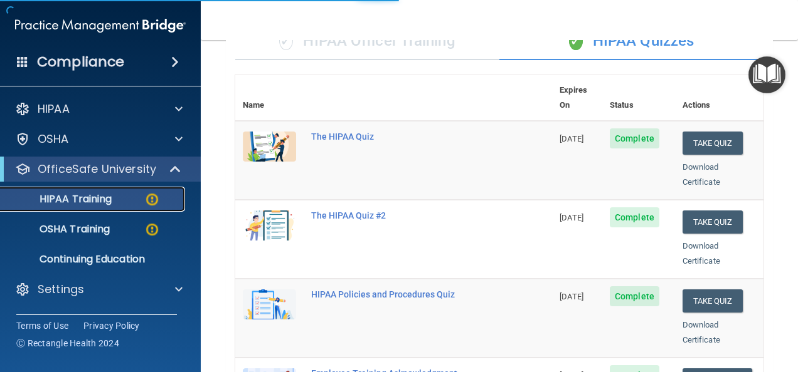
scroll to position [626, 0]
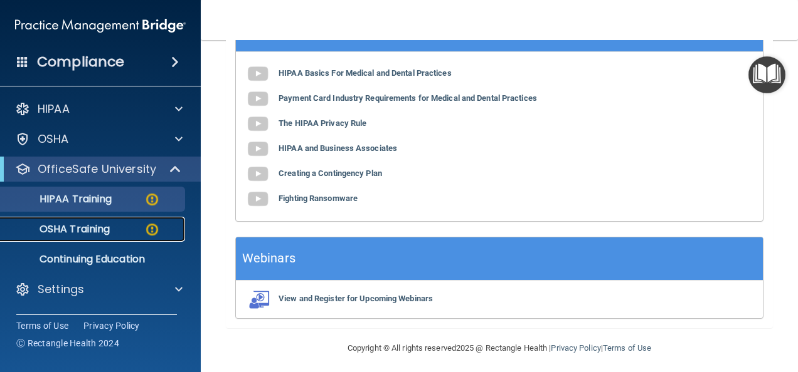
click at [119, 233] on div "OSHA Training" at bounding box center [93, 229] width 171 height 13
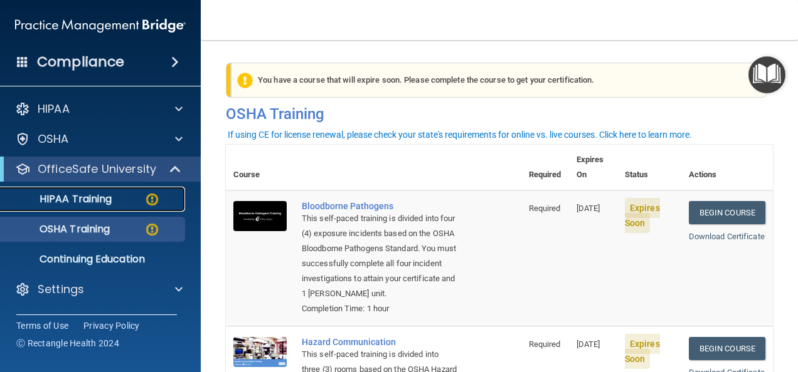
click at [90, 197] on p "HIPAA Training" at bounding box center [59, 199] width 103 height 13
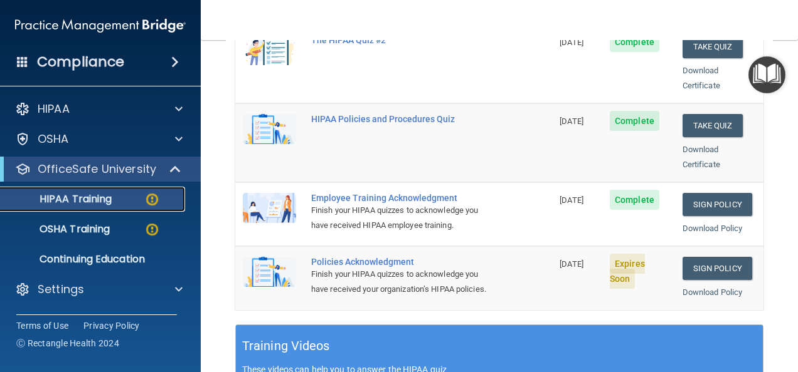
scroll to position [301, 0]
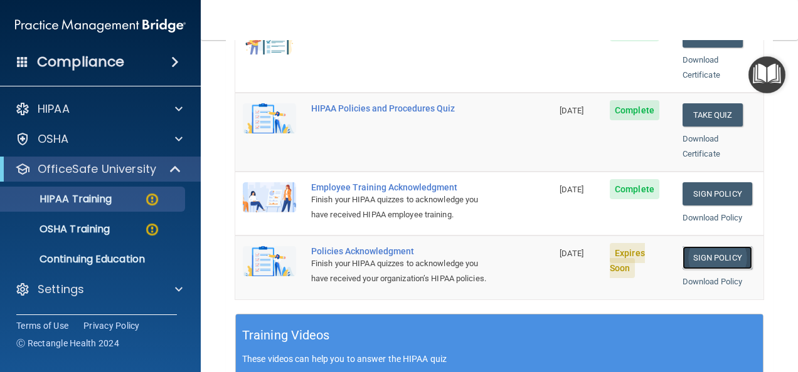
click at [700, 246] on link "Sign Policy" at bounding box center [717, 257] width 70 height 23
click at [175, 169] on span at bounding box center [176, 169] width 11 height 15
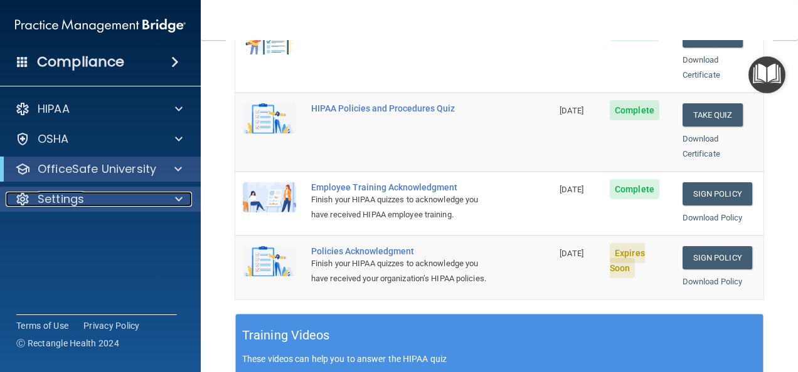
click at [182, 199] on span at bounding box center [179, 199] width 8 height 15
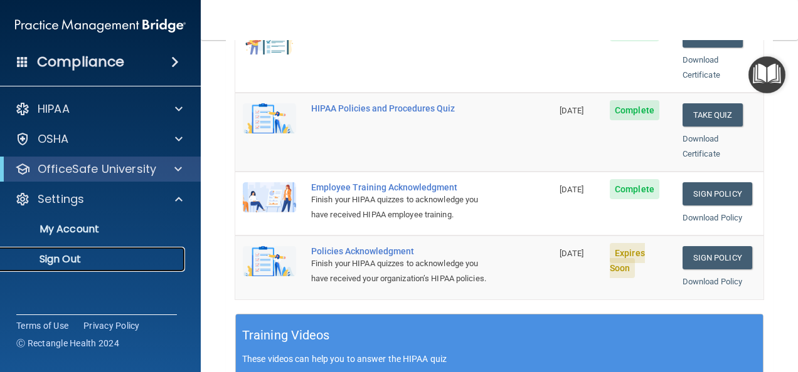
click at [81, 260] on p "Sign Out" at bounding box center [93, 259] width 171 height 13
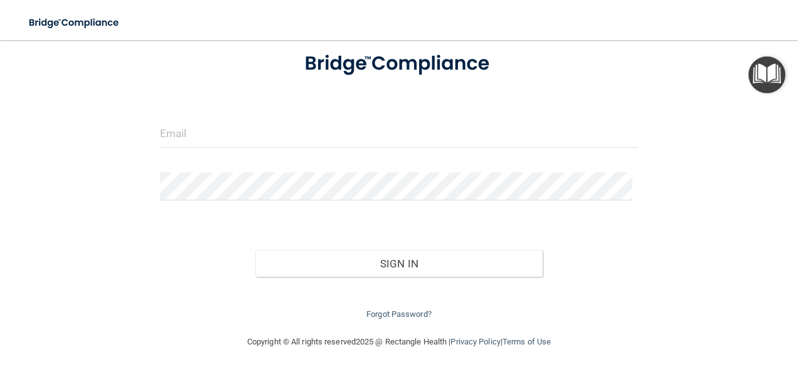
scroll to position [76, 0]
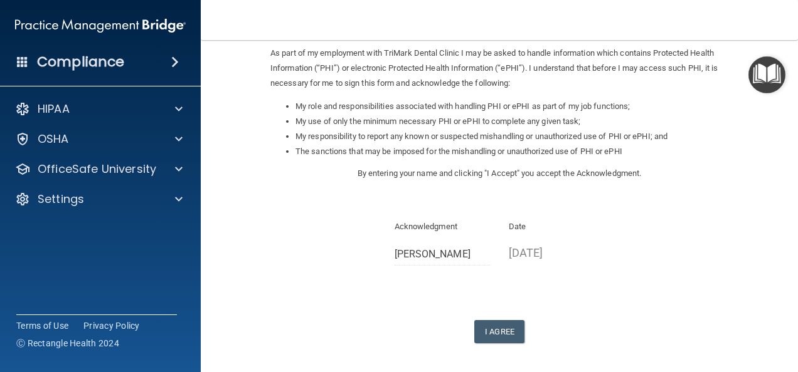
scroll to position [152, 0]
click at [489, 332] on button "I Agree" at bounding box center [499, 330] width 50 height 23
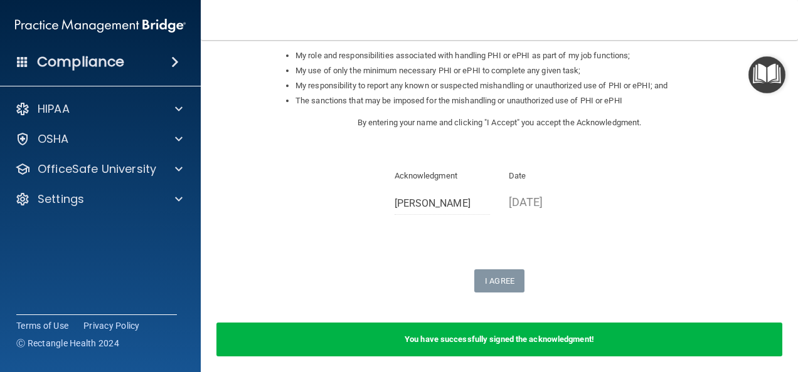
scroll to position [198, 0]
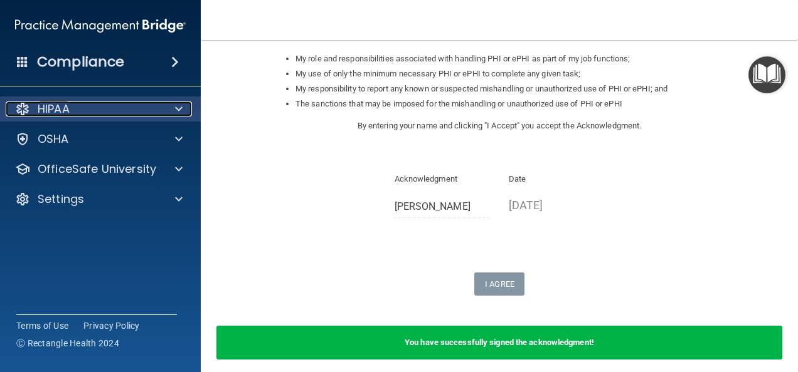
click at [177, 113] on span at bounding box center [179, 109] width 8 height 15
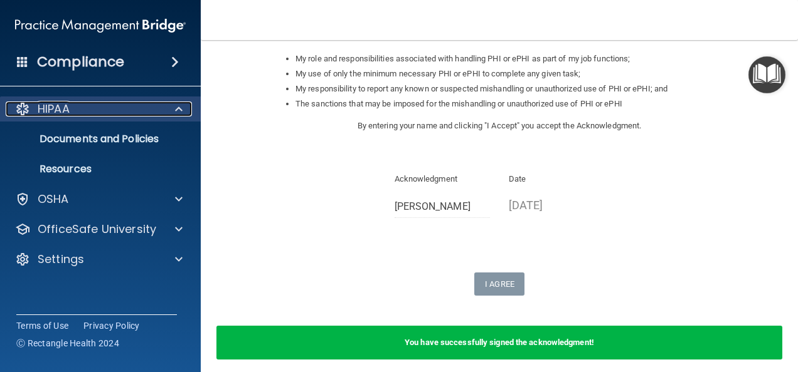
click at [182, 108] on span at bounding box center [179, 109] width 8 height 15
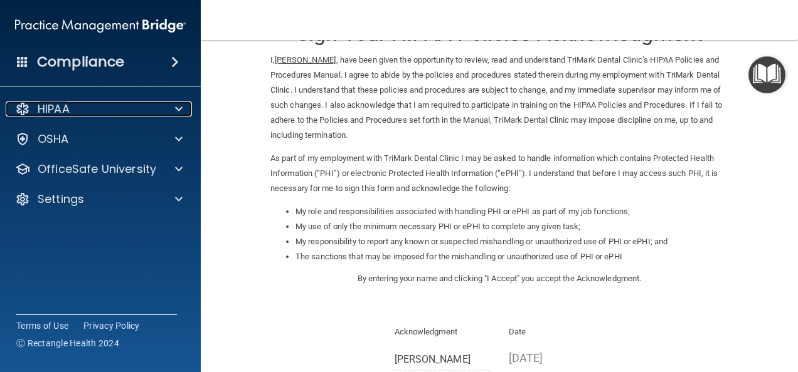
scroll to position [0, 0]
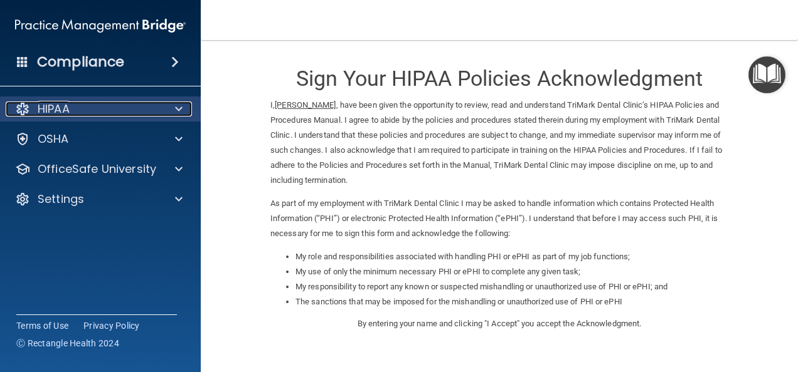
click at [95, 110] on div "HIPAA" at bounding box center [83, 109] width 155 height 15
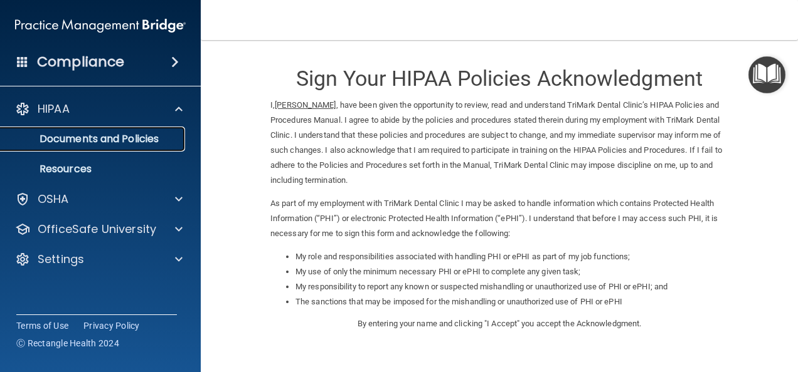
click at [72, 139] on p "Documents and Policies" at bounding box center [93, 139] width 171 height 13
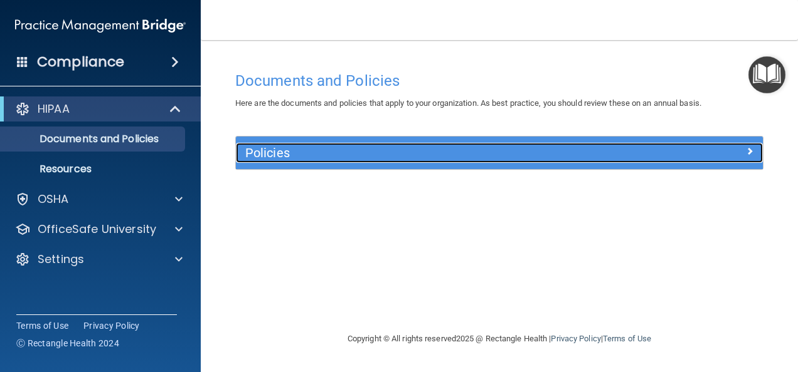
click at [751, 149] on span at bounding box center [749, 151] width 8 height 15
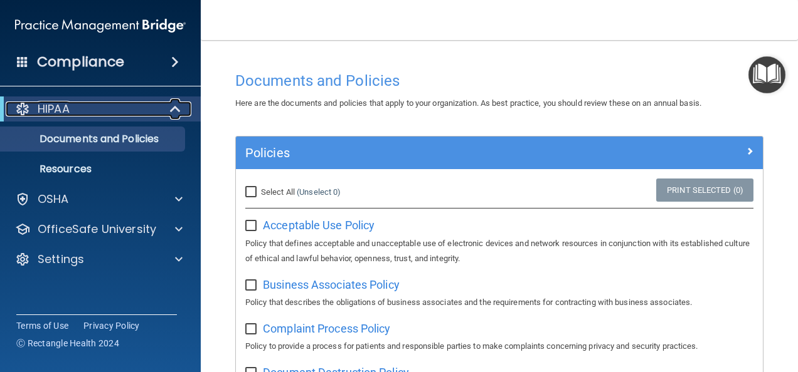
click at [179, 112] on span at bounding box center [176, 109] width 11 height 15
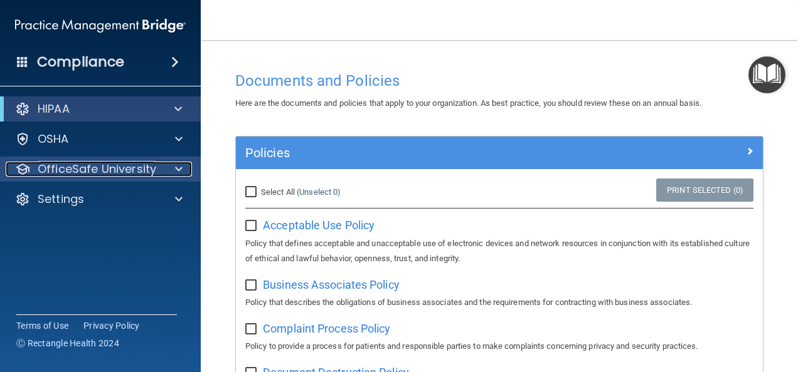
click at [138, 174] on p "OfficeSafe University" at bounding box center [97, 169] width 119 height 15
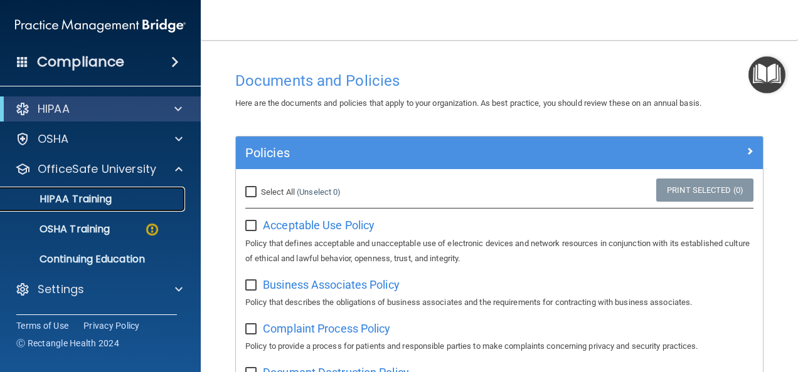
click at [108, 204] on p "HIPAA Training" at bounding box center [59, 199] width 103 height 13
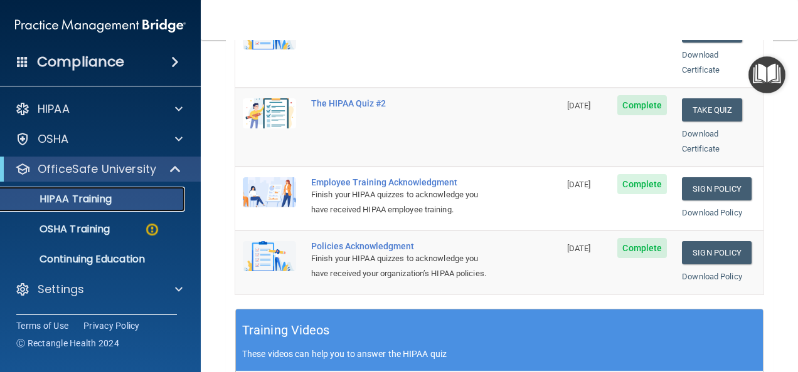
scroll to position [326, 0]
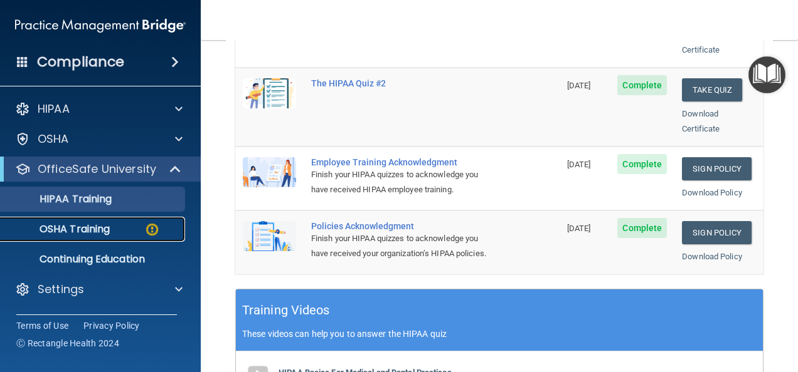
click at [119, 234] on div "OSHA Training" at bounding box center [93, 229] width 171 height 13
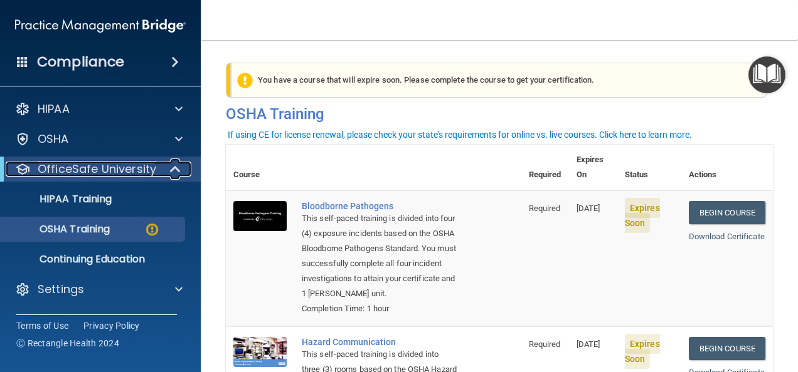
click at [177, 173] on span at bounding box center [176, 169] width 11 height 15
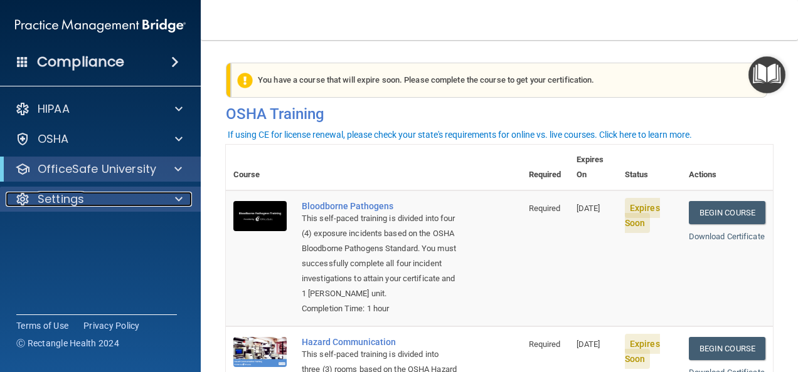
click at [179, 201] on span at bounding box center [179, 199] width 8 height 15
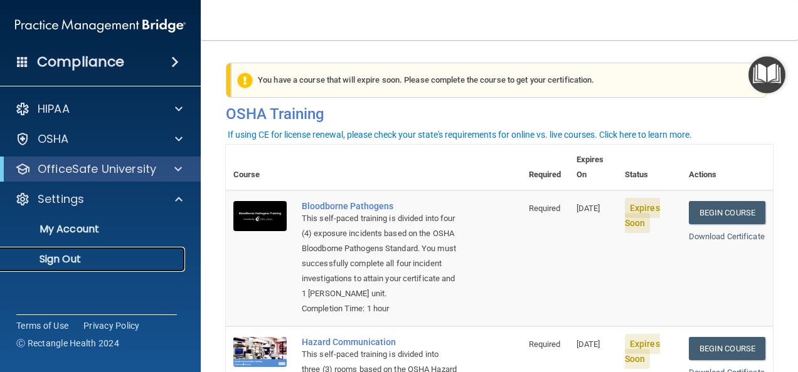
click at [85, 262] on p "Sign Out" at bounding box center [93, 259] width 171 height 13
